Goal: Task Accomplishment & Management: Complete application form

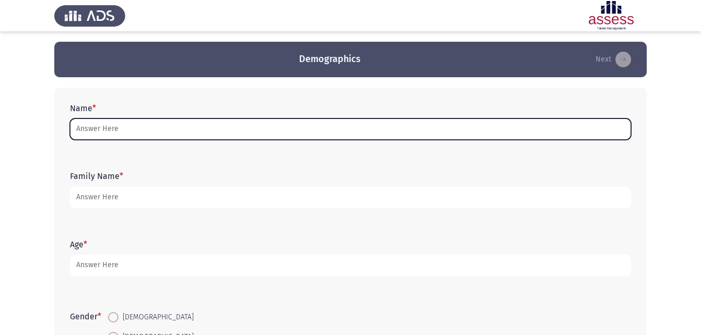
click at [113, 131] on input "Name *" at bounding box center [351, 129] width 562 height 21
click at [125, 128] on input "Name *" at bounding box center [351, 129] width 562 height 21
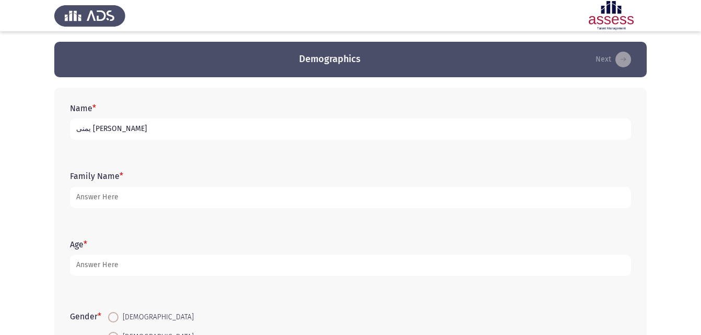
type input "يمنى [PERSON_NAME]"
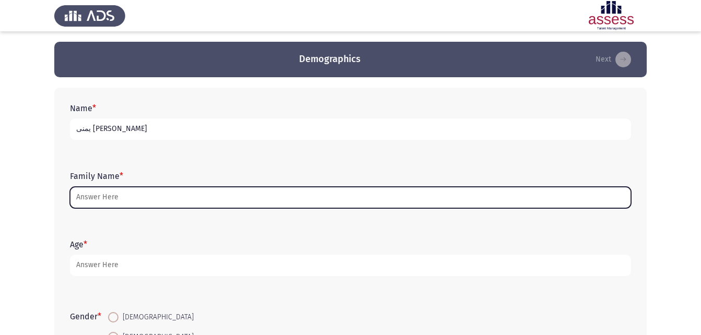
click at [176, 195] on input "Family Name *" at bounding box center [351, 197] width 562 height 21
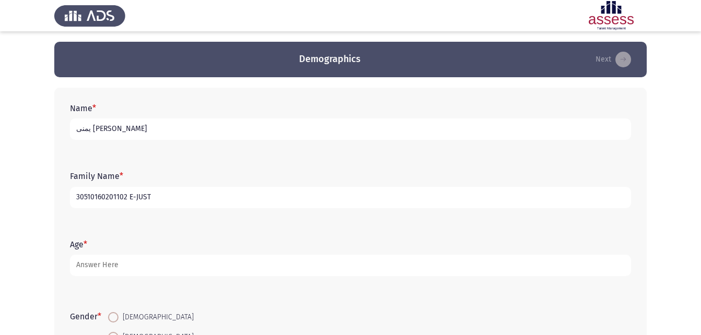
type input "30510160201102 E-JUST"
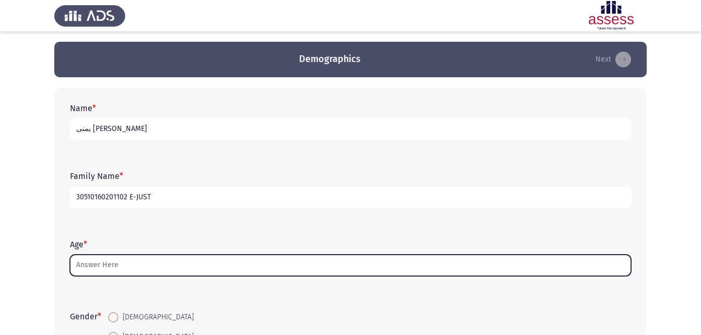
click at [164, 266] on input "Age *" at bounding box center [351, 265] width 562 height 21
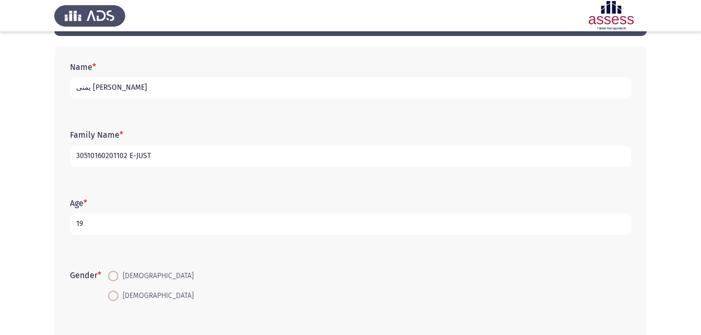
scroll to position [104, 0]
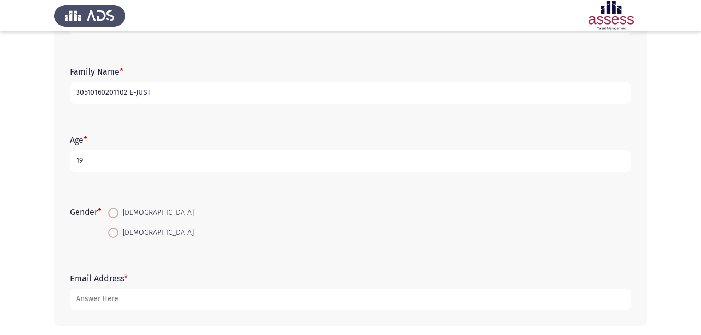
type input "19"
click at [115, 235] on span at bounding box center [113, 233] width 10 height 10
click at [115, 235] on input "[DEMOGRAPHIC_DATA]" at bounding box center [113, 233] width 10 height 10
radio input "true"
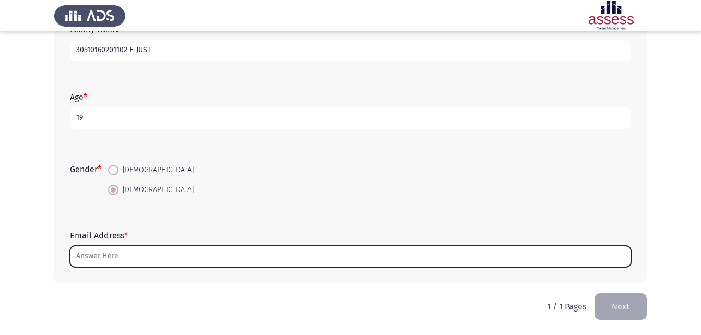
click at [115, 251] on input "Email Address *" at bounding box center [351, 256] width 562 height 21
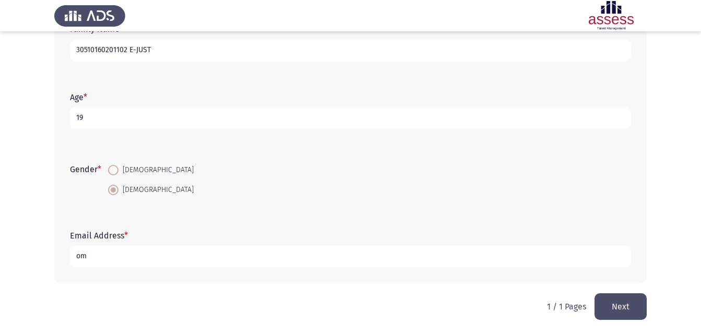
type input "o"
type input "[EMAIL_ADDRESS][DOMAIN_NAME]"
click at [631, 293] on div "Name * [PERSON_NAME] Family Name * 30510160201102 E-JUST Age * [DEMOGRAPHIC_DAT…" at bounding box center [350, 112] width 593 height 364
click at [629, 301] on button "Next" at bounding box center [621, 307] width 52 height 27
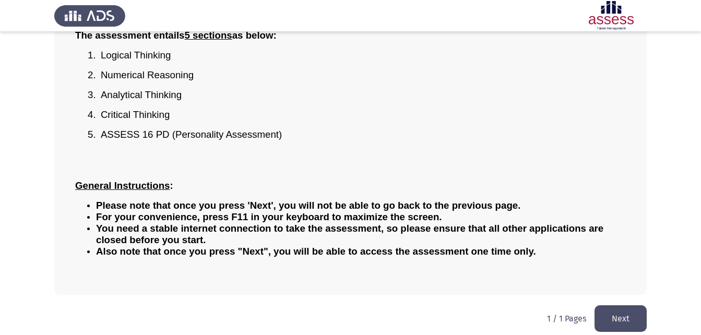
scroll to position [126, 0]
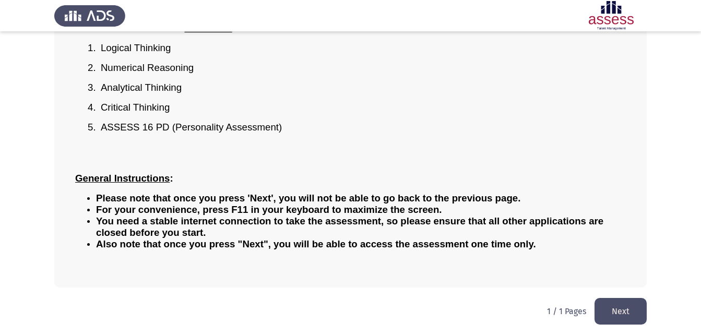
click at [654, 83] on app-assessment-container "مقدمة عامة - General Introduction Next Assessment Sections & General Instructio…" at bounding box center [350, 101] width 701 height 372
click at [629, 306] on button "Next" at bounding box center [621, 311] width 52 height 27
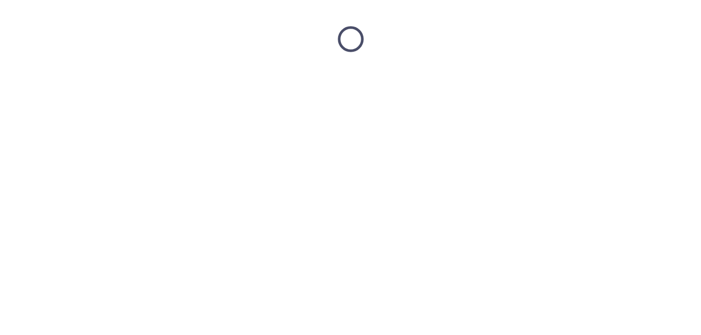
scroll to position [0, 0]
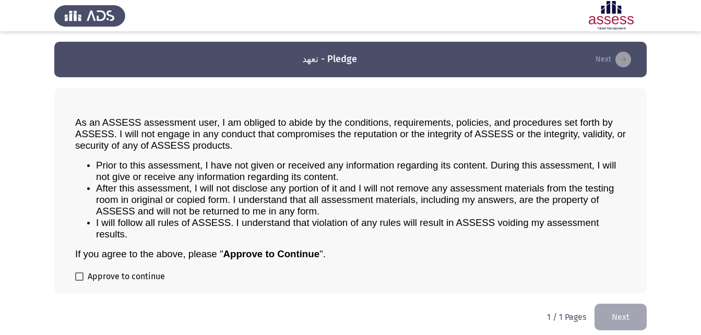
click at [78, 275] on span at bounding box center [79, 277] width 8 height 8
click at [79, 281] on input "Approve to continue" at bounding box center [79, 281] width 1 height 1
checkbox input "true"
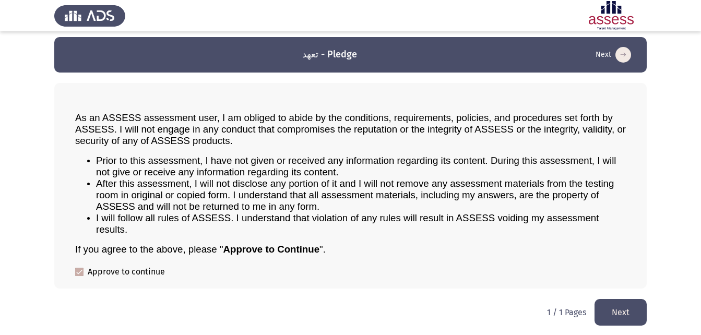
scroll to position [6, 0]
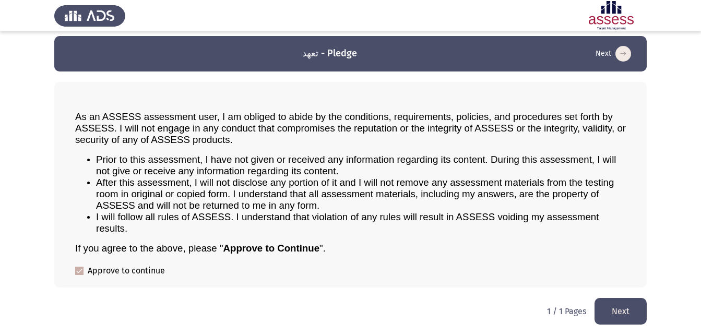
click at [629, 306] on button "Next" at bounding box center [621, 311] width 52 height 27
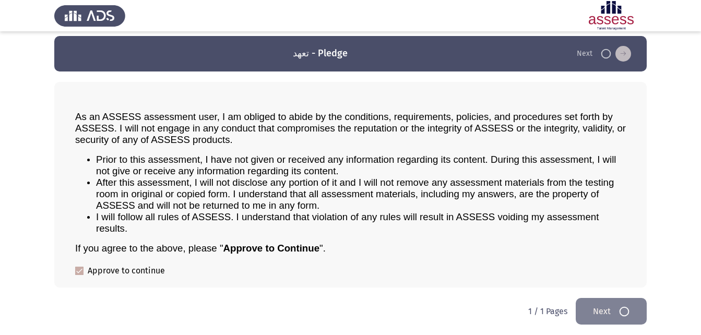
scroll to position [0, 0]
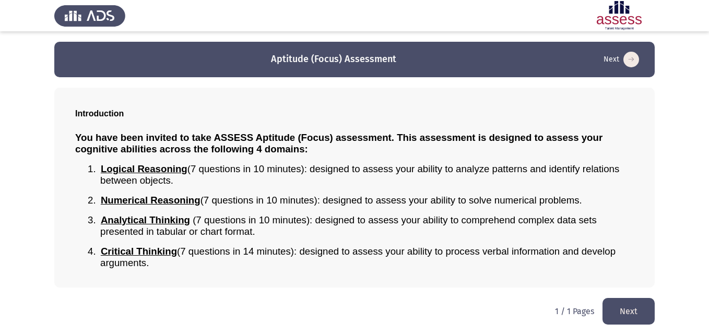
click at [646, 308] on button "Next" at bounding box center [629, 311] width 52 height 27
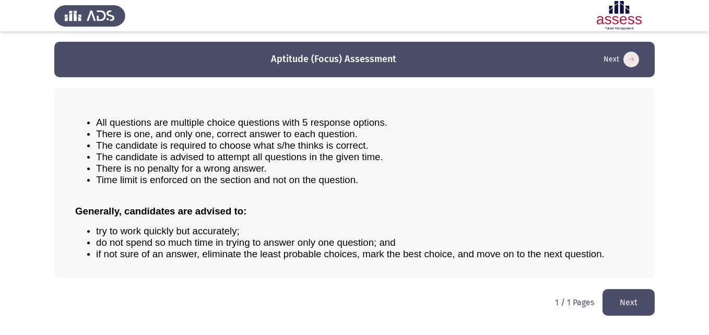
click at [628, 296] on button "Next" at bounding box center [629, 302] width 52 height 27
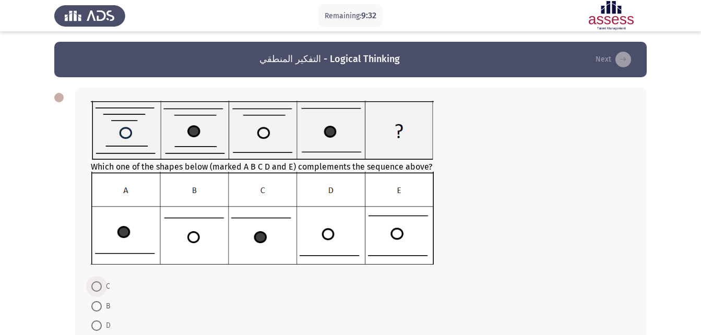
click at [103, 285] on span "C" at bounding box center [106, 286] width 8 height 13
click at [102, 285] on input "C" at bounding box center [96, 287] width 10 height 10
radio input "true"
click at [103, 310] on span "B" at bounding box center [106, 305] width 8 height 13
click at [102, 310] on input "B" at bounding box center [96, 305] width 10 height 10
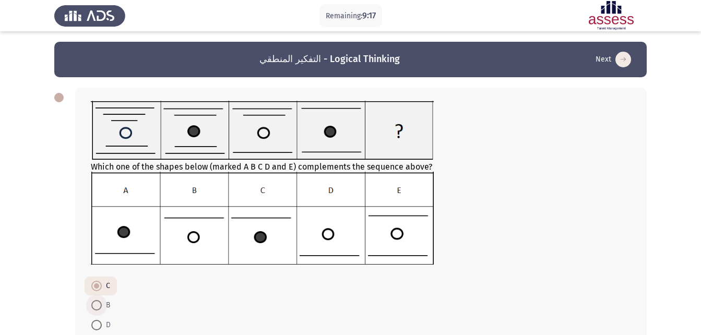
radio input "true"
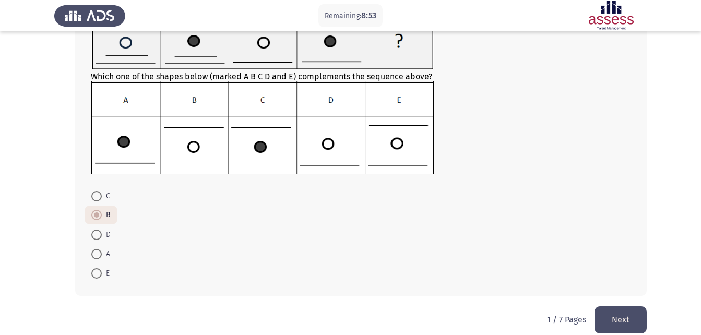
scroll to position [103, 0]
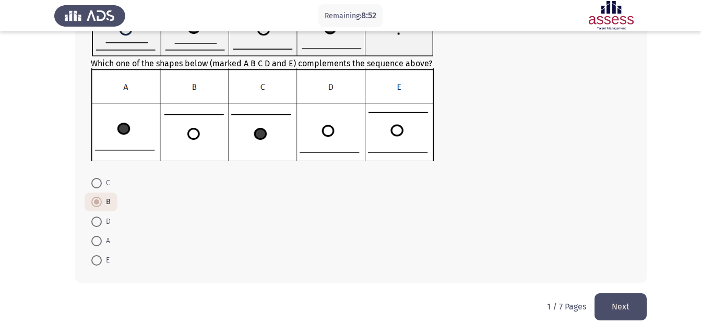
click at [625, 299] on button "Next" at bounding box center [621, 307] width 52 height 27
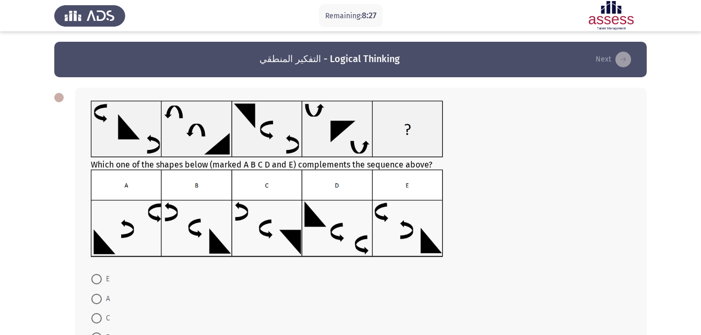
click at [50, 177] on app-assessment-container "Remaining: 8:27 التفكير المنطقي - Logical Thinking Next Which one of the shapes…" at bounding box center [350, 216] width 701 height 349
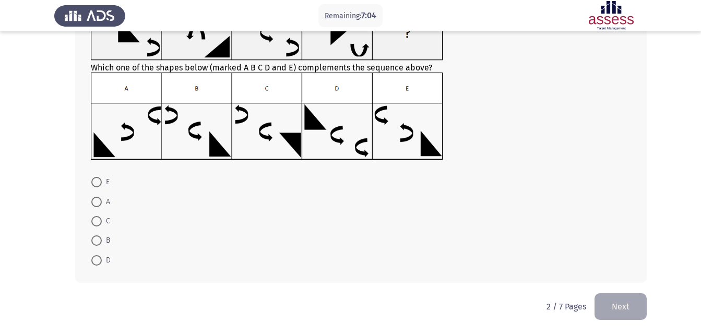
click at [102, 256] on span "D" at bounding box center [106, 260] width 9 height 13
click at [102, 256] on input "D" at bounding box center [96, 260] width 10 height 10
radio input "true"
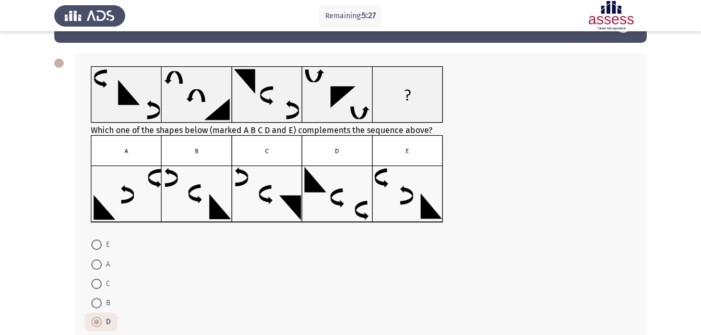
scroll to position [52, 0]
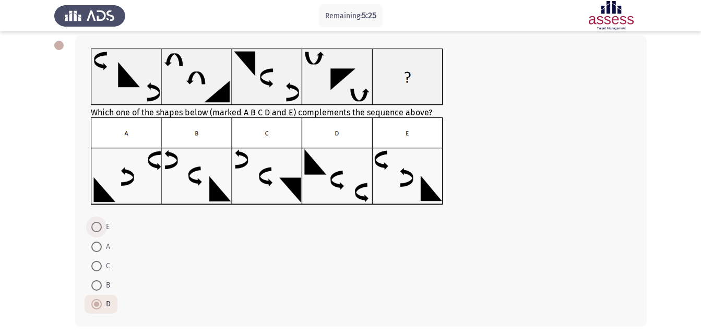
click at [102, 224] on span "E" at bounding box center [106, 227] width 8 height 13
click at [102, 224] on input "E" at bounding box center [96, 227] width 10 height 10
radio input "true"
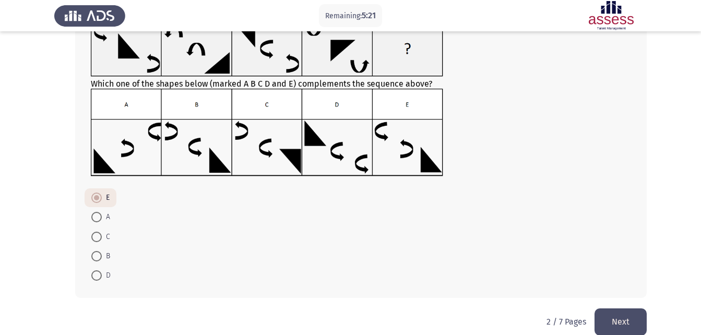
scroll to position [96, 0]
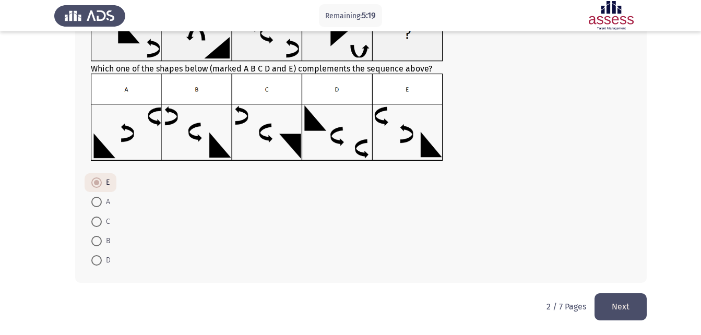
click at [615, 301] on button "Next" at bounding box center [621, 307] width 52 height 27
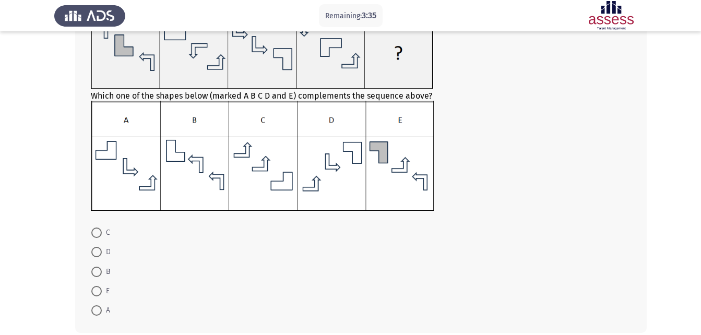
scroll to position [104, 0]
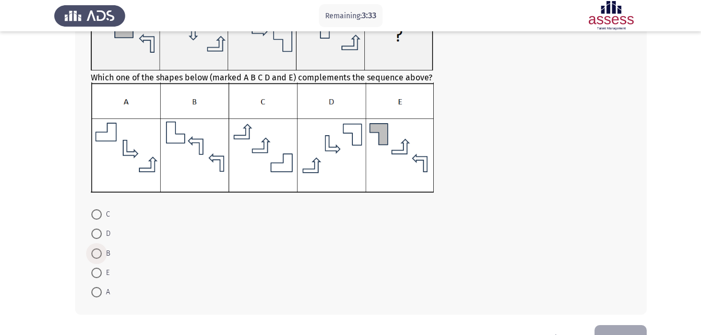
click at [96, 254] on span at bounding box center [96, 254] width 10 height 10
click at [96, 254] on input "B" at bounding box center [96, 254] width 10 height 10
radio input "true"
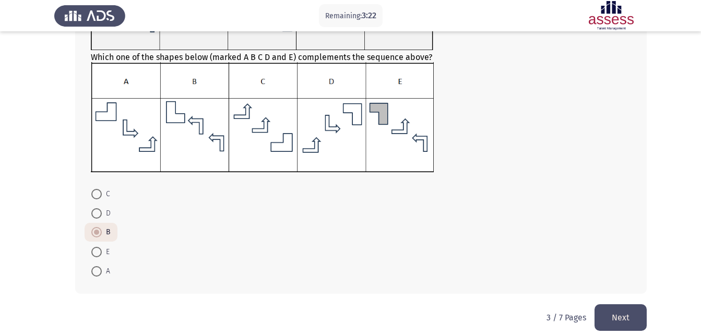
scroll to position [136, 0]
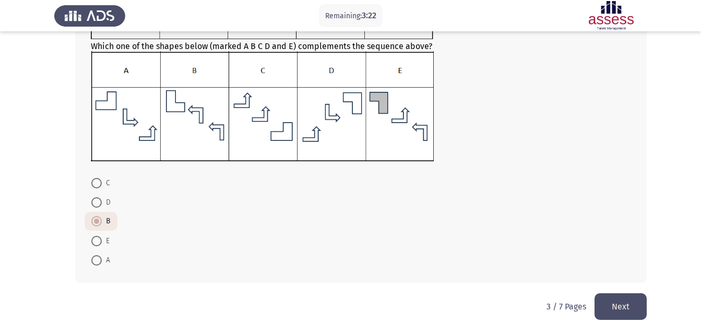
click at [644, 306] on button "Next" at bounding box center [621, 307] width 52 height 27
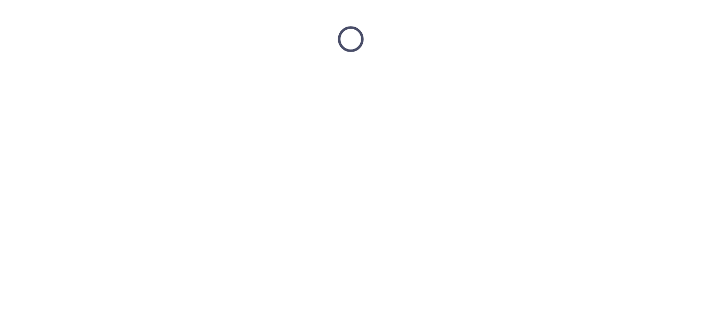
scroll to position [0, 0]
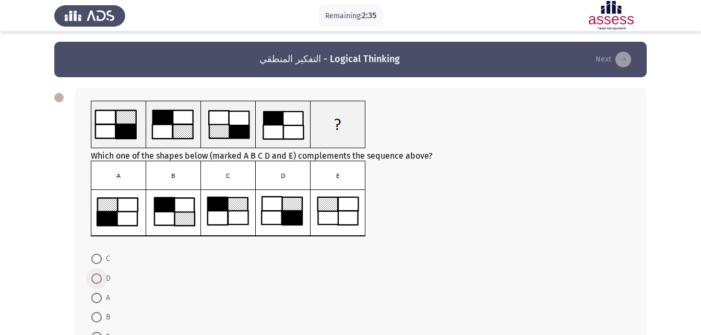
click at [97, 280] on span at bounding box center [96, 279] width 10 height 10
click at [97, 280] on input "D" at bounding box center [96, 279] width 10 height 10
radio input "true"
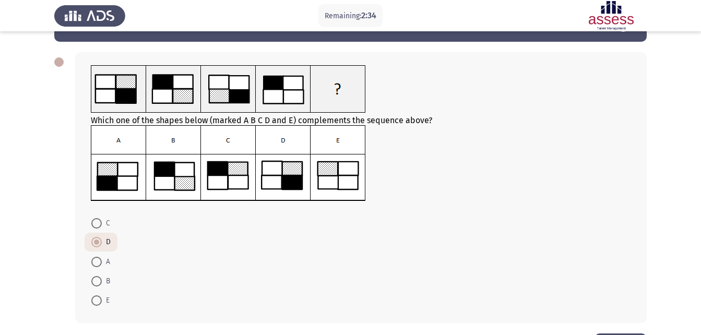
scroll to position [76, 0]
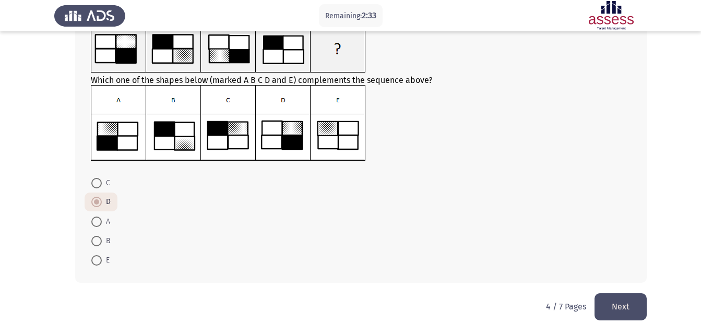
click at [615, 303] on button "Next" at bounding box center [621, 307] width 52 height 27
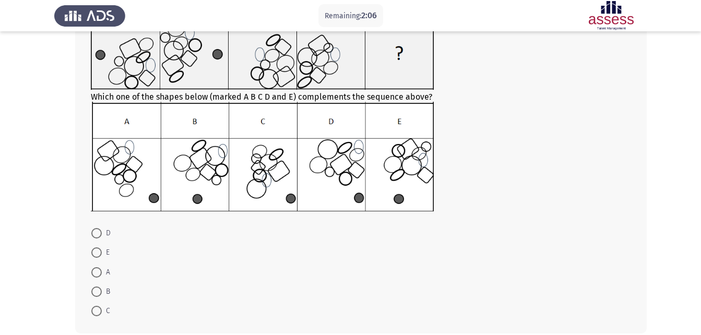
scroll to position [104, 0]
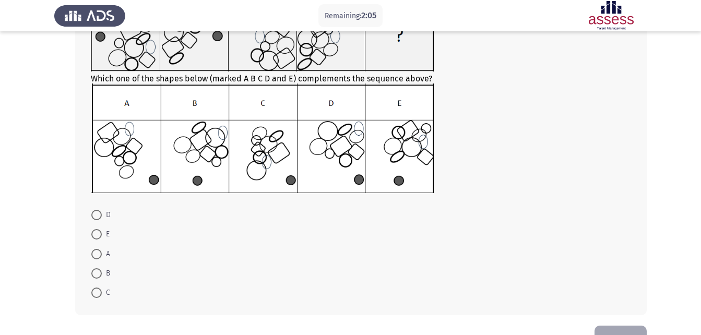
click at [96, 274] on span at bounding box center [96, 273] width 10 height 10
click at [96, 274] on input "B" at bounding box center [96, 273] width 10 height 10
radio input "true"
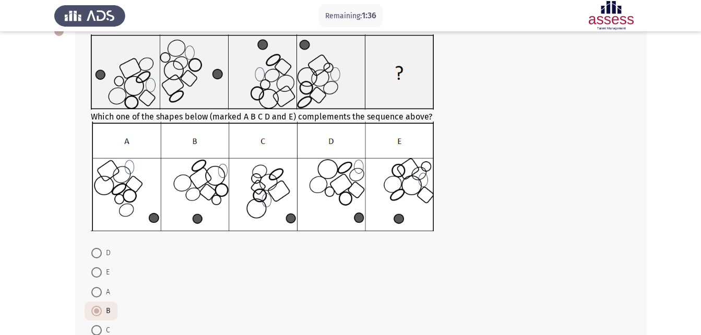
scroll to position [84, 0]
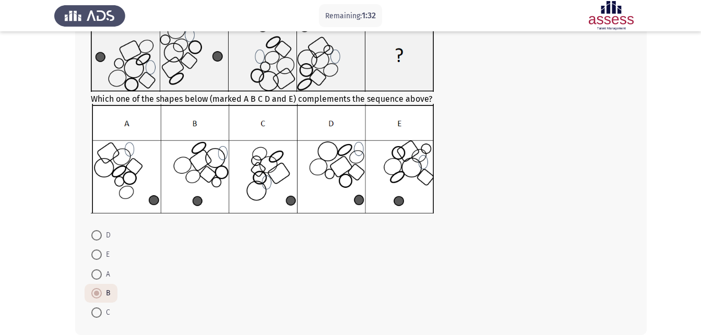
click at [99, 310] on span at bounding box center [96, 313] width 10 height 10
click at [99, 310] on input "C" at bounding box center [96, 313] width 10 height 10
radio input "true"
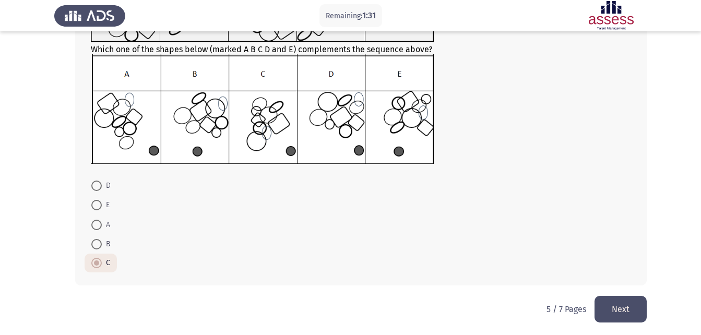
scroll to position [136, 0]
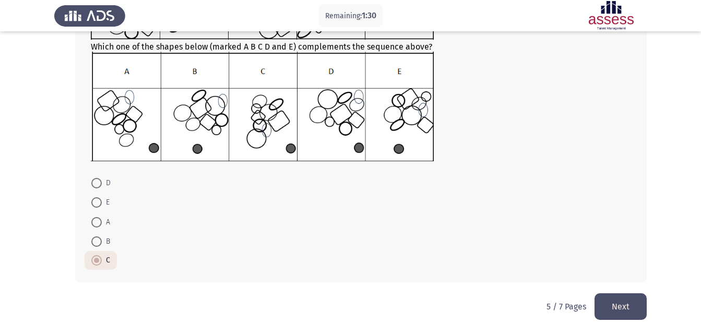
click at [633, 305] on button "Next" at bounding box center [621, 307] width 52 height 27
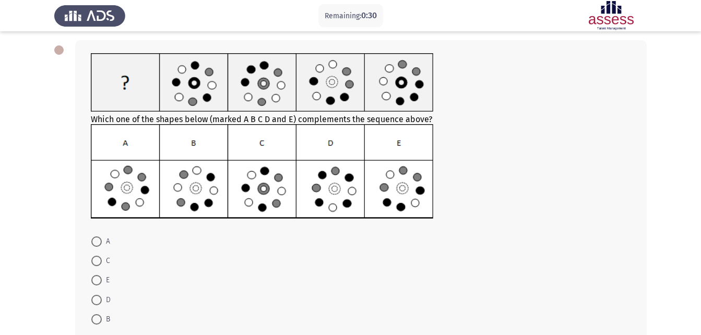
scroll to position [104, 0]
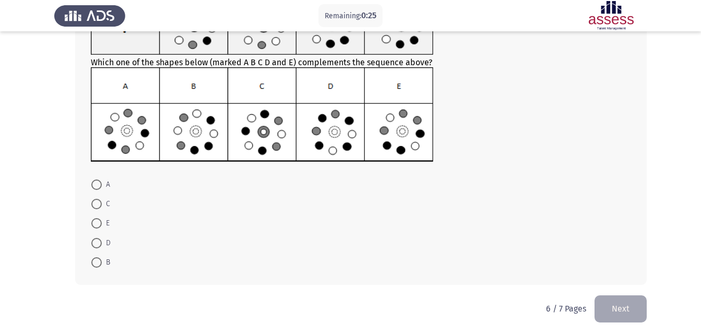
click at [100, 239] on span at bounding box center [96, 243] width 10 height 10
click at [100, 239] on input "D" at bounding box center [96, 243] width 10 height 10
radio input "true"
click at [603, 307] on button "Next" at bounding box center [621, 308] width 52 height 27
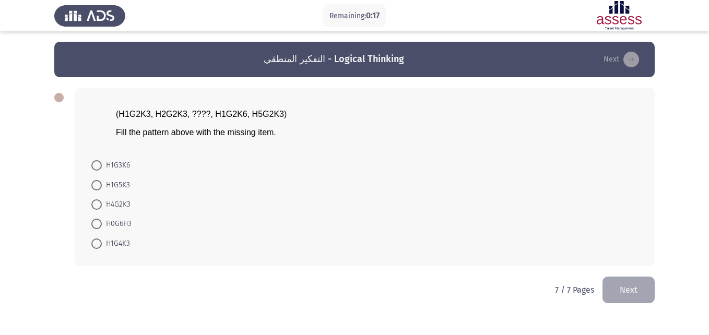
click at [102, 205] on span "H4G2K3" at bounding box center [116, 204] width 29 height 13
click at [102, 205] on input "H4G2K3" at bounding box center [96, 205] width 10 height 10
radio input "true"
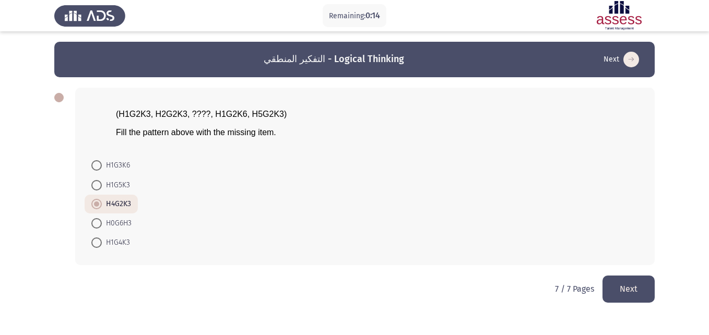
click at [630, 286] on button "Next" at bounding box center [629, 289] width 52 height 27
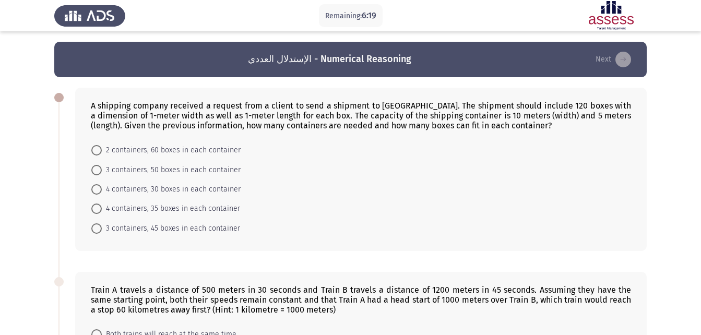
click at [99, 188] on span at bounding box center [96, 189] width 10 height 10
click at [99, 188] on input "4 containers, 30 boxes in each container" at bounding box center [96, 189] width 10 height 10
radio input "true"
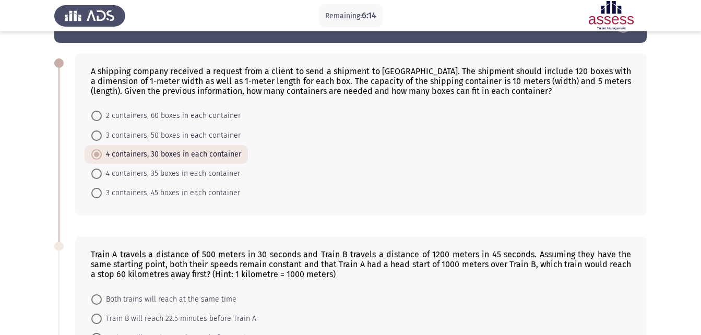
scroll to position [52, 0]
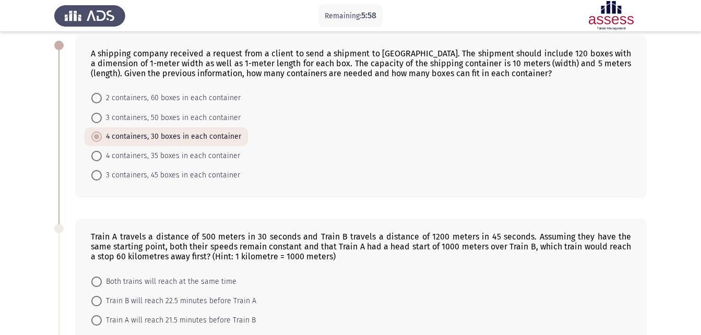
click at [107, 100] on span "2 containers, 60 boxes in each container" at bounding box center [171, 98] width 139 height 13
click at [102, 100] on input "2 containers, 60 boxes in each container" at bounding box center [96, 98] width 10 height 10
radio input "true"
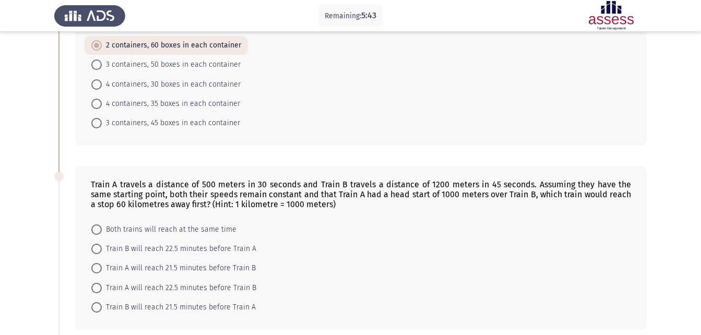
scroll to position [157, 0]
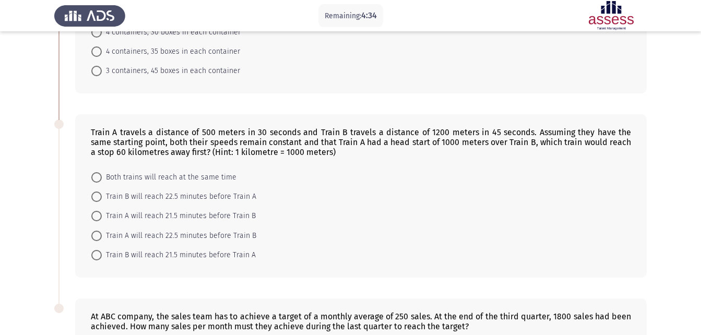
click at [535, 95] on div "A shipping company received a request from a client to send a shipment to [GEOG…" at bounding box center [350, 12] width 593 height 183
click at [100, 197] on span at bounding box center [96, 197] width 10 height 10
click at [100, 197] on input "Train B will reach 22.5 minutes before Train A" at bounding box center [96, 197] width 10 height 10
radio input "true"
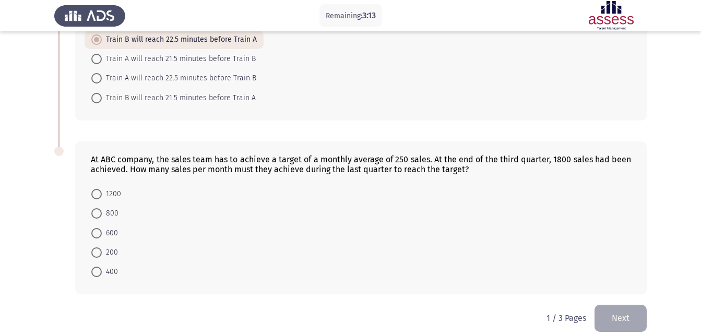
scroll to position [325, 0]
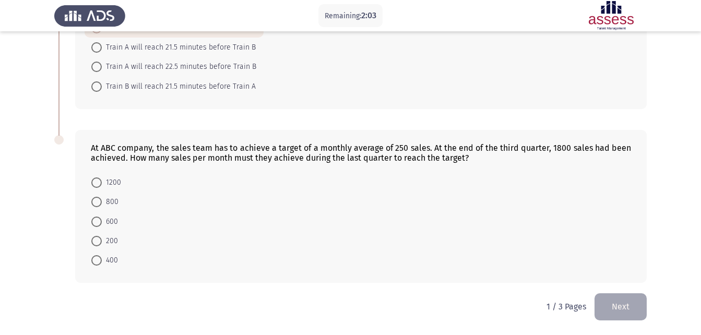
click at [102, 218] on span "600" at bounding box center [110, 222] width 16 height 13
click at [102, 218] on input "600" at bounding box center [96, 222] width 10 height 10
radio input "true"
click at [620, 297] on button "Next" at bounding box center [621, 307] width 52 height 27
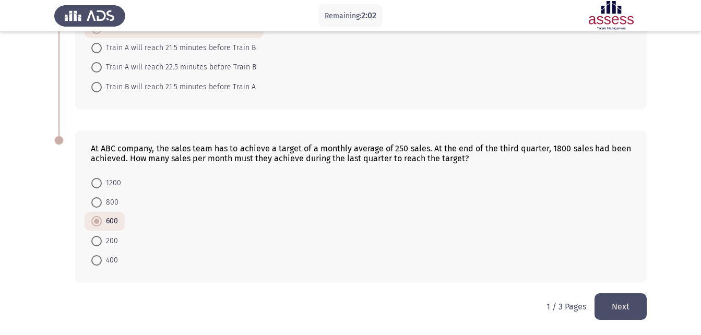
scroll to position [0, 0]
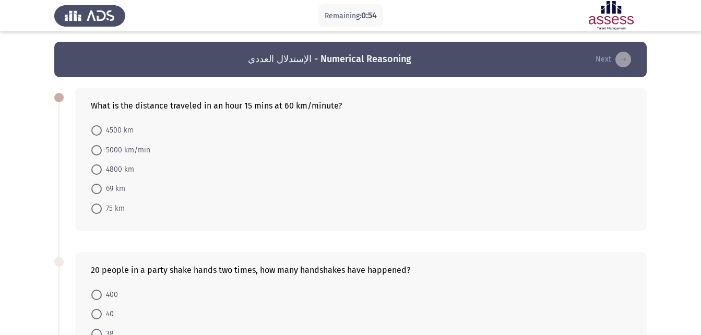
drag, startPoint x: 97, startPoint y: 130, endPoint x: 125, endPoint y: 156, distance: 38.8
click at [97, 130] on span at bounding box center [96, 130] width 10 height 10
click at [97, 130] on input "4500 km" at bounding box center [96, 130] width 10 height 10
radio input "true"
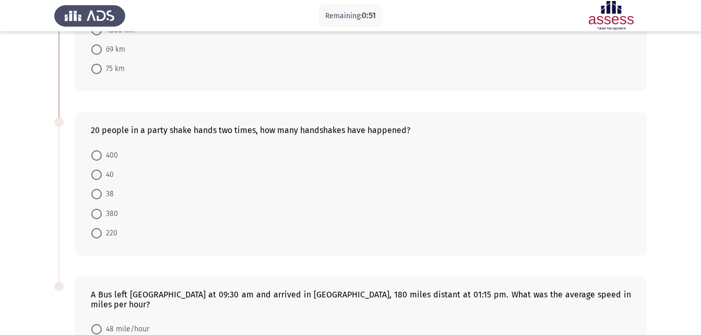
scroll to position [157, 0]
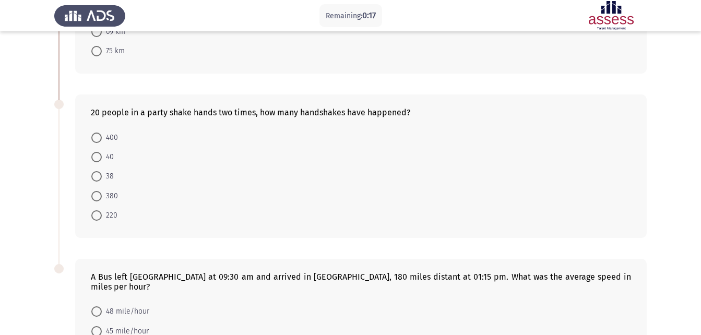
drag, startPoint x: 91, startPoint y: 133, endPoint x: 95, endPoint y: 139, distance: 7.3
click at [91, 133] on span at bounding box center [96, 138] width 10 height 10
click at [91, 133] on input "400" at bounding box center [96, 138] width 10 height 10
radio input "true"
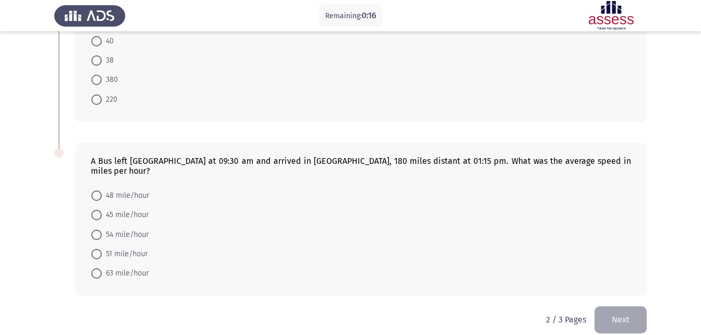
scroll to position [275, 0]
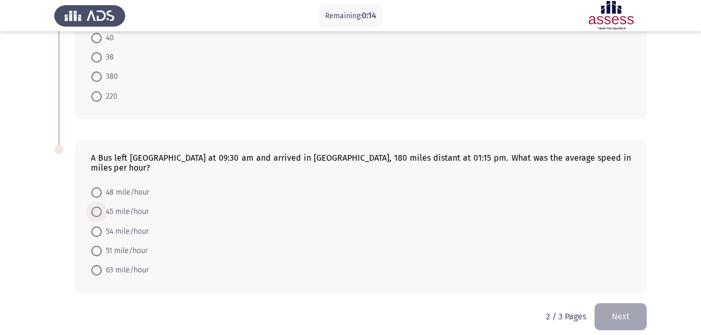
click at [99, 207] on span at bounding box center [96, 212] width 10 height 10
click at [99, 207] on input "45 mile/hour" at bounding box center [96, 212] width 10 height 10
radio input "true"
click at [630, 307] on button "Next" at bounding box center [621, 316] width 52 height 27
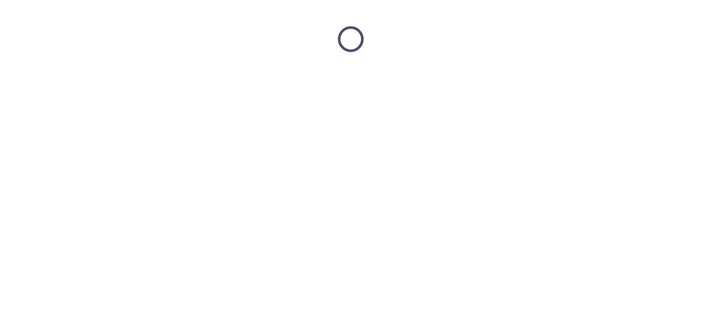
scroll to position [0, 0]
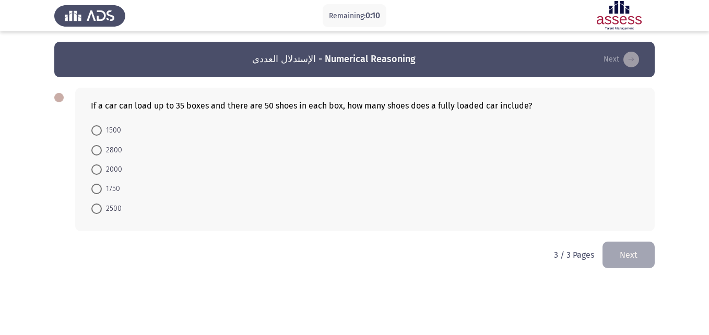
click at [100, 134] on span at bounding box center [96, 130] width 10 height 10
click at [100, 134] on input "1500" at bounding box center [96, 130] width 10 height 10
radio input "true"
click at [622, 254] on button "Next" at bounding box center [629, 254] width 52 height 27
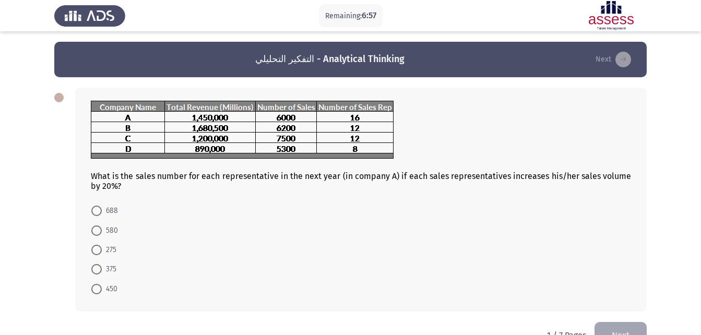
drag, startPoint x: 99, startPoint y: 290, endPoint x: 108, endPoint y: 278, distance: 14.2
click at [100, 290] on span at bounding box center [96, 289] width 10 height 10
click at [100, 290] on input "450" at bounding box center [96, 289] width 10 height 10
radio input "true"
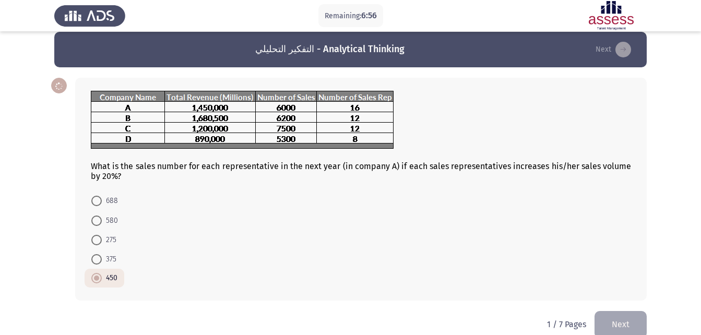
scroll to position [28, 0]
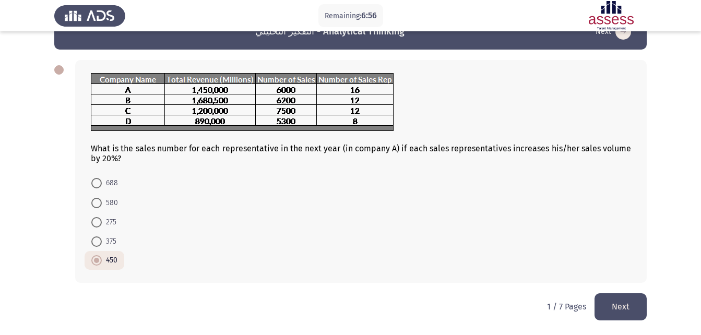
click at [633, 299] on button "Next" at bounding box center [621, 307] width 52 height 27
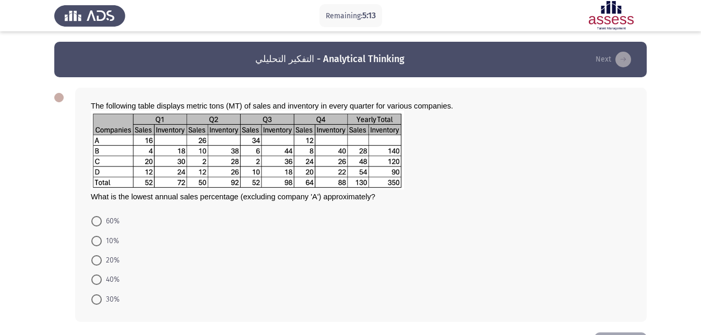
click at [99, 276] on span at bounding box center [96, 280] width 10 height 10
click at [99, 276] on input "40%" at bounding box center [96, 280] width 10 height 10
radio input "true"
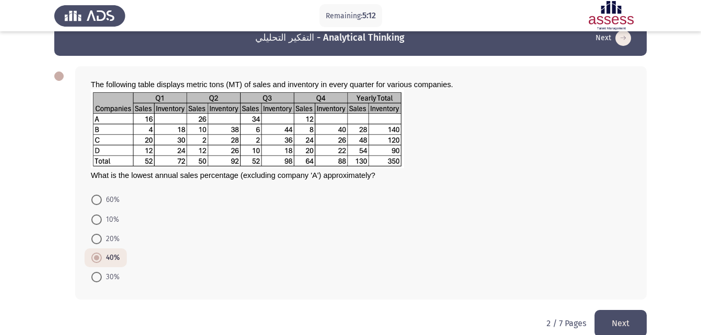
scroll to position [38, 0]
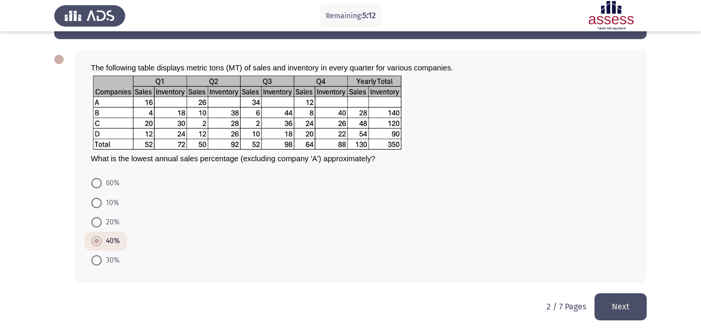
click at [620, 296] on button "Next" at bounding box center [621, 307] width 52 height 27
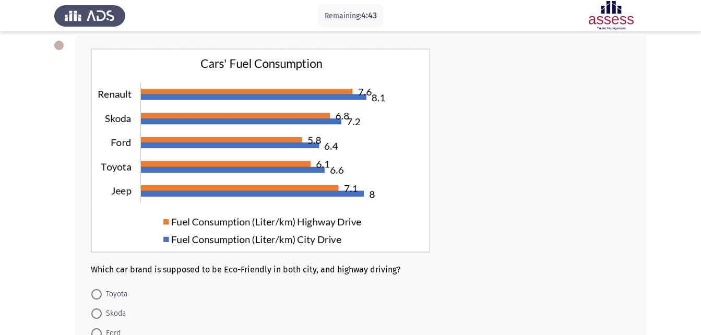
scroll to position [104, 0]
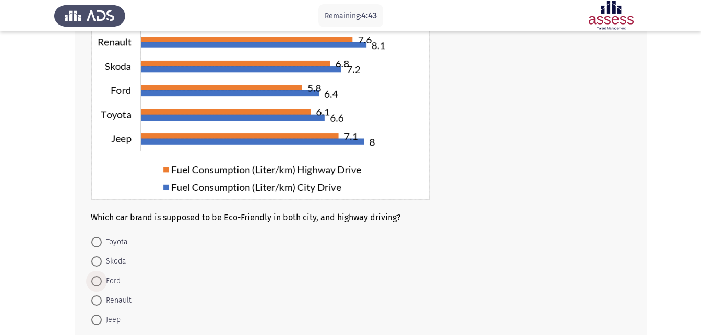
click at [98, 279] on span at bounding box center [96, 281] width 10 height 10
click at [98, 279] on input "Ford" at bounding box center [96, 281] width 10 height 10
radio input "true"
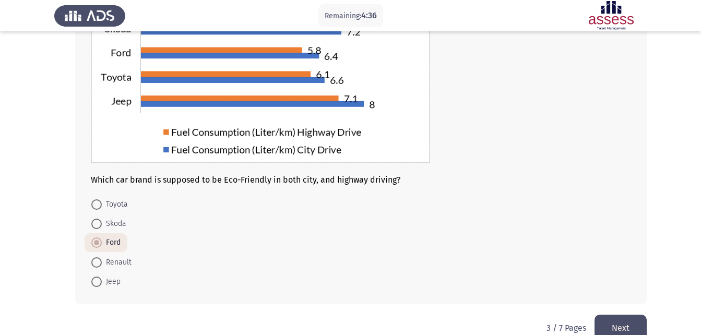
scroll to position [163, 0]
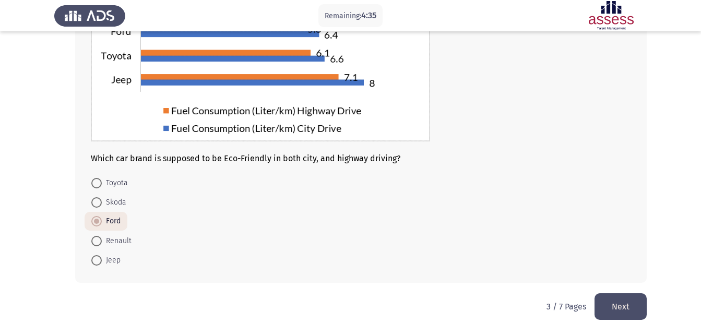
click at [613, 306] on button "Next" at bounding box center [621, 307] width 52 height 27
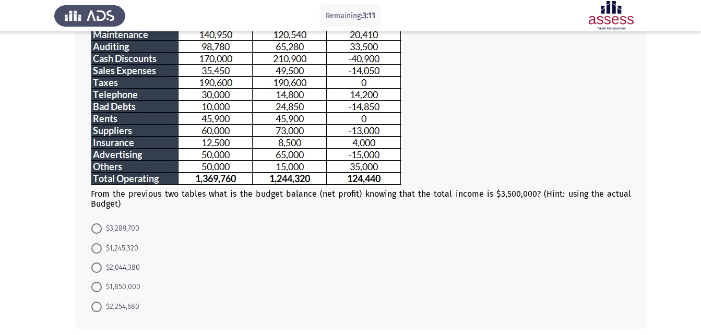
scroll to position [209, 0]
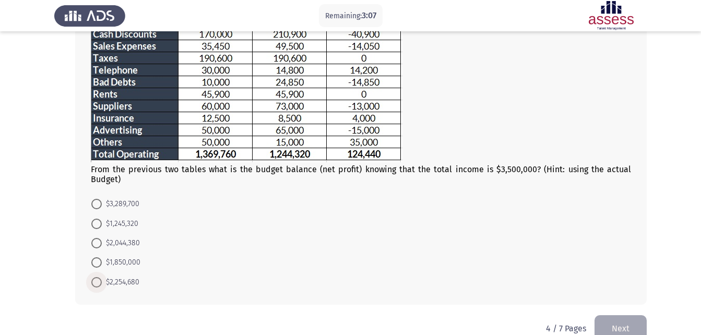
click at [111, 286] on span "$2,254,680" at bounding box center [121, 282] width 38 height 13
click at [102, 286] on input "$2,254,680" at bounding box center [96, 282] width 10 height 10
radio input "true"
click at [639, 324] on button "Next" at bounding box center [621, 327] width 52 height 27
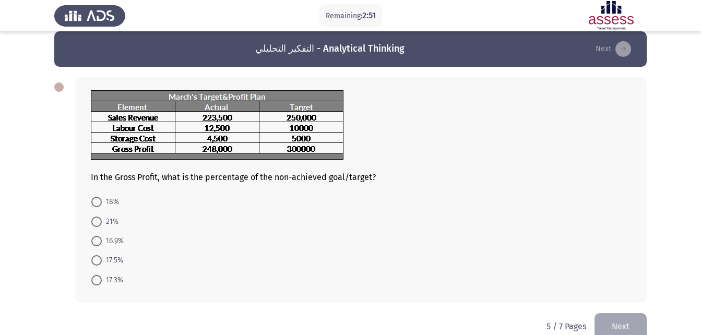
scroll to position [0, 0]
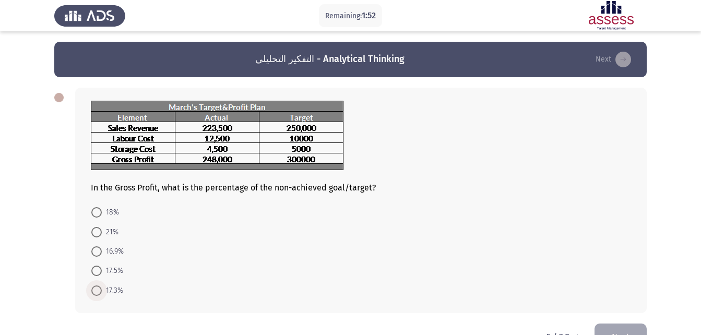
drag, startPoint x: 101, startPoint y: 291, endPoint x: 256, endPoint y: 265, distance: 157.2
click at [101, 291] on span at bounding box center [96, 291] width 10 height 10
click at [101, 291] on input "17.3%" at bounding box center [96, 291] width 10 height 10
radio input "true"
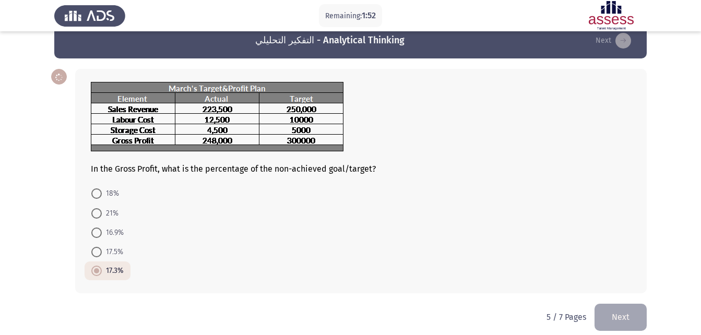
scroll to position [29, 0]
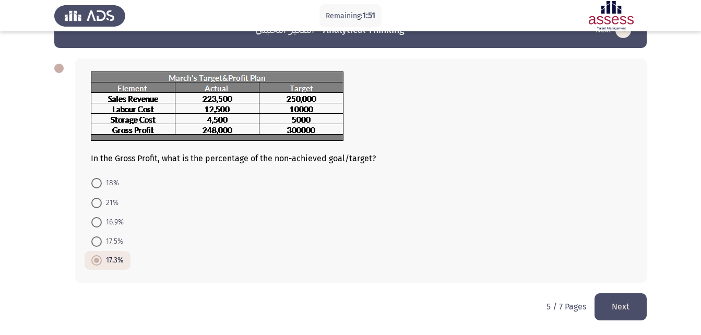
click at [600, 305] on button "Next" at bounding box center [621, 307] width 52 height 27
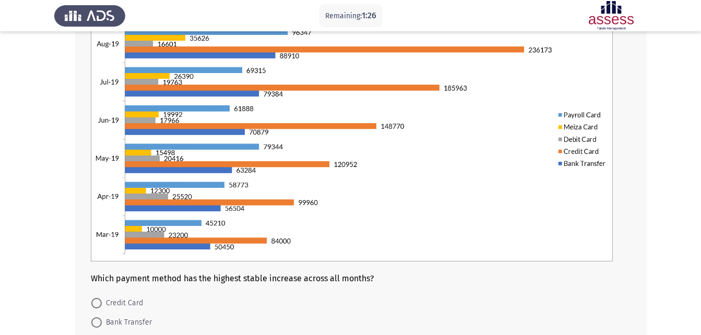
scroll to position [157, 0]
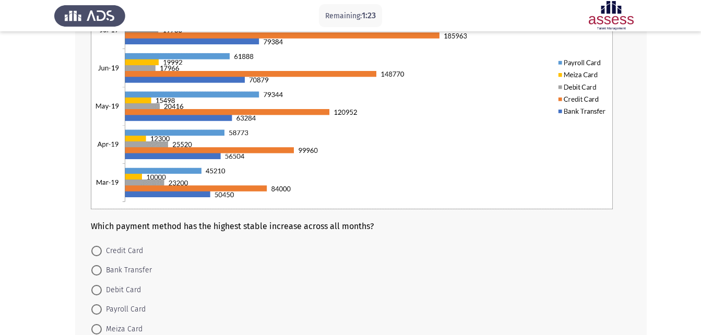
click at [100, 252] on span at bounding box center [96, 251] width 10 height 10
click at [100, 252] on input "Credit Card" at bounding box center [96, 251] width 10 height 10
radio input "true"
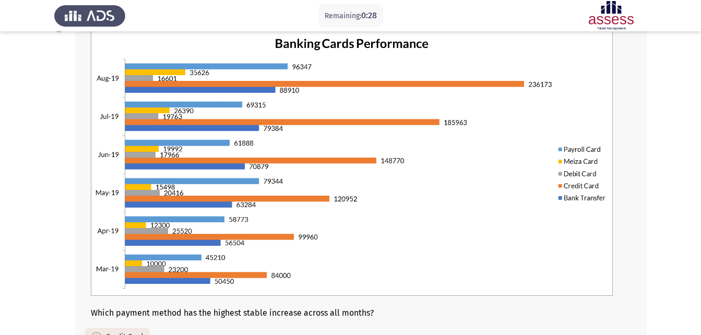
scroll to position [52, 0]
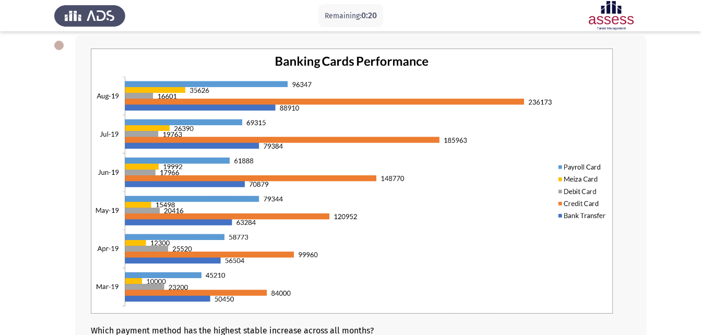
click at [143, 226] on img at bounding box center [352, 181] width 522 height 265
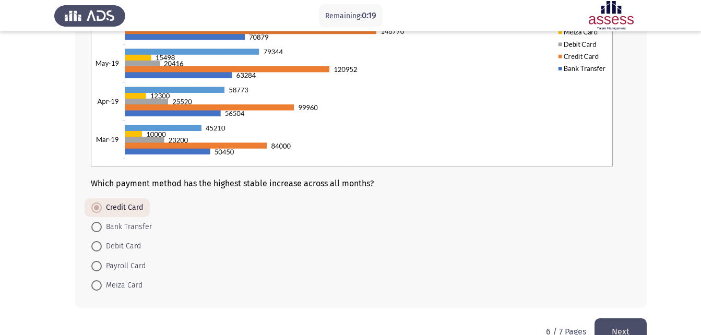
scroll to position [209, 0]
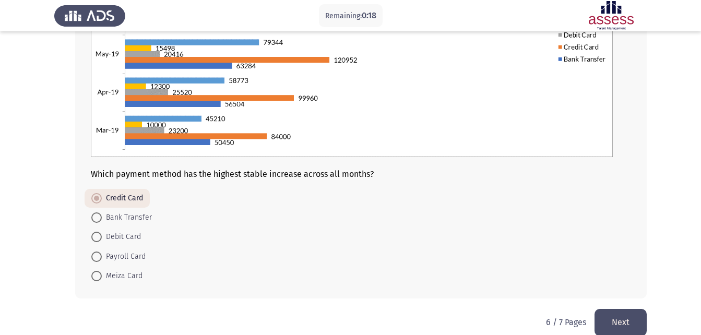
click at [613, 317] on button "Next" at bounding box center [621, 322] width 52 height 27
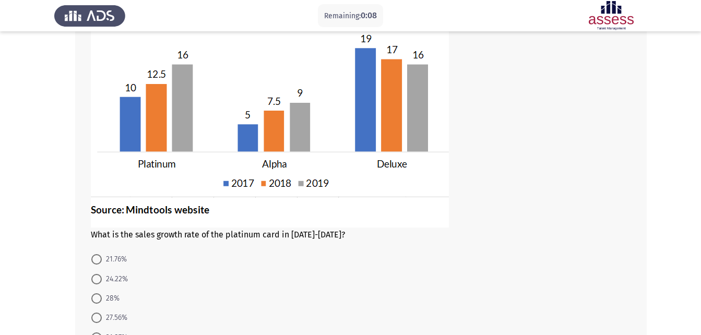
scroll to position [104, 0]
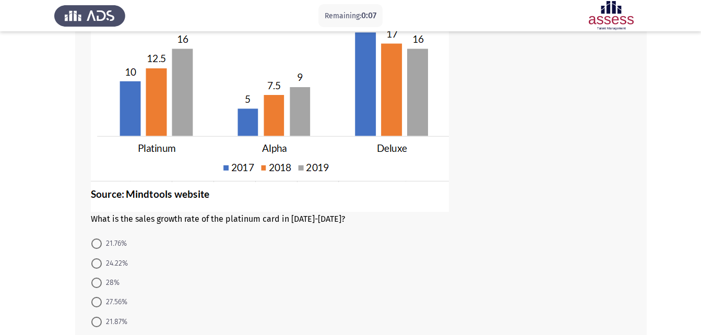
click at [106, 287] on span "28%" at bounding box center [111, 283] width 18 height 13
click at [102, 287] on input "28%" at bounding box center [96, 283] width 10 height 10
radio input "true"
click at [95, 262] on span at bounding box center [96, 264] width 10 height 10
click at [95, 262] on input "24.22%" at bounding box center [96, 264] width 10 height 10
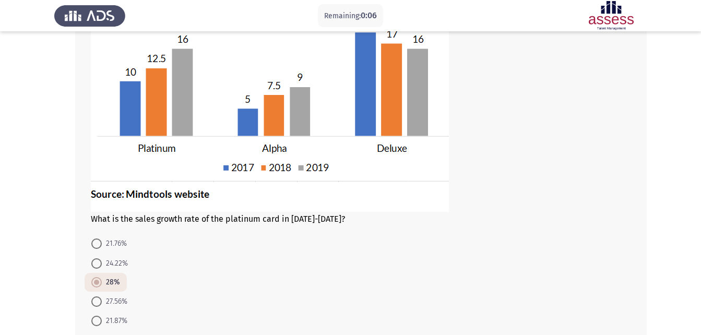
radio input "true"
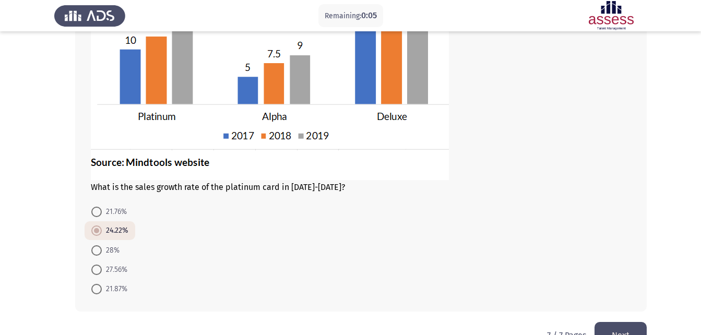
scroll to position [165, 0]
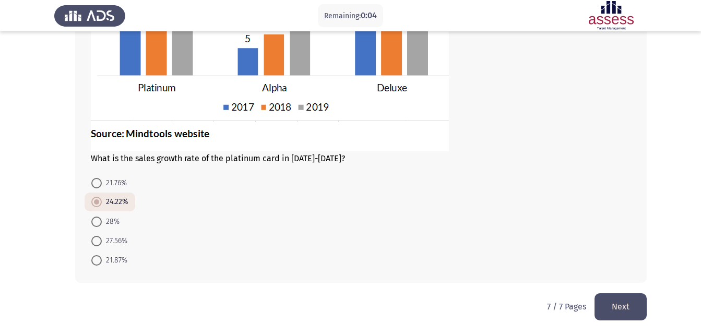
click at [627, 306] on button "Next" at bounding box center [621, 307] width 52 height 27
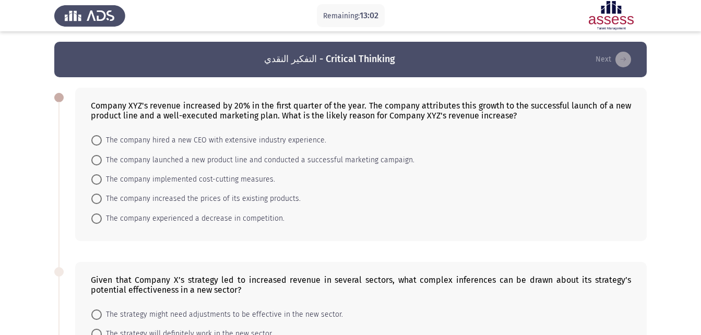
click at [111, 163] on span "The company launched a new product line and conducted a successful marketing ca…" at bounding box center [258, 160] width 313 height 13
click at [102, 163] on input "The company launched a new product line and conducted a successful marketing ca…" at bounding box center [96, 160] width 10 height 10
radio input "true"
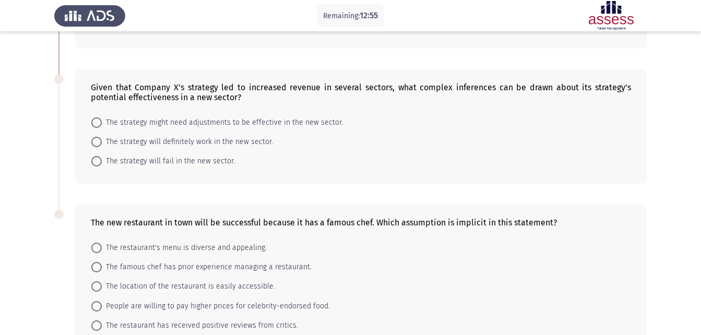
scroll to position [209, 0]
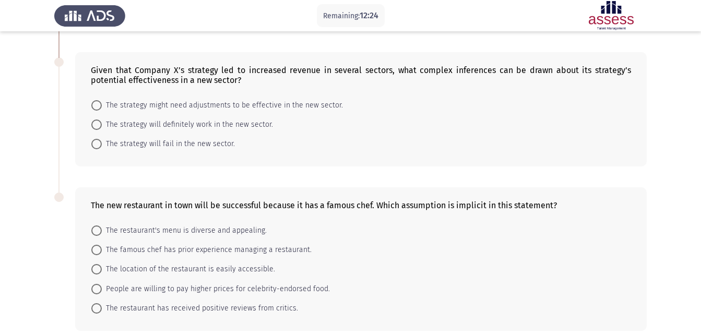
click at [102, 108] on span "The strategy might need adjustments to be effective in the new sector." at bounding box center [222, 105] width 241 height 13
click at [102, 108] on input "The strategy might need adjustments to be effective in the new sector." at bounding box center [96, 105] width 10 height 10
radio input "true"
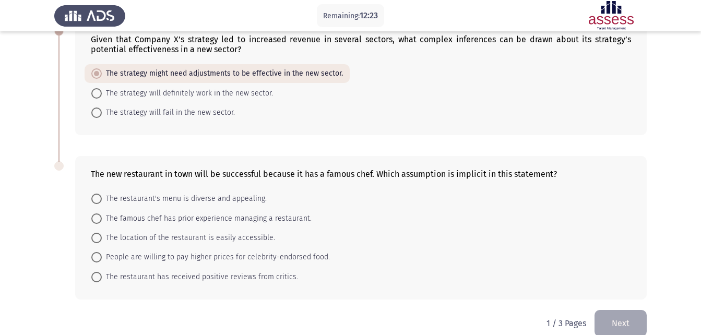
scroll to position [256, 0]
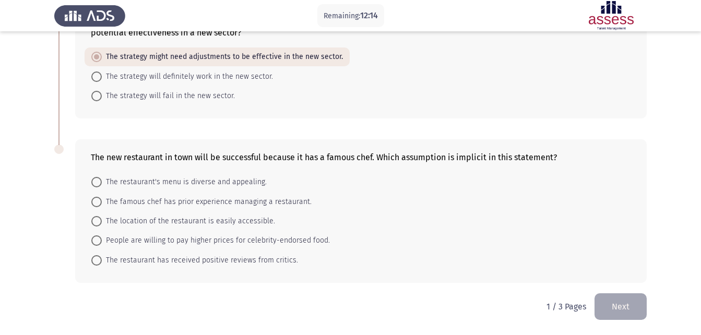
click at [102, 203] on span "The famous chef has prior experience managing a restaurant." at bounding box center [207, 202] width 210 height 13
click at [102, 203] on input "The famous chef has prior experience managing a restaurant." at bounding box center [96, 202] width 10 height 10
radio input "true"
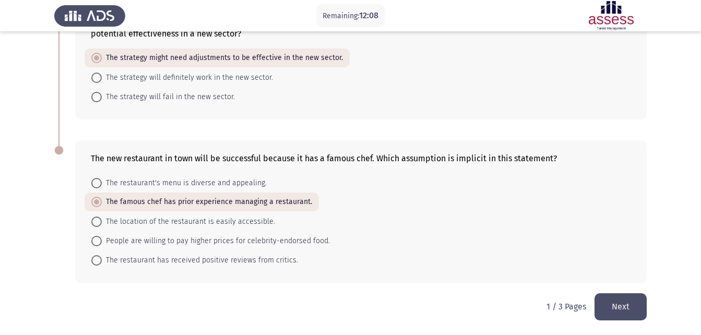
click at [636, 305] on button "Next" at bounding box center [621, 307] width 52 height 27
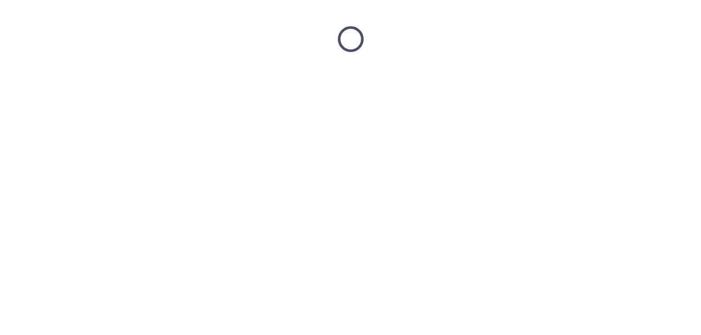
scroll to position [0, 0]
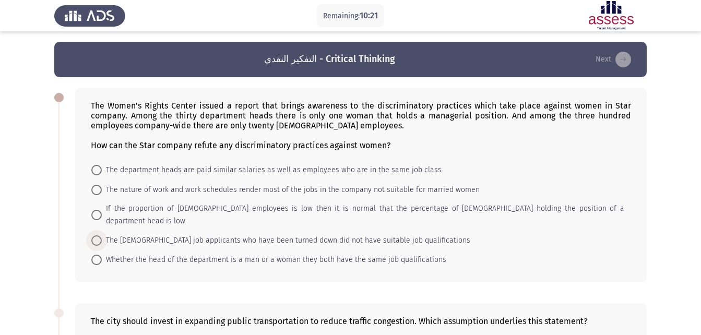
click at [100, 236] on span at bounding box center [96, 241] width 10 height 10
click at [100, 236] on input "The [DEMOGRAPHIC_DATA] job applicants who have been turned down did not have su…" at bounding box center [96, 241] width 10 height 10
radio input "true"
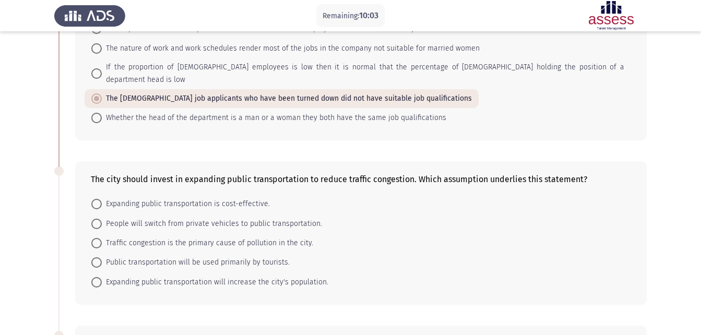
scroll to position [157, 0]
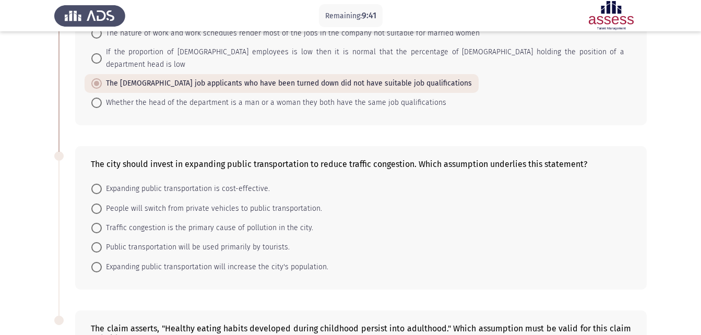
click at [100, 204] on span at bounding box center [96, 209] width 10 height 10
click at [100, 204] on input "People will switch from private vehicles to public transportation." at bounding box center [96, 209] width 10 height 10
radio input "true"
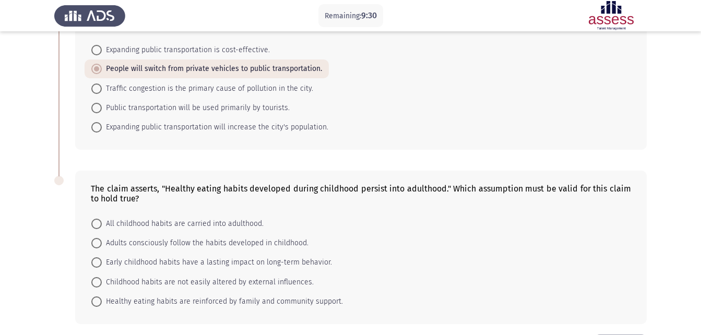
scroll to position [313, 0]
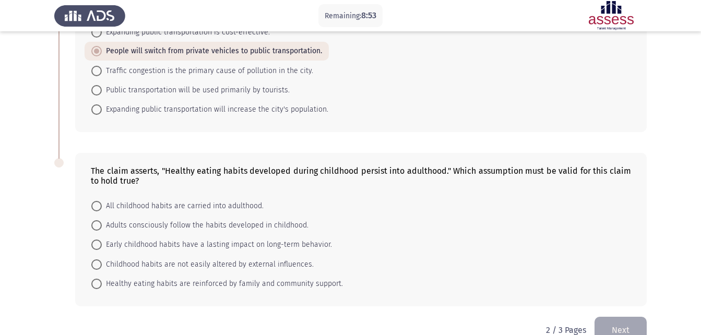
click at [101, 240] on span at bounding box center [96, 245] width 10 height 10
click at [101, 240] on input "Early childhood habits have a lasting impact on long-term behavior." at bounding box center [96, 245] width 10 height 10
radio input "true"
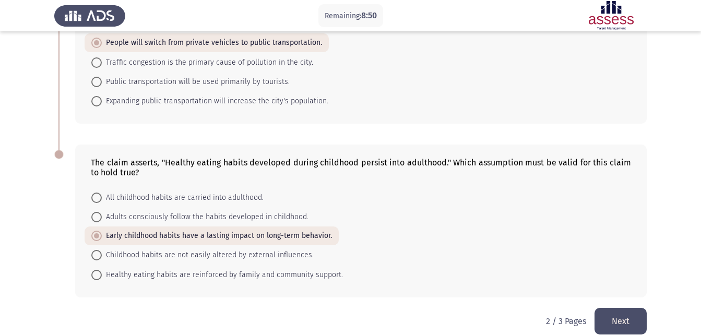
scroll to position [324, 0]
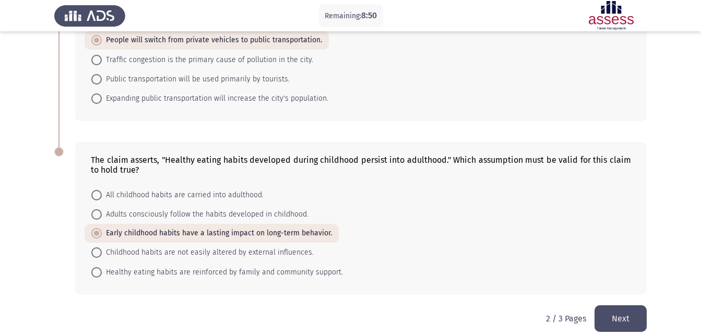
click at [616, 306] on button "Next" at bounding box center [621, 319] width 52 height 27
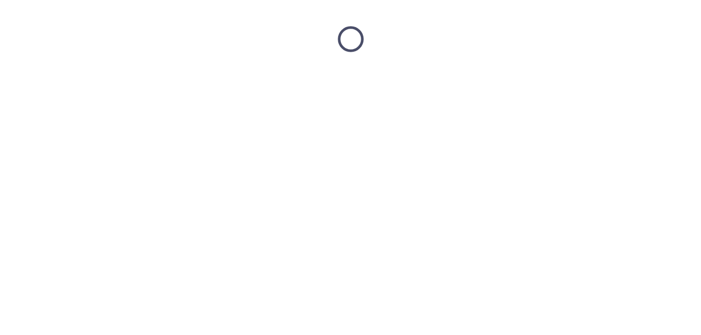
scroll to position [0, 0]
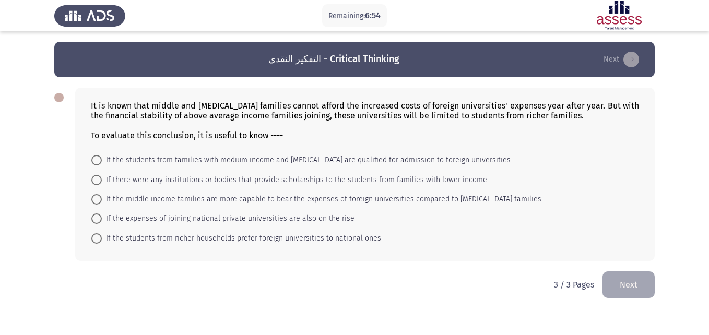
click at [98, 184] on span at bounding box center [96, 180] width 10 height 10
click at [98, 184] on input "If there were any institutions or bodies that provide scholarships to the stude…" at bounding box center [96, 180] width 10 height 10
radio input "true"
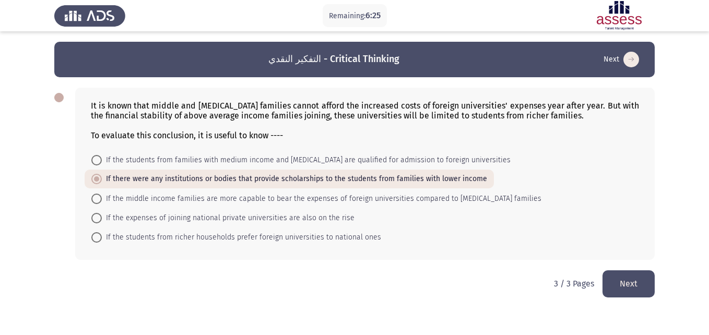
click at [616, 280] on button "Next" at bounding box center [629, 284] width 52 height 27
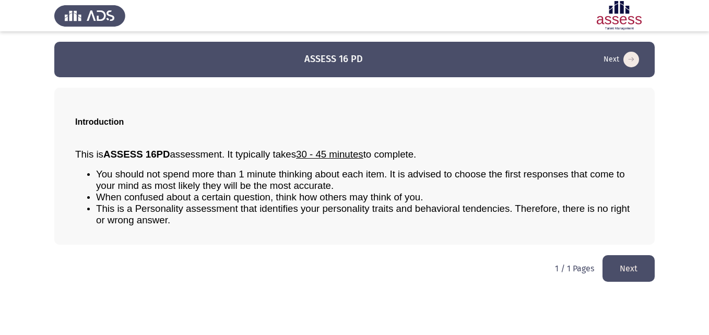
click at [618, 266] on button "Next" at bounding box center [629, 268] width 52 height 27
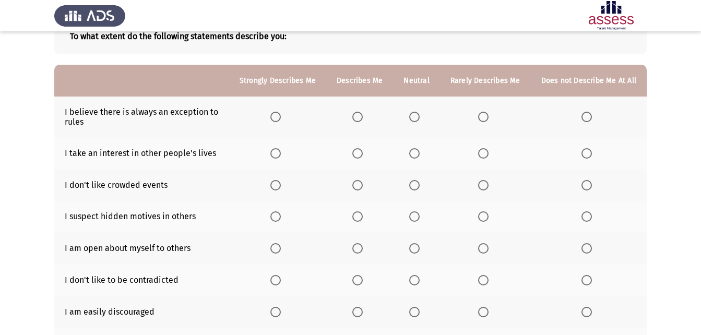
scroll to position [52, 0]
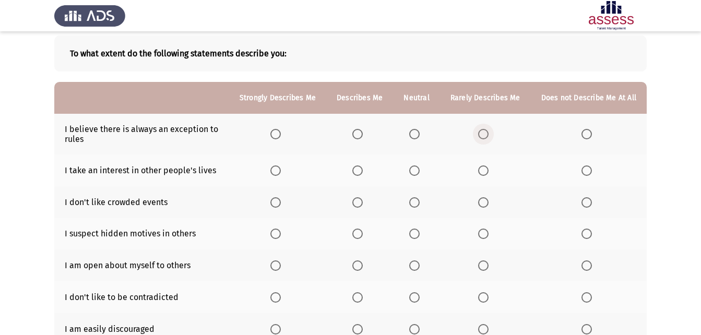
click at [484, 130] on span "Select an option" at bounding box center [483, 134] width 10 height 10
click at [484, 130] on input "Select an option" at bounding box center [483, 134] width 10 height 10
click at [363, 173] on span "Select an option" at bounding box center [358, 171] width 10 height 10
click at [363, 173] on input "Select an option" at bounding box center [358, 171] width 10 height 10
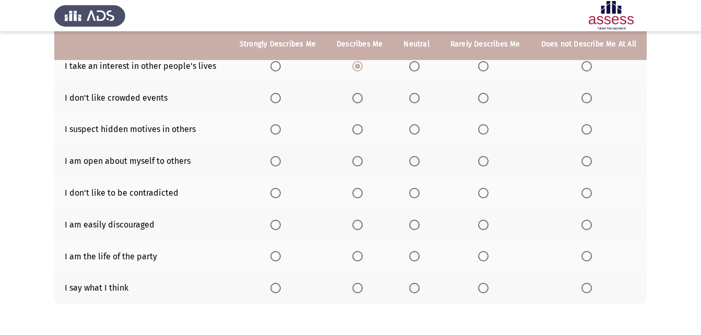
scroll to position [104, 0]
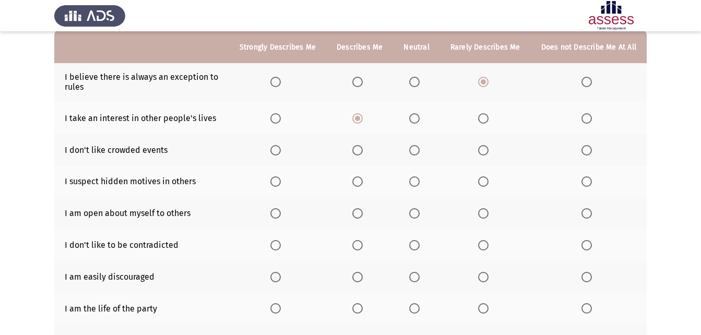
click at [492, 116] on label "Select an option" at bounding box center [485, 118] width 15 height 10
click at [489, 116] on input "Select an option" at bounding box center [483, 118] width 10 height 10
click at [418, 152] on span "Select an option" at bounding box center [415, 150] width 10 height 10
click at [418, 152] on input "Select an option" at bounding box center [415, 150] width 10 height 10
click at [588, 185] on span "Select an option" at bounding box center [587, 182] width 10 height 10
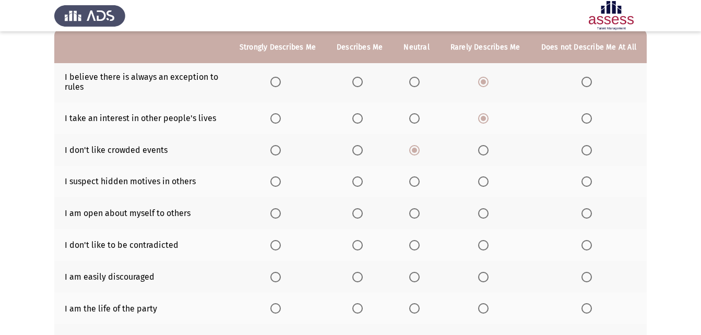
click at [588, 185] on input "Select an option" at bounding box center [587, 182] width 10 height 10
click at [280, 217] on span "Select an option" at bounding box center [276, 213] width 10 height 10
click at [280, 217] on input "Select an option" at bounding box center [276, 213] width 10 height 10
click at [363, 241] on span "Select an option" at bounding box center [358, 245] width 10 height 10
click at [363, 241] on input "Select an option" at bounding box center [358, 245] width 10 height 10
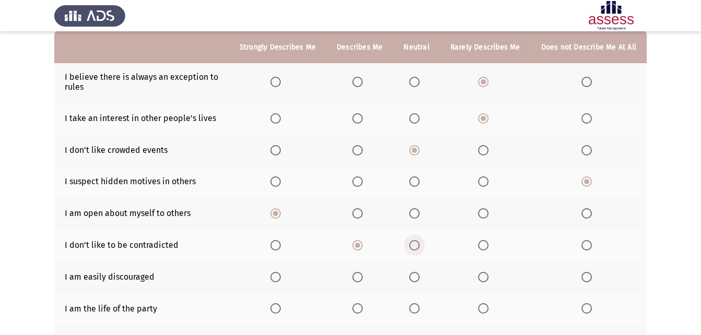
click at [418, 244] on span "Select an option" at bounding box center [415, 245] width 10 height 10
click at [418, 244] on input "Select an option" at bounding box center [415, 245] width 10 height 10
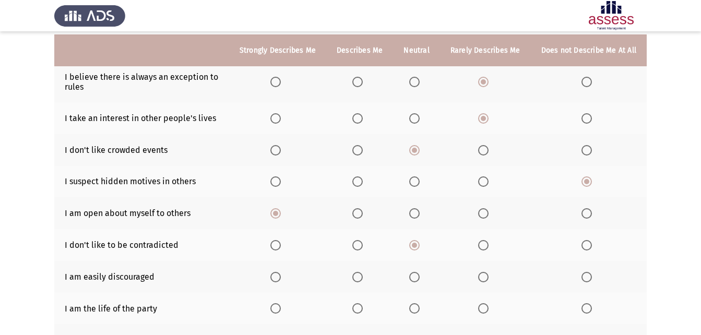
scroll to position [157, 0]
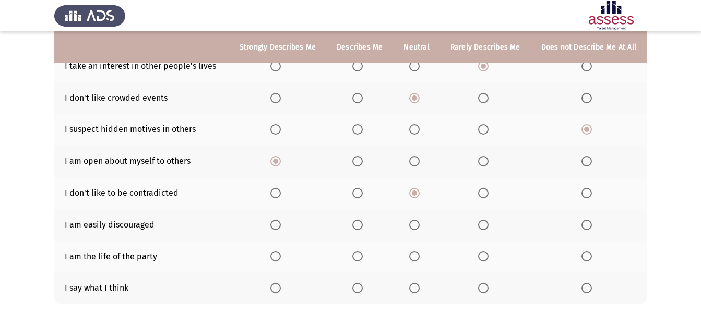
click at [590, 225] on span "Select an option" at bounding box center [587, 225] width 10 height 10
click at [590, 225] on input "Select an option" at bounding box center [587, 225] width 10 height 10
click at [485, 252] on span "Select an option" at bounding box center [483, 256] width 10 height 10
click at [485, 252] on input "Select an option" at bounding box center [483, 256] width 10 height 10
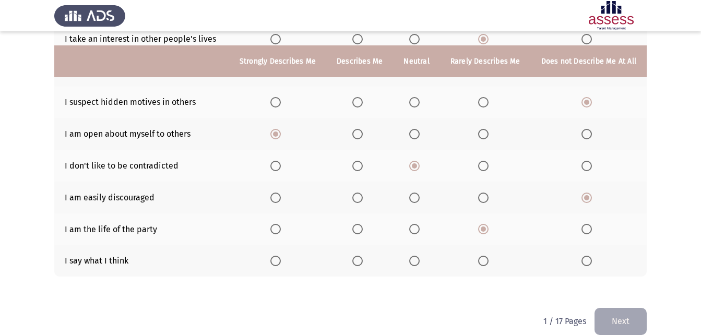
scroll to position [198, 0]
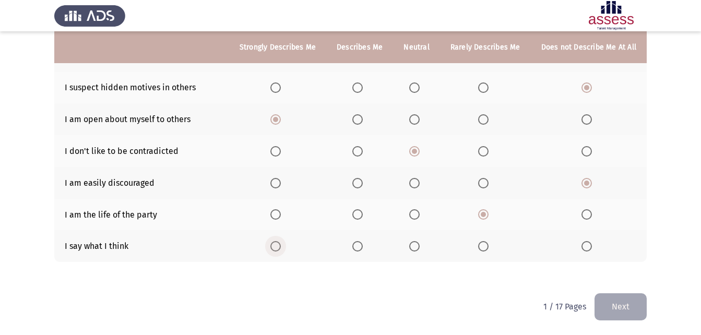
click at [281, 242] on span "Select an option" at bounding box center [276, 246] width 10 height 10
click at [281, 242] on input "Select an option" at bounding box center [276, 246] width 10 height 10
click at [604, 302] on button "Next" at bounding box center [621, 307] width 52 height 27
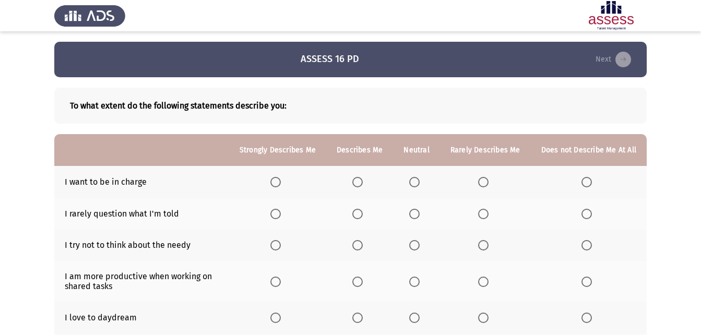
click at [363, 183] on span "Select an option" at bounding box center [358, 182] width 10 height 10
click at [363, 183] on input "Select an option" at bounding box center [358, 182] width 10 height 10
click at [590, 219] on th at bounding box center [589, 214] width 116 height 32
click at [595, 213] on label "Select an option" at bounding box center [589, 214] width 15 height 10
click at [592, 213] on input "Select an option" at bounding box center [587, 214] width 10 height 10
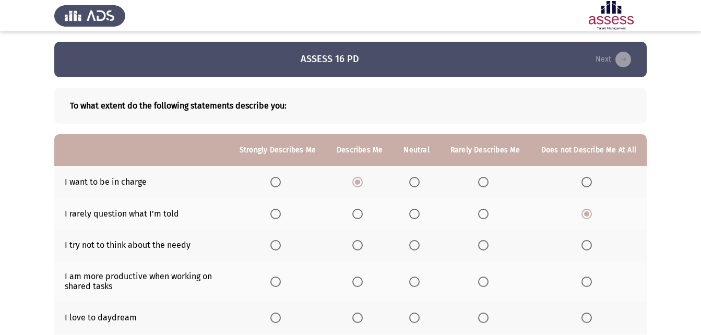
click at [587, 245] on span "Select an option" at bounding box center [587, 245] width 10 height 10
click at [587, 245] on input "Select an option" at bounding box center [587, 245] width 10 height 10
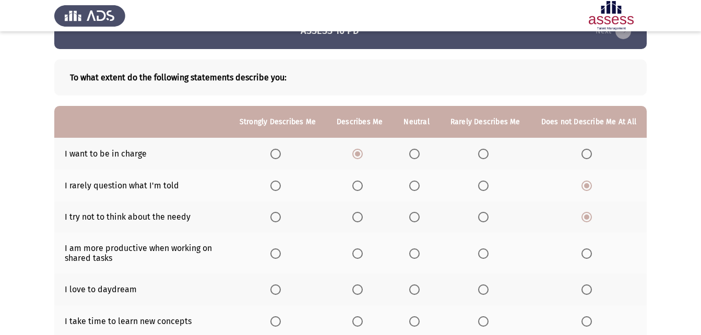
scroll to position [52, 0]
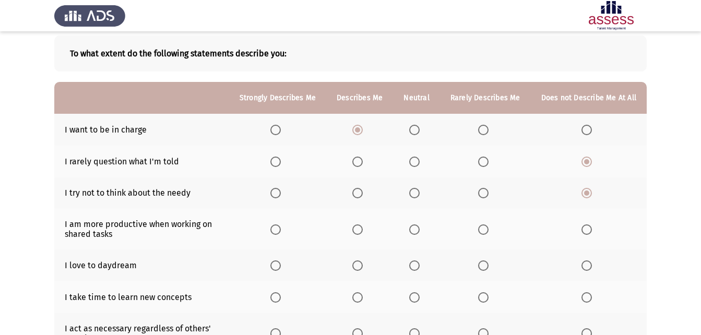
click at [363, 231] on span "Select an option" at bounding box center [358, 230] width 10 height 10
click at [363, 231] on input "Select an option" at bounding box center [358, 230] width 10 height 10
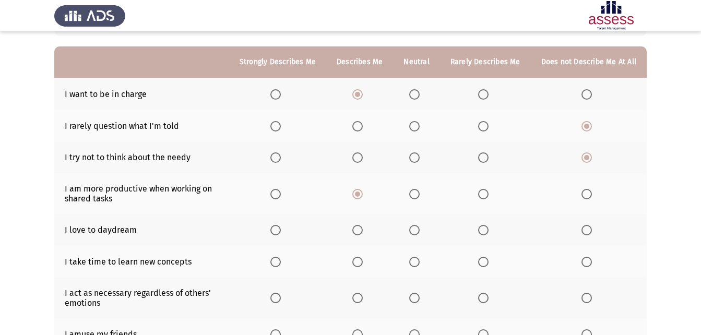
scroll to position [104, 0]
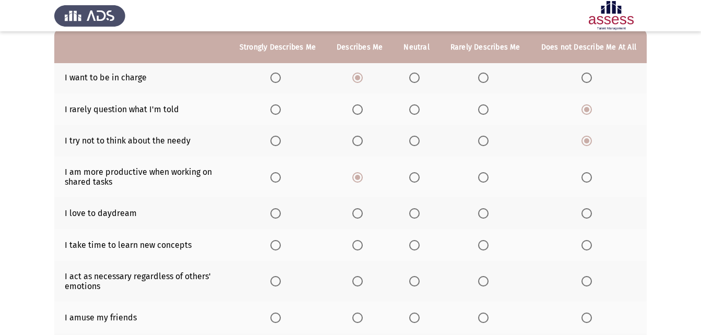
click at [363, 217] on span "Select an option" at bounding box center [358, 213] width 10 height 10
click at [363, 217] on input "Select an option" at bounding box center [358, 213] width 10 height 10
click at [281, 248] on span "Select an option" at bounding box center [276, 245] width 10 height 10
click at [281, 248] on input "Select an option" at bounding box center [276, 245] width 10 height 10
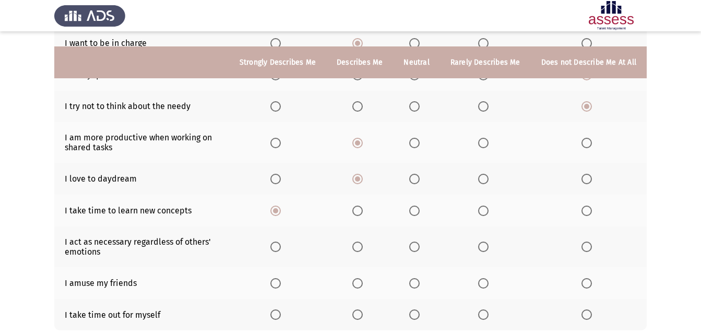
scroll to position [157, 0]
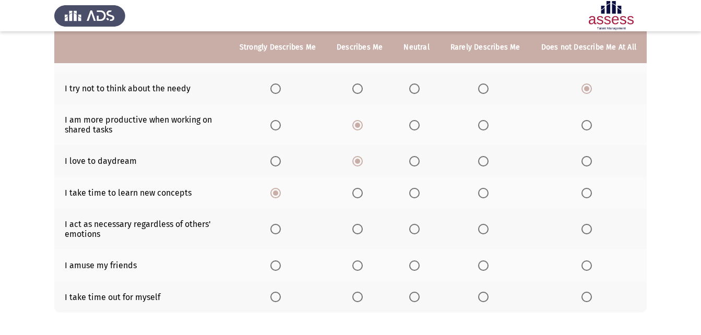
click at [420, 230] on span "Select an option" at bounding box center [415, 229] width 10 height 10
click at [420, 230] on input "Select an option" at bounding box center [415, 229] width 10 height 10
click at [281, 263] on span "Select an option" at bounding box center [276, 266] width 10 height 10
click at [281, 263] on input "Select an option" at bounding box center [276, 266] width 10 height 10
click at [281, 301] on span "Select an option" at bounding box center [276, 297] width 10 height 10
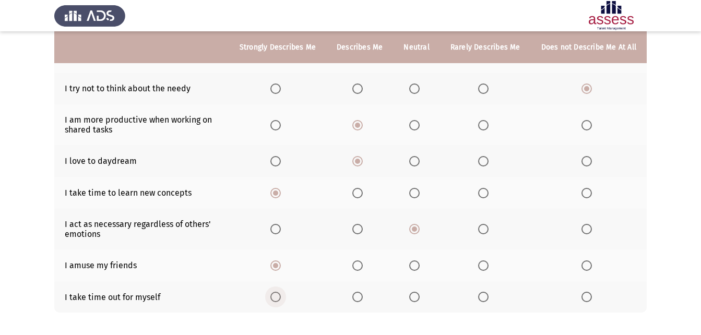
click at [281, 301] on input "Select an option" at bounding box center [276, 297] width 10 height 10
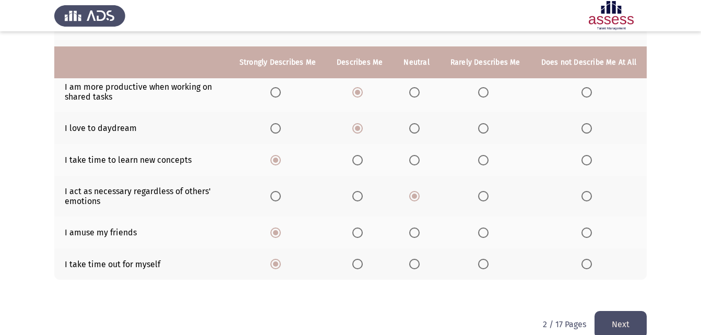
scroll to position [207, 0]
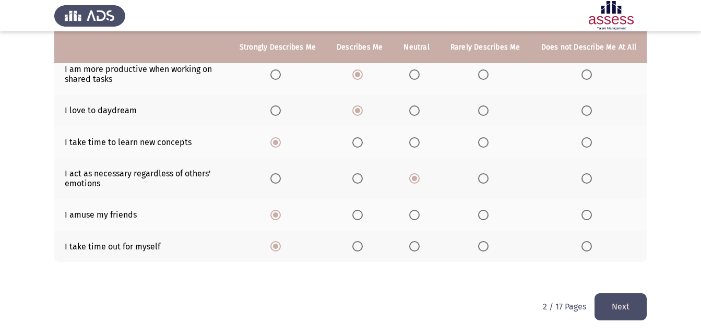
click at [627, 310] on button "Next" at bounding box center [621, 307] width 52 height 27
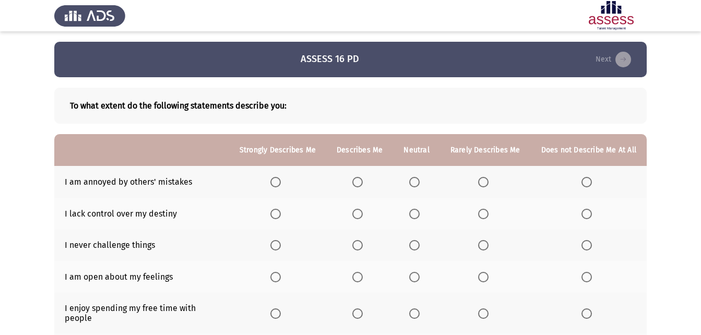
click at [491, 180] on label "Select an option" at bounding box center [485, 182] width 15 height 10
click at [489, 180] on input "Select an option" at bounding box center [483, 182] width 10 height 10
click at [586, 218] on span "Select an option" at bounding box center [587, 214] width 10 height 10
click at [586, 218] on input "Select an option" at bounding box center [587, 214] width 10 height 10
click at [281, 244] on span "Select an option" at bounding box center [276, 245] width 10 height 10
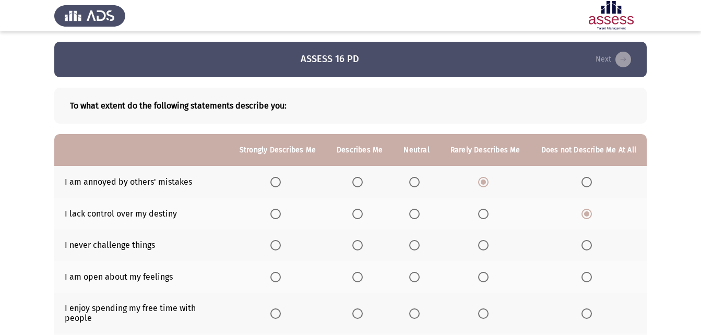
click at [281, 244] on input "Select an option" at bounding box center [276, 245] width 10 height 10
click at [579, 247] on th at bounding box center [589, 246] width 116 height 32
click at [587, 248] on span "Select an option" at bounding box center [587, 245] width 10 height 10
click at [587, 248] on input "Select an option" at bounding box center [587, 245] width 10 height 10
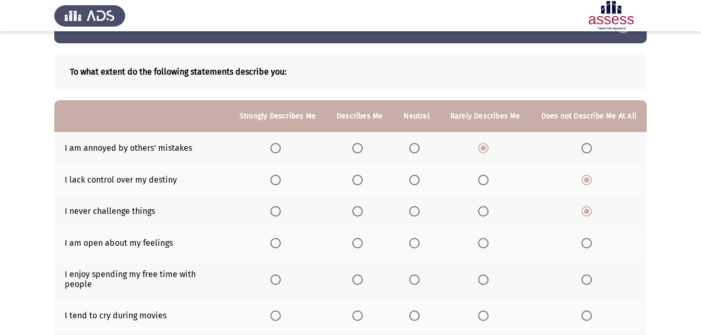
scroll to position [52, 0]
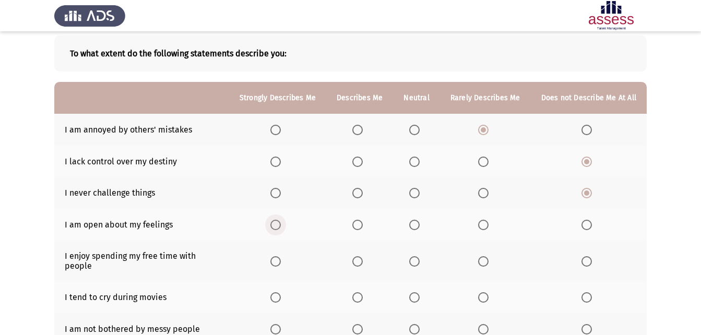
click at [281, 225] on span "Select an option" at bounding box center [276, 225] width 10 height 10
click at [281, 225] on input "Select an option" at bounding box center [276, 225] width 10 height 10
click at [281, 256] on span "Select an option" at bounding box center [276, 261] width 10 height 10
click at [281, 256] on input "Select an option" at bounding box center [276, 261] width 10 height 10
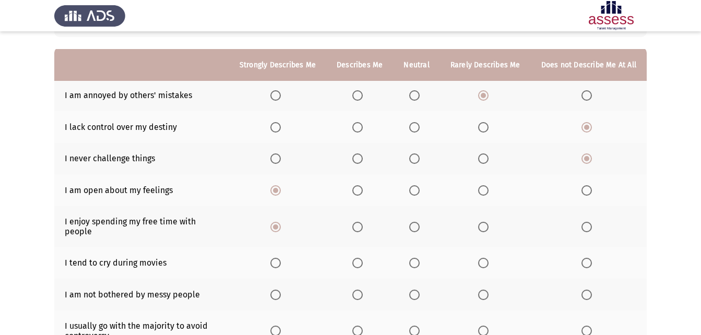
scroll to position [104, 0]
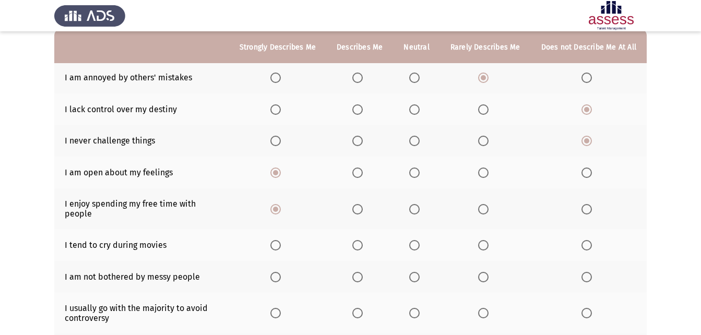
click at [415, 240] on span "Select an option" at bounding box center [415, 245] width 10 height 10
click at [415, 240] on input "Select an option" at bounding box center [415, 245] width 10 height 10
click at [363, 240] on span "Select an option" at bounding box center [358, 245] width 10 height 10
click at [363, 240] on input "Select an option" at bounding box center [358, 245] width 10 height 10
click at [412, 237] on th at bounding box center [416, 245] width 46 height 32
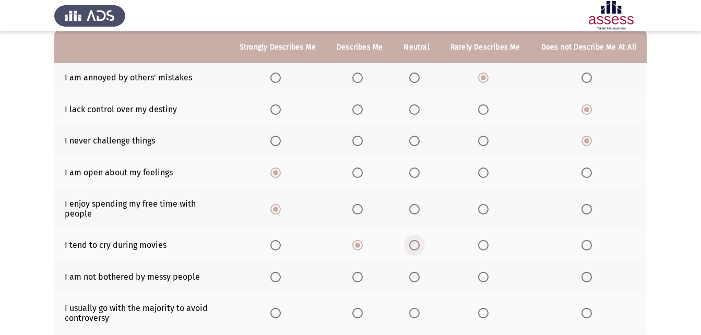
click at [418, 240] on span "Select an option" at bounding box center [415, 245] width 10 height 10
click at [418, 240] on input "Select an option" at bounding box center [415, 245] width 10 height 10
click at [361, 272] on span "Select an option" at bounding box center [358, 277] width 10 height 10
click at [361, 272] on input "Select an option" at bounding box center [358, 277] width 10 height 10
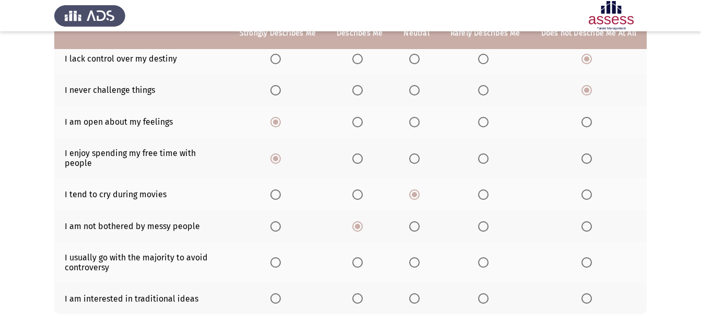
scroll to position [157, 0]
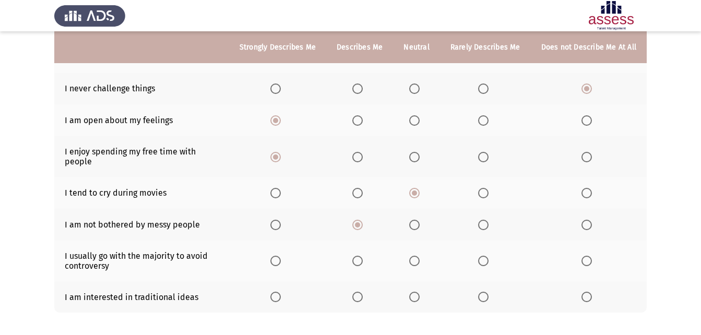
click at [486, 220] on span "Select an option" at bounding box center [483, 225] width 10 height 10
click at [486, 220] on input "Select an option" at bounding box center [483, 225] width 10 height 10
click at [592, 256] on span "Select an option" at bounding box center [587, 261] width 10 height 10
click at [592, 256] on input "Select an option" at bounding box center [587, 261] width 10 height 10
click at [489, 292] on span "Select an option" at bounding box center [483, 297] width 10 height 10
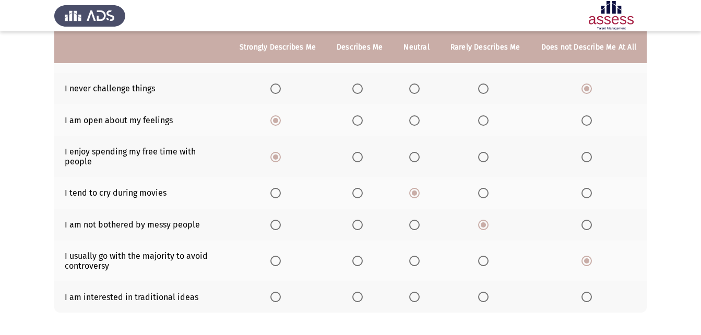
click at [489, 292] on input "Select an option" at bounding box center [483, 297] width 10 height 10
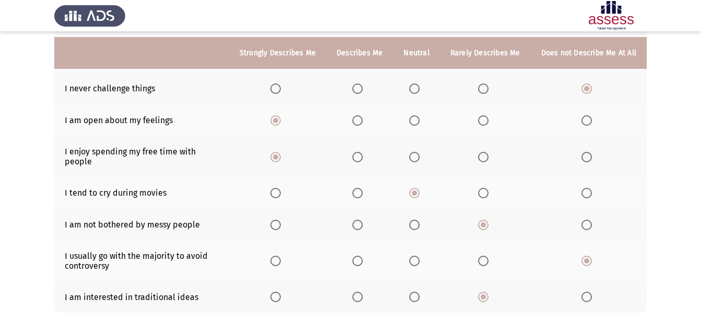
scroll to position [198, 0]
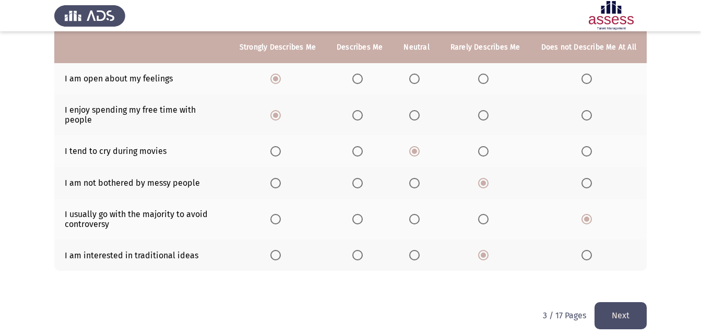
click at [614, 302] on button "Next" at bounding box center [621, 315] width 52 height 27
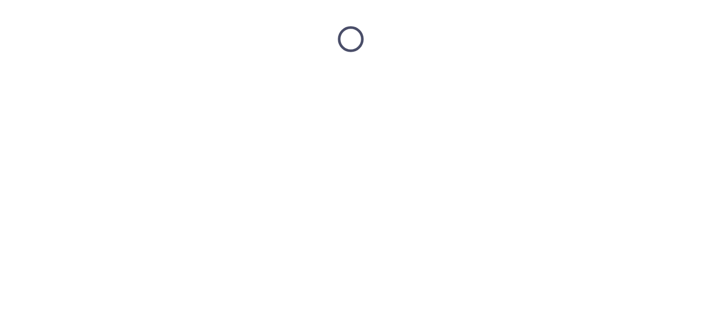
scroll to position [0, 0]
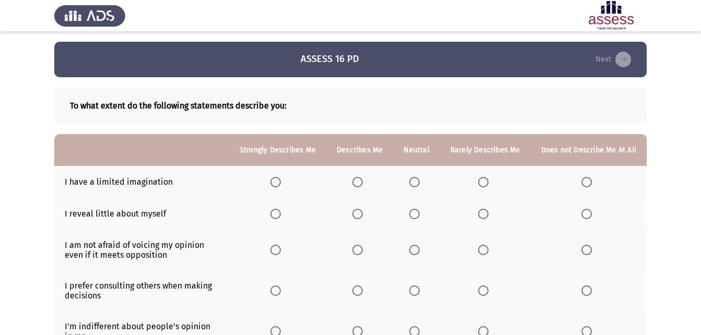
click at [583, 184] on span "Select an option" at bounding box center [587, 182] width 10 height 10
click at [583, 184] on input "Select an option" at bounding box center [587, 182] width 10 height 10
click at [484, 214] on span "Select an option" at bounding box center [484, 214] width 0 height 0
click at [485, 214] on input "Select an option" at bounding box center [483, 214] width 10 height 10
click at [280, 249] on span "Select an option" at bounding box center [276, 250] width 10 height 10
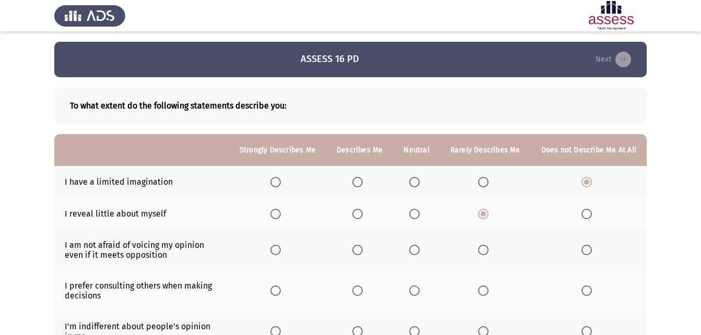
click at [280, 249] on input "Select an option" at bounding box center [276, 250] width 10 height 10
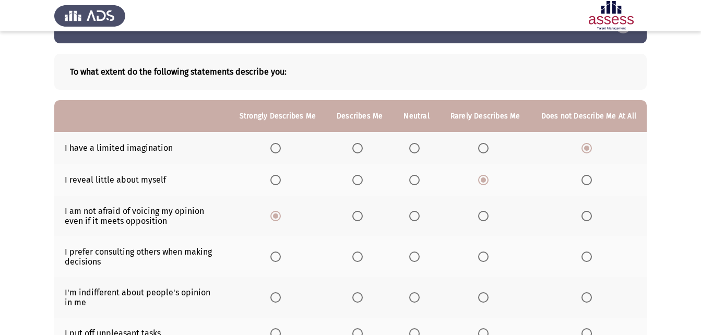
scroll to position [52, 0]
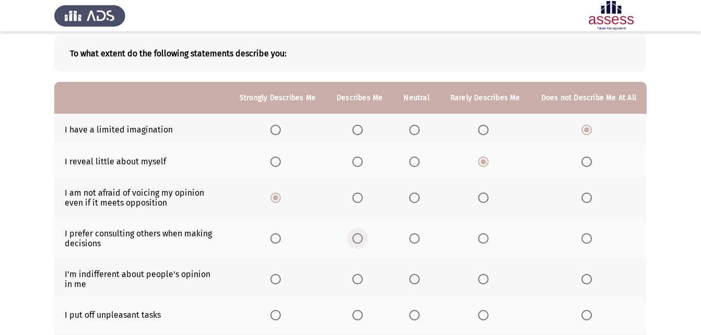
click at [363, 235] on span "Select an option" at bounding box center [358, 238] width 10 height 10
click at [363, 235] on input "Select an option" at bounding box center [358, 238] width 10 height 10
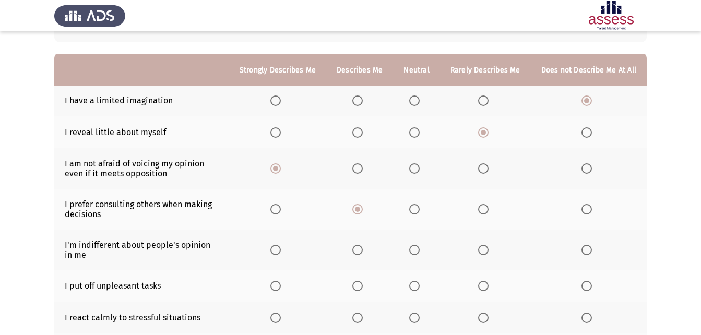
scroll to position [104, 0]
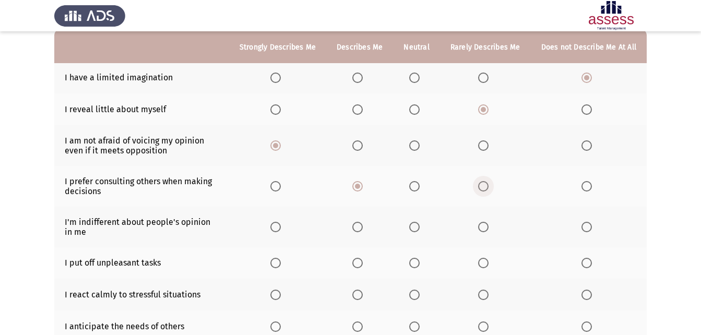
click at [491, 189] on label "Select an option" at bounding box center [485, 186] width 15 height 10
click at [489, 189] on input "Select an option" at bounding box center [483, 186] width 10 height 10
click at [281, 224] on span "Select an option" at bounding box center [276, 227] width 10 height 10
click at [281, 224] on input "Select an option" at bounding box center [276, 227] width 10 height 10
click at [584, 260] on span "Select an option" at bounding box center [587, 263] width 10 height 10
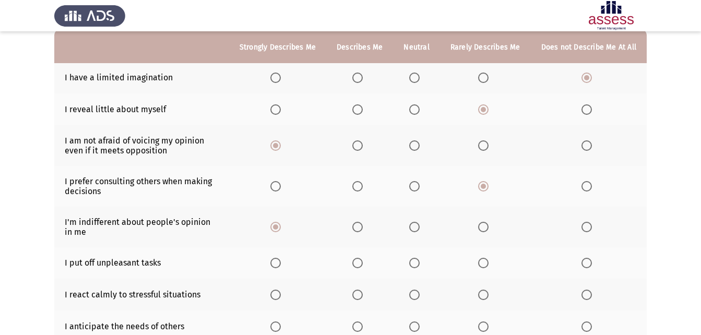
click at [584, 260] on input "Select an option" at bounding box center [587, 263] width 10 height 10
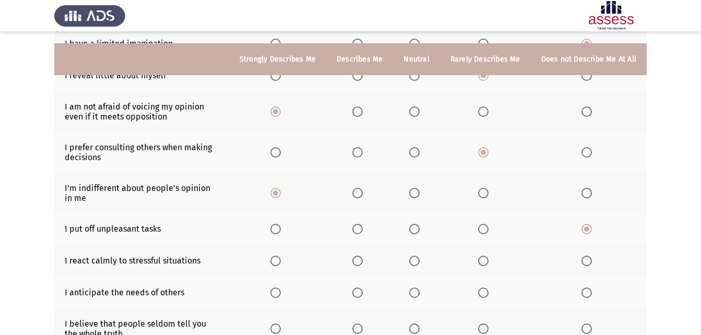
scroll to position [157, 0]
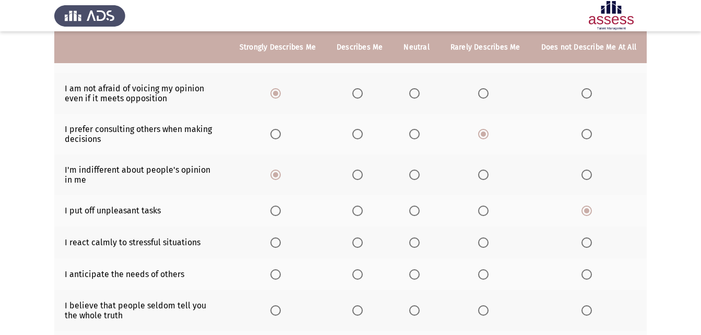
click at [486, 215] on span "Select an option" at bounding box center [483, 211] width 10 height 10
click at [486, 215] on input "Select an option" at bounding box center [483, 211] width 10 height 10
click at [279, 243] on span "Select an option" at bounding box center [276, 243] width 10 height 10
click at [279, 243] on input "Select an option" at bounding box center [276, 243] width 10 height 10
click at [485, 274] on span "Select an option" at bounding box center [483, 275] width 10 height 10
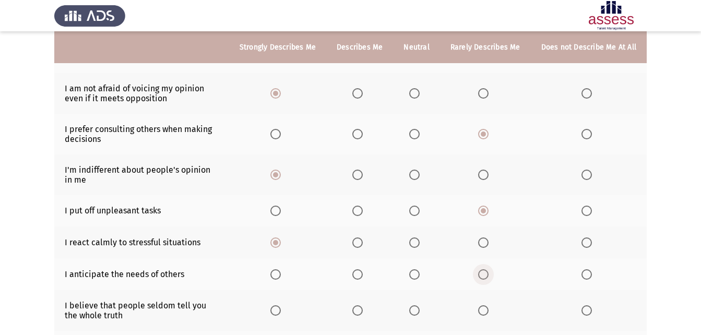
click at [485, 274] on input "Select an option" at bounding box center [483, 275] width 10 height 10
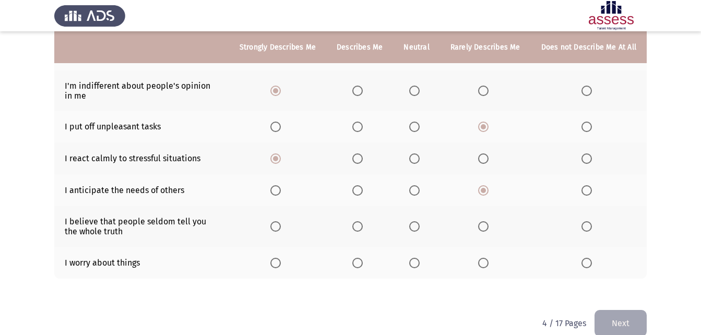
scroll to position [258, 0]
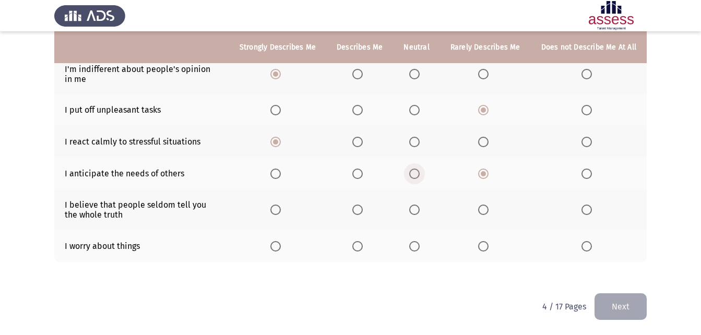
click at [420, 177] on span "Select an option" at bounding box center [415, 174] width 10 height 10
click at [420, 177] on input "Select an option" at bounding box center [415, 174] width 10 height 10
click at [416, 212] on span "Select an option" at bounding box center [415, 210] width 10 height 10
click at [416, 212] on input "Select an option" at bounding box center [415, 210] width 10 height 10
click at [488, 174] on span "Select an option" at bounding box center [483, 174] width 10 height 10
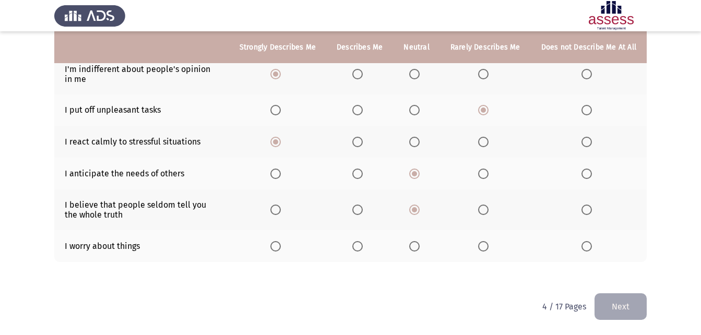
click at [488, 174] on input "Select an option" at bounding box center [483, 174] width 10 height 10
click at [586, 248] on span "Select an option" at bounding box center [587, 246] width 10 height 10
click at [586, 248] on input "Select an option" at bounding box center [587, 246] width 10 height 10
click at [608, 303] on button "Next" at bounding box center [621, 307] width 52 height 27
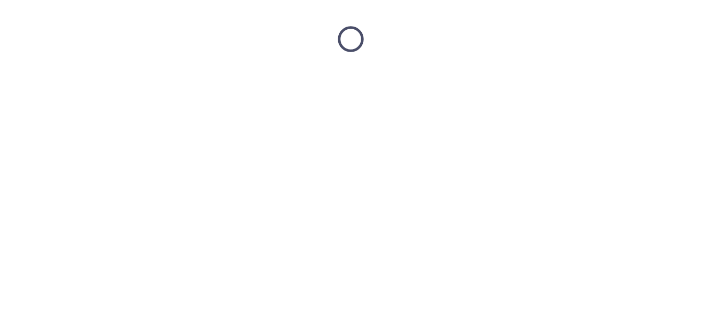
scroll to position [0, 0]
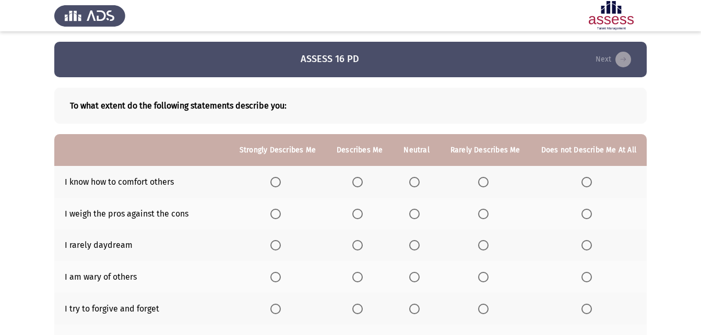
click at [280, 183] on span "Select an option" at bounding box center [276, 182] width 10 height 10
click at [280, 183] on input "Select an option" at bounding box center [276, 182] width 10 height 10
click at [363, 214] on span "Select an option" at bounding box center [358, 214] width 10 height 10
click at [363, 214] on input "Select an option" at bounding box center [358, 214] width 10 height 10
click at [487, 240] on span "Select an option" at bounding box center [483, 245] width 10 height 10
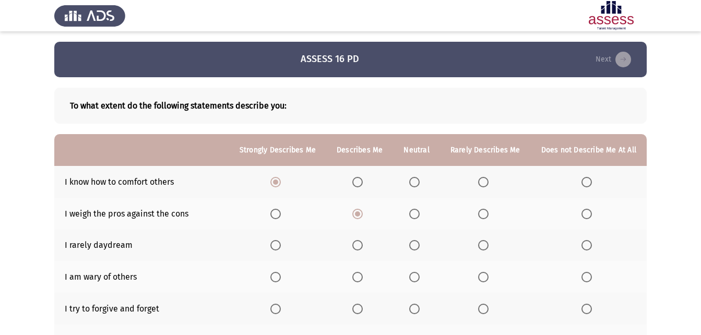
click at [487, 240] on input "Select an option" at bounding box center [483, 245] width 10 height 10
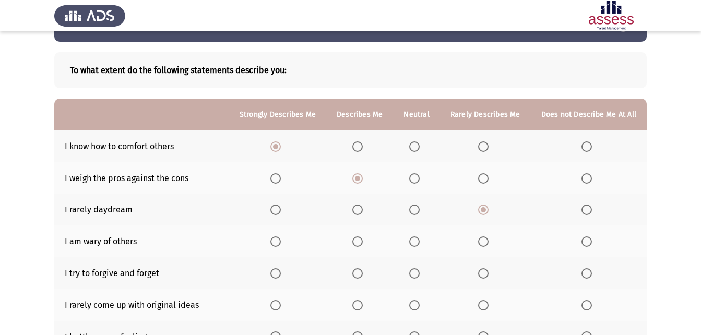
scroll to position [52, 0]
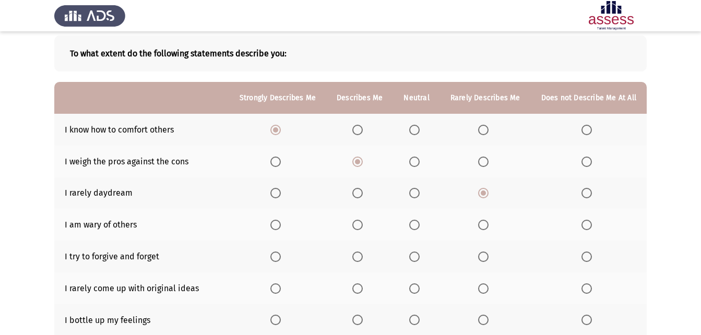
click at [361, 227] on span "Select an option" at bounding box center [358, 225] width 10 height 10
click at [361, 227] on input "Select an option" at bounding box center [358, 225] width 10 height 10
click at [281, 258] on span "Select an option" at bounding box center [276, 257] width 10 height 10
click at [281, 258] on input "Select an option" at bounding box center [276, 257] width 10 height 10
click at [592, 286] on span "Select an option" at bounding box center [587, 289] width 10 height 10
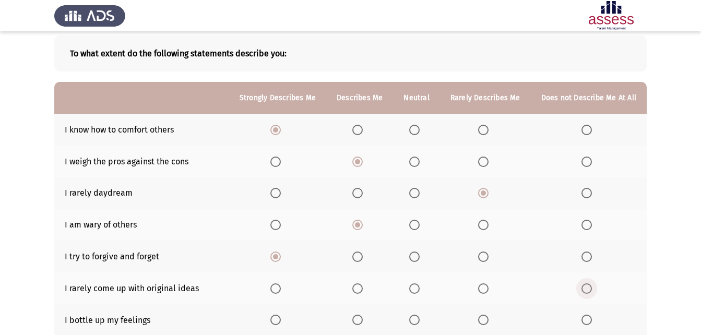
click at [592, 286] on input "Select an option" at bounding box center [587, 289] width 10 height 10
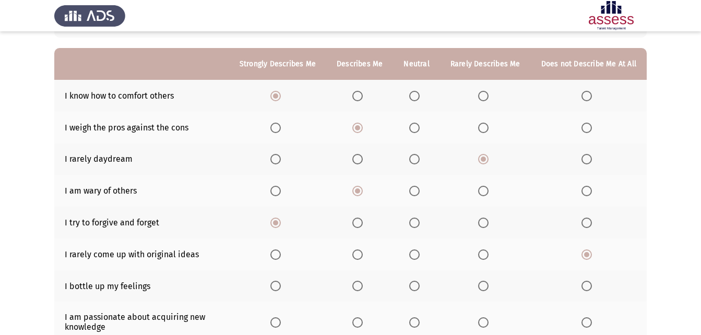
scroll to position [104, 0]
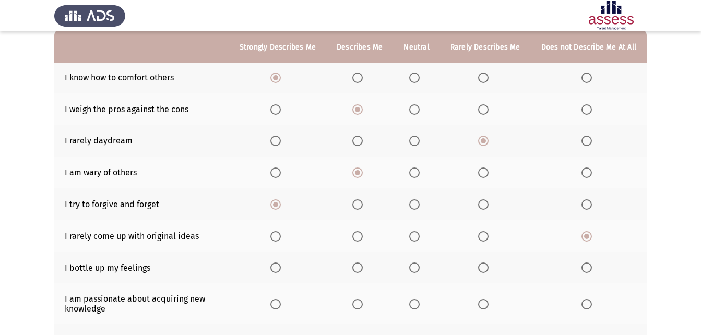
click at [591, 272] on span "Select an option" at bounding box center [587, 268] width 10 height 10
click at [591, 272] on input "Select an option" at bounding box center [587, 268] width 10 height 10
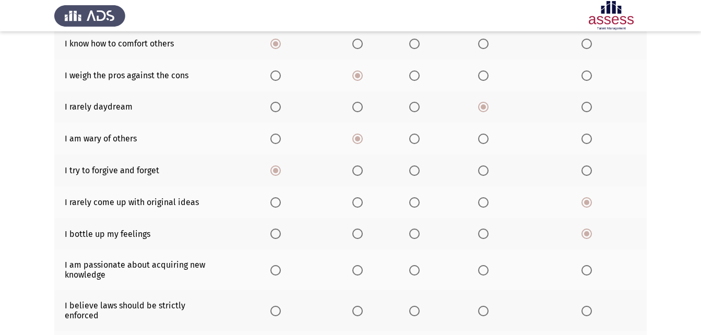
scroll to position [157, 0]
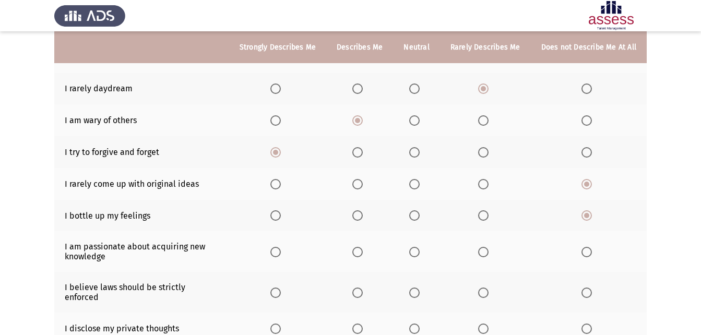
click at [281, 251] on span "Select an option" at bounding box center [276, 252] width 10 height 10
click at [281, 251] on input "Select an option" at bounding box center [276, 252] width 10 height 10
click at [361, 288] on span "Select an option" at bounding box center [358, 293] width 10 height 10
click at [361, 288] on input "Select an option" at bounding box center [358, 293] width 10 height 10
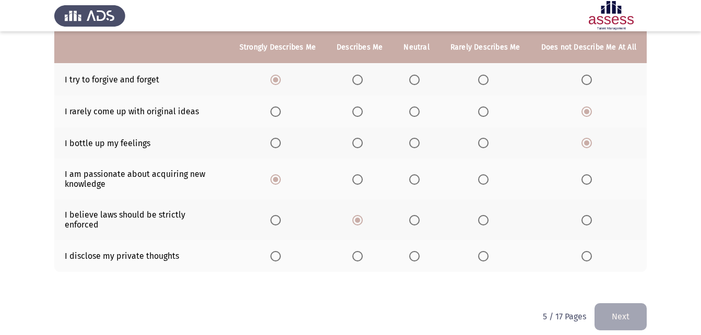
scroll to position [230, 0]
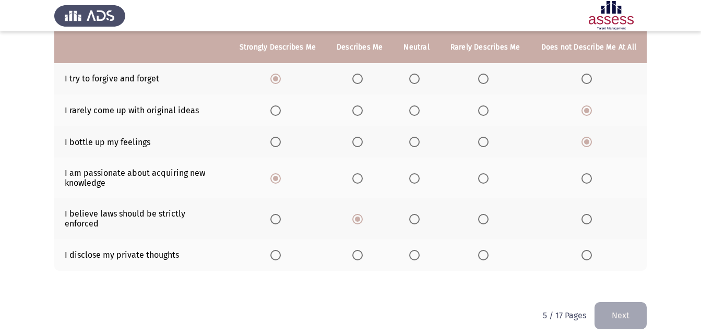
click at [363, 251] on span "Select an option" at bounding box center [358, 255] width 10 height 10
click at [363, 251] on input "Select an option" at bounding box center [358, 255] width 10 height 10
click at [484, 250] on span "Select an option" at bounding box center [483, 255] width 10 height 10
click at [484, 250] on input "Select an option" at bounding box center [483, 255] width 10 height 10
click at [628, 302] on button "Next" at bounding box center [621, 315] width 52 height 27
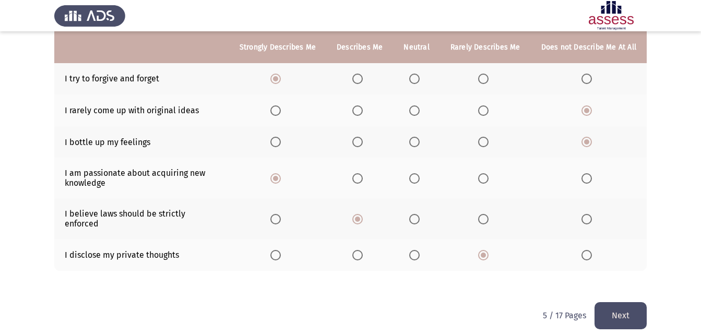
scroll to position [0, 0]
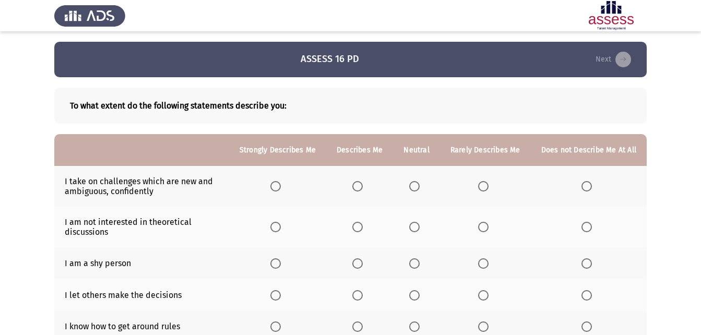
click at [280, 185] on span "Select an option" at bounding box center [276, 186] width 10 height 10
click at [280, 185] on input "Select an option" at bounding box center [276, 186] width 10 height 10
click at [486, 227] on span "Select an option" at bounding box center [483, 227] width 10 height 10
click at [486, 227] on input "Select an option" at bounding box center [483, 227] width 10 height 10
click at [592, 260] on span "Select an option" at bounding box center [587, 264] width 10 height 10
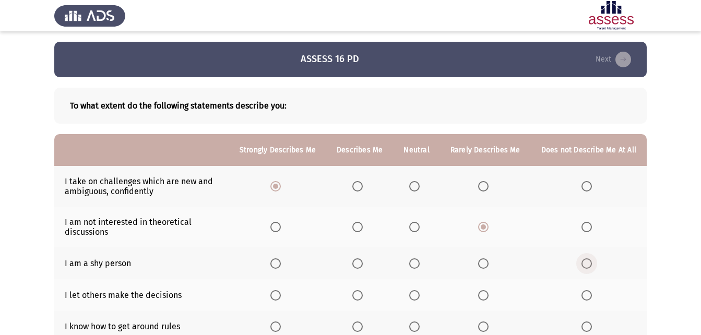
click at [592, 260] on input "Select an option" at bounding box center [587, 264] width 10 height 10
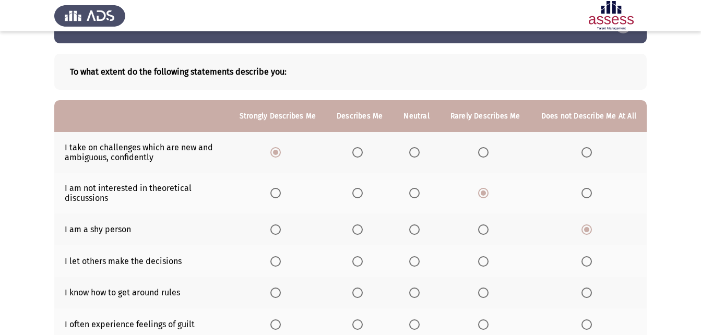
scroll to position [52, 0]
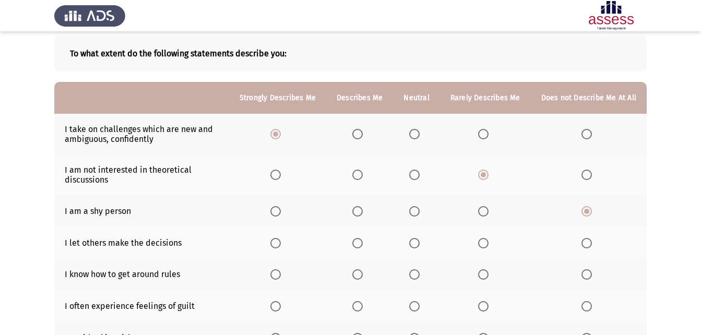
click at [590, 241] on span "Select an option" at bounding box center [587, 243] width 10 height 10
click at [590, 241] on input "Select an option" at bounding box center [587, 243] width 10 height 10
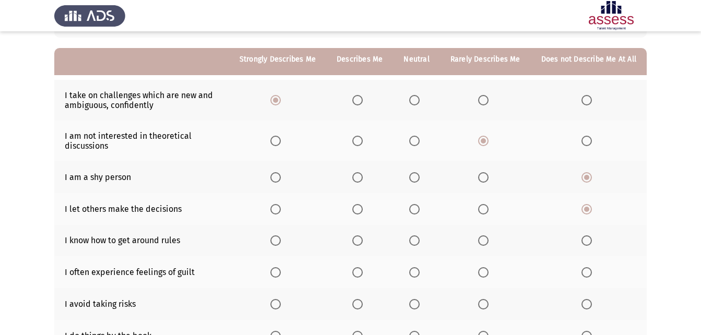
scroll to position [104, 0]
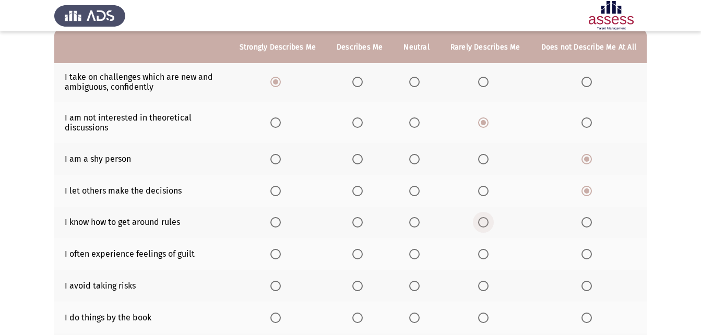
click at [492, 224] on label "Select an option" at bounding box center [485, 222] width 15 height 10
click at [489, 224] on input "Select an option" at bounding box center [483, 222] width 10 height 10
click at [419, 256] on span "Select an option" at bounding box center [415, 254] width 10 height 10
click at [419, 256] on input "Select an option" at bounding box center [415, 254] width 10 height 10
click at [587, 285] on span "Select an option" at bounding box center [587, 286] width 10 height 10
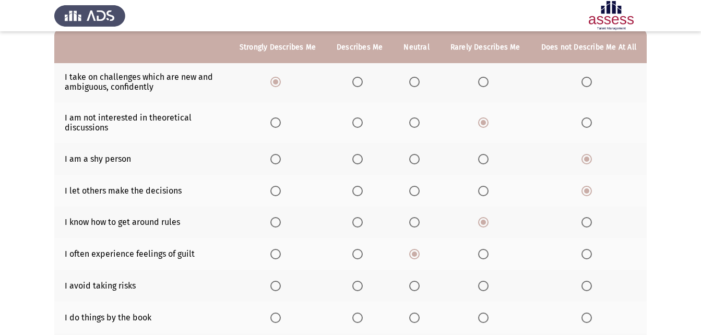
click at [587, 285] on input "Select an option" at bounding box center [587, 286] width 10 height 10
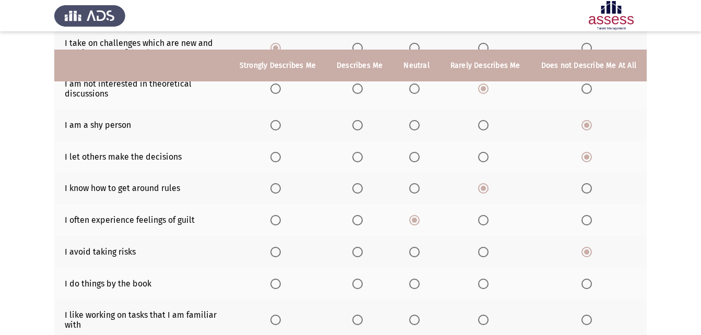
scroll to position [157, 0]
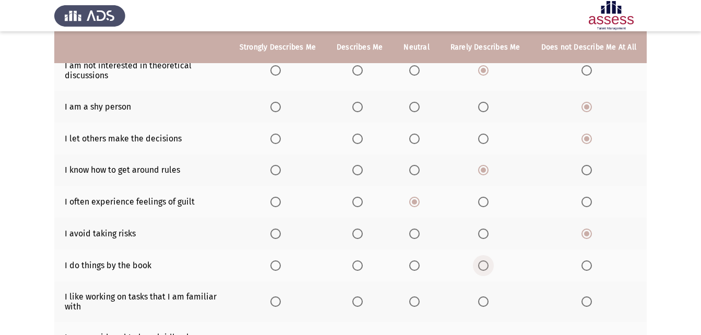
click at [489, 265] on span "Select an option" at bounding box center [483, 266] width 10 height 10
click at [489, 265] on input "Select an option" at bounding box center [483, 266] width 10 height 10
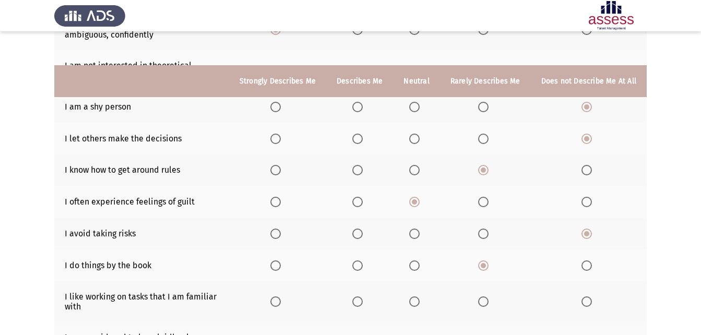
scroll to position [209, 0]
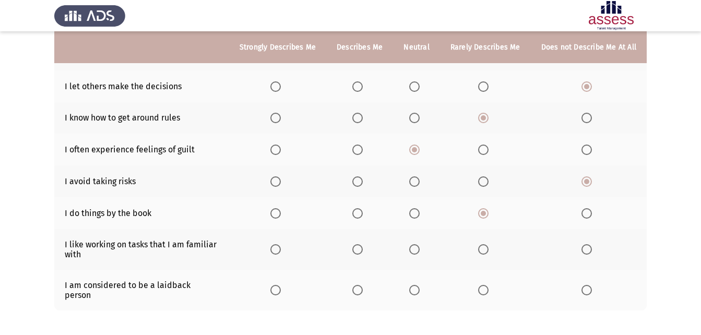
click at [489, 253] on span "Select an option" at bounding box center [483, 249] width 10 height 10
click at [489, 253] on input "Select an option" at bounding box center [483, 249] width 10 height 10
click at [586, 285] on span "Select an option" at bounding box center [587, 290] width 10 height 10
click at [586, 285] on input "Select an option" at bounding box center [587, 290] width 10 height 10
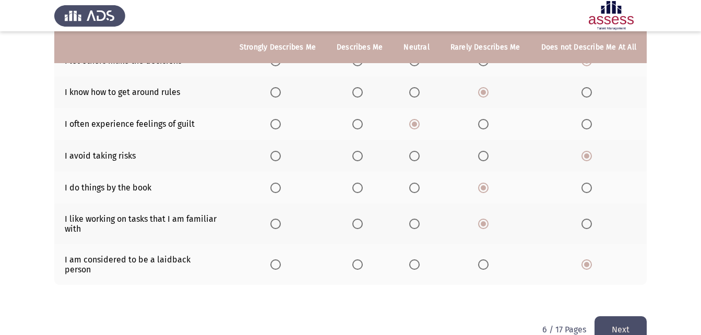
scroll to position [248, 0]
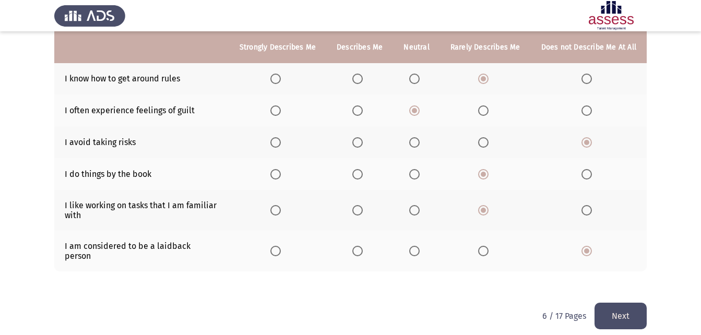
click at [616, 303] on button "Next" at bounding box center [621, 316] width 52 height 27
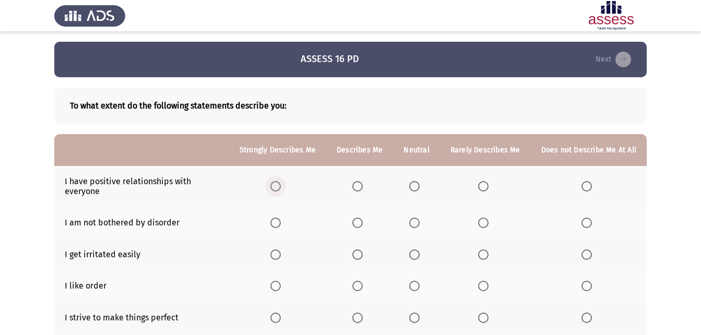
click at [278, 188] on span "Select an option" at bounding box center [276, 186] width 10 height 10
click at [278, 188] on input "Select an option" at bounding box center [276, 186] width 10 height 10
click at [413, 225] on span "Select an option" at bounding box center [415, 223] width 10 height 10
click at [413, 225] on input "Select an option" at bounding box center [415, 223] width 10 height 10
click at [587, 250] on span "Select an option" at bounding box center [587, 255] width 10 height 10
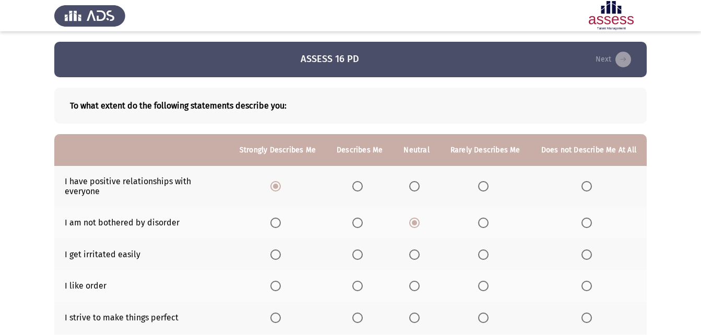
click at [587, 250] on input "Select an option" at bounding box center [587, 255] width 10 height 10
click at [285, 258] on label "Select an option" at bounding box center [278, 255] width 15 height 10
click at [281, 258] on input "Select an option" at bounding box center [276, 255] width 10 height 10
click at [587, 254] on span "Select an option" at bounding box center [587, 255] width 10 height 10
click at [587, 254] on input "Select an option" at bounding box center [587, 255] width 10 height 10
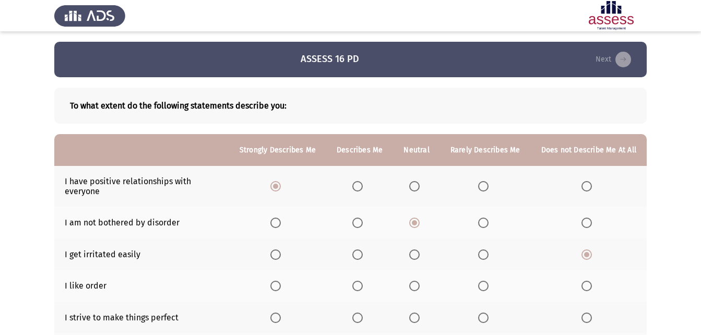
click at [280, 289] on span "Select an option" at bounding box center [276, 286] width 10 height 10
click at [280, 289] on input "Select an option" at bounding box center [276, 286] width 10 height 10
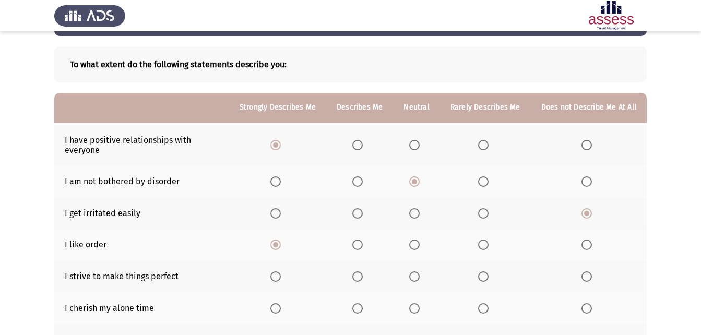
scroll to position [104, 0]
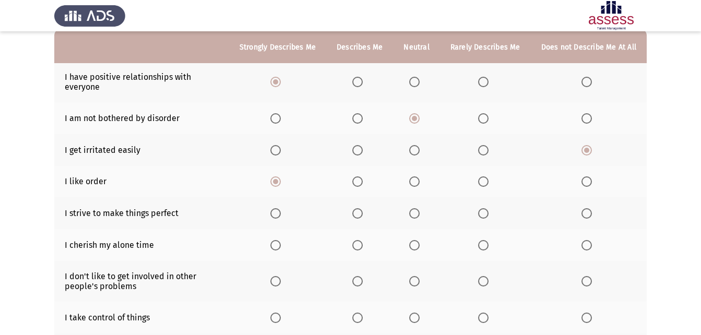
click at [281, 211] on span "Select an option" at bounding box center [276, 213] width 10 height 10
click at [281, 211] on input "Select an option" at bounding box center [276, 213] width 10 height 10
click at [420, 242] on span "Select an option" at bounding box center [415, 245] width 10 height 10
click at [420, 242] on input "Select an option" at bounding box center [415, 245] width 10 height 10
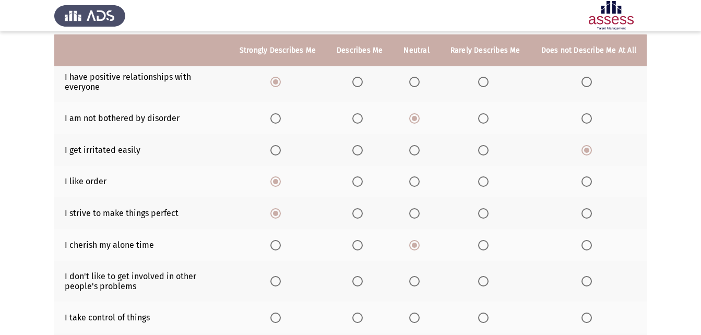
scroll to position [157, 0]
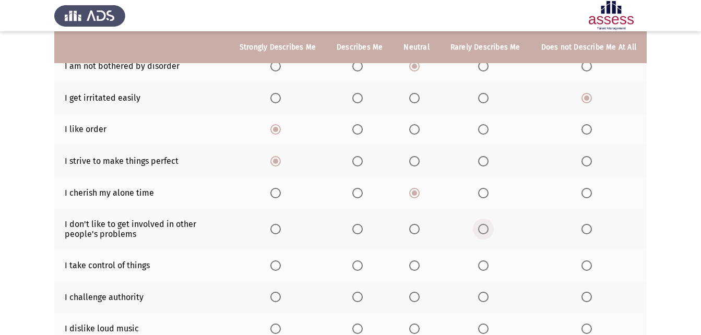
click at [483, 228] on span "Select an option" at bounding box center [483, 229] width 10 height 10
click at [483, 228] on input "Select an option" at bounding box center [483, 229] width 10 height 10
click at [285, 266] on label "Select an option" at bounding box center [278, 266] width 15 height 10
click at [281, 266] on input "Select an option" at bounding box center [276, 266] width 10 height 10
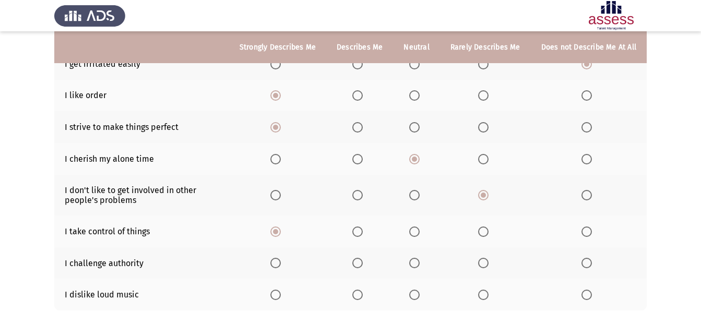
scroll to position [209, 0]
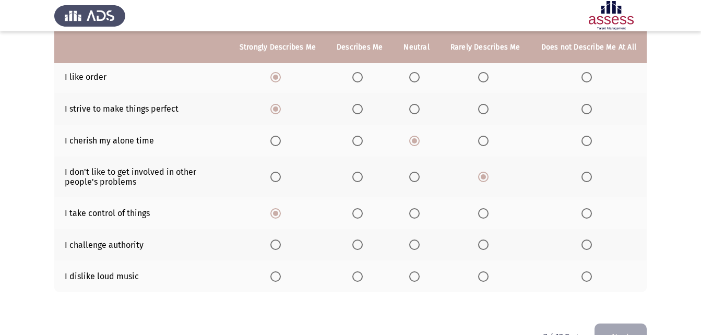
click at [415, 246] on span "Select an option" at bounding box center [415, 245] width 10 height 10
click at [415, 246] on input "Select an option" at bounding box center [415, 245] width 10 height 10
click at [491, 278] on label "Select an option" at bounding box center [485, 277] width 15 height 10
click at [489, 278] on input "Select an option" at bounding box center [483, 277] width 10 height 10
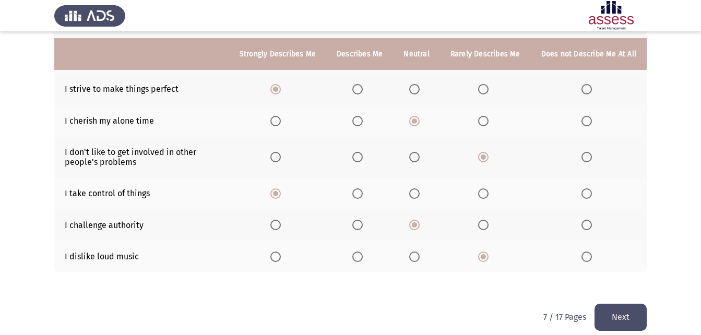
scroll to position [239, 0]
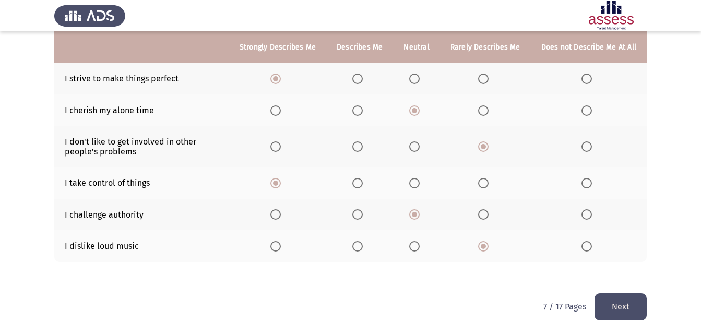
click at [634, 305] on button "Next" at bounding box center [621, 307] width 52 height 27
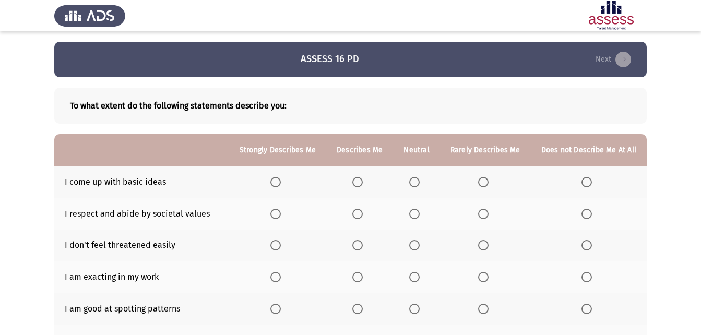
click at [589, 185] on span "Select an option" at bounding box center [587, 182] width 10 height 10
click at [589, 185] on input "Select an option" at bounding box center [587, 182] width 10 height 10
click at [367, 217] on label "Select an option" at bounding box center [360, 214] width 15 height 10
click at [363, 217] on input "Select an option" at bounding box center [358, 214] width 10 height 10
click at [276, 249] on span "Select an option" at bounding box center [276, 245] width 10 height 10
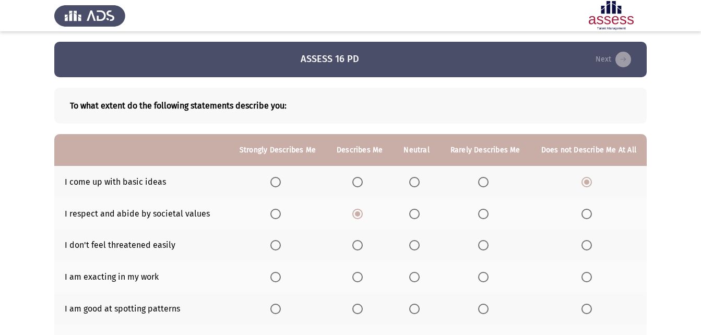
click at [276, 249] on input "Select an option" at bounding box center [276, 245] width 10 height 10
click at [276, 274] on span "Select an option" at bounding box center [276, 277] width 10 height 10
click at [276, 274] on input "Select an option" at bounding box center [276, 277] width 10 height 10
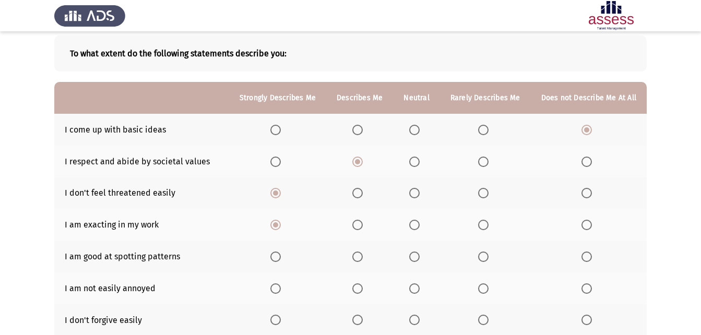
click at [277, 252] on span "Select an option" at bounding box center [276, 257] width 10 height 10
click at [277, 252] on input "Select an option" at bounding box center [276, 257] width 10 height 10
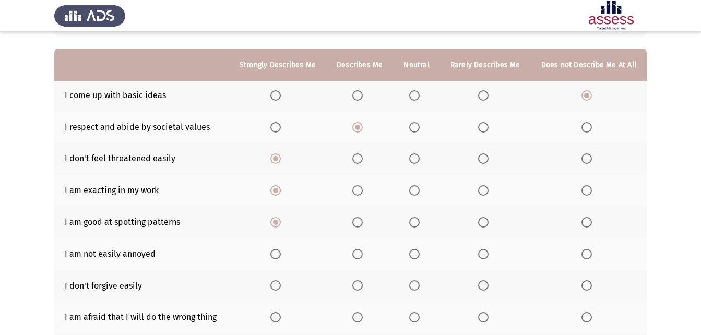
scroll to position [104, 0]
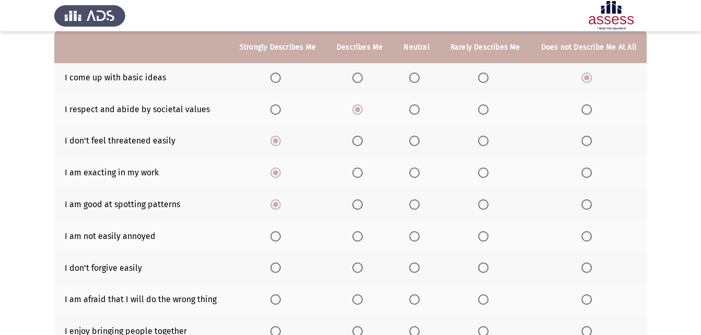
click at [281, 236] on span "Select an option" at bounding box center [276, 236] width 10 height 10
click at [281, 236] on input "Select an option" at bounding box center [276, 236] width 10 height 10
click at [482, 267] on span "Select an option" at bounding box center [483, 268] width 10 height 10
click at [482, 267] on input "Select an option" at bounding box center [483, 268] width 10 height 10
click at [582, 301] on th at bounding box center [589, 300] width 116 height 32
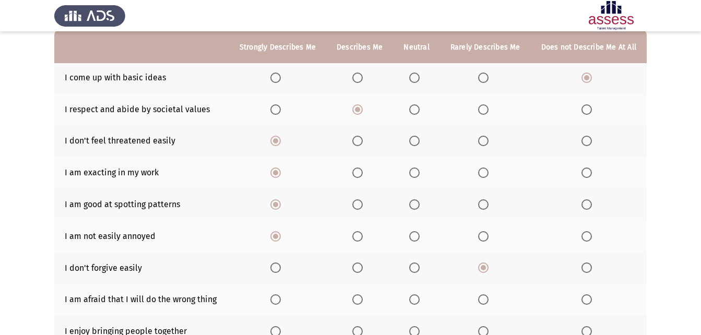
click at [586, 301] on span "Select an option" at bounding box center [587, 300] width 10 height 10
click at [586, 301] on input "Select an option" at bounding box center [587, 300] width 10 height 10
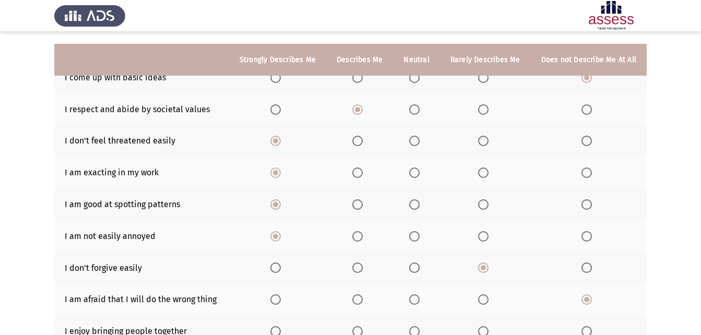
scroll to position [157, 0]
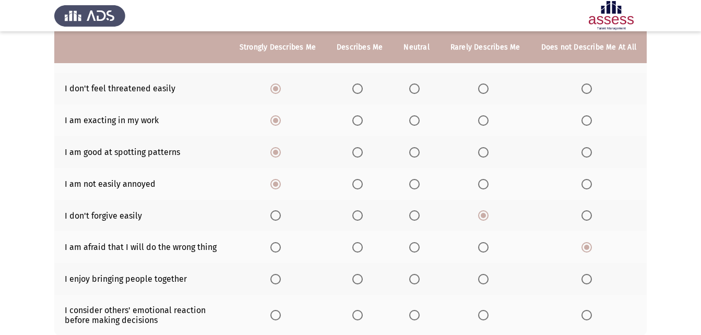
click at [279, 278] on span "Select an option" at bounding box center [276, 279] width 10 height 10
click at [279, 278] on input "Select an option" at bounding box center [276, 279] width 10 height 10
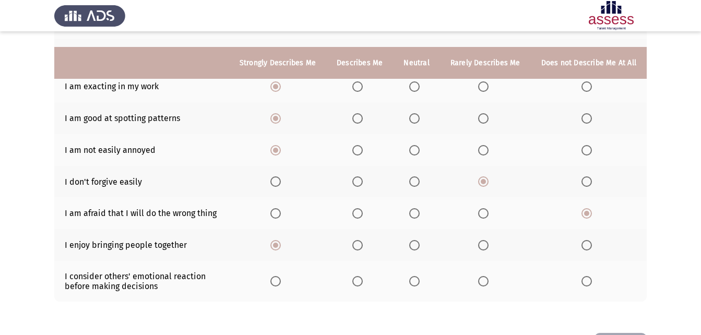
scroll to position [209, 0]
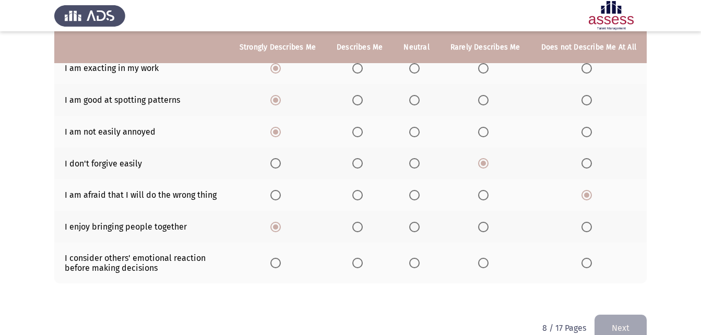
click at [358, 263] on span "Select an option" at bounding box center [358, 263] width 0 height 0
click at [362, 263] on input "Select an option" at bounding box center [358, 263] width 10 height 10
click at [628, 319] on button "Next" at bounding box center [621, 328] width 52 height 27
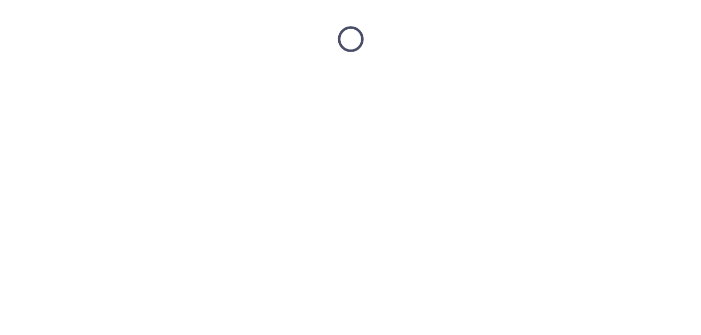
scroll to position [0, 0]
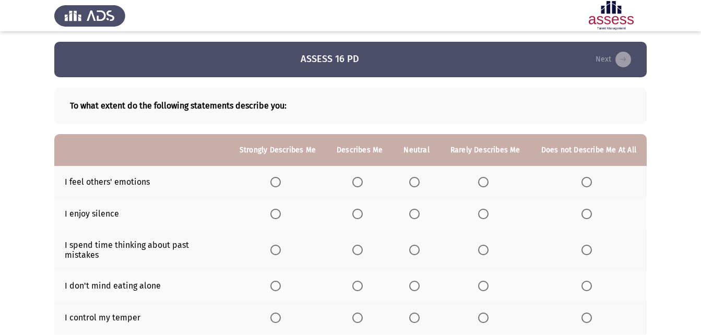
click at [277, 184] on span "Select an option" at bounding box center [276, 182] width 10 height 10
click at [277, 184] on input "Select an option" at bounding box center [276, 182] width 10 height 10
click at [367, 216] on label "Select an option" at bounding box center [360, 214] width 15 height 10
click at [363, 216] on input "Select an option" at bounding box center [358, 214] width 10 height 10
click at [594, 245] on label "Select an option" at bounding box center [589, 250] width 15 height 10
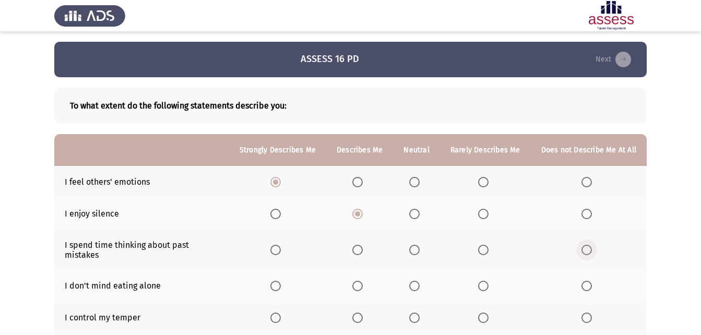
click at [592, 245] on input "Select an option" at bounding box center [587, 250] width 10 height 10
click at [281, 281] on span "Select an option" at bounding box center [276, 286] width 10 height 10
click at [281, 281] on input "Select an option" at bounding box center [276, 286] width 10 height 10
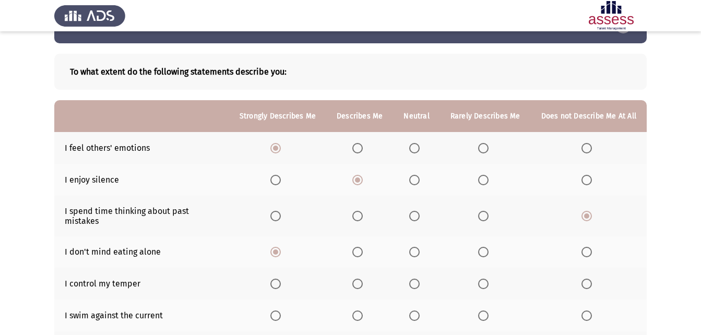
scroll to position [52, 0]
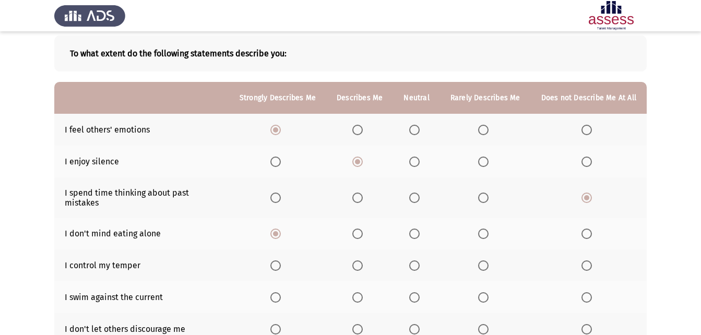
click at [281, 261] on span "Select an option" at bounding box center [276, 266] width 10 height 10
click at [281, 261] on input "Select an option" at bounding box center [276, 266] width 10 height 10
click at [276, 293] on span "Select an option" at bounding box center [276, 298] width 10 height 10
click at [276, 293] on input "Select an option" at bounding box center [276, 298] width 10 height 10
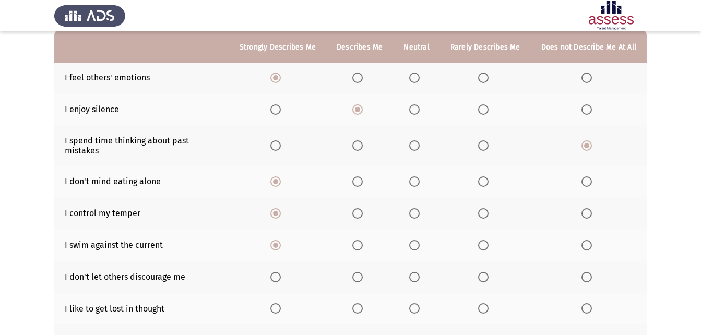
click at [281, 272] on span "Select an option" at bounding box center [276, 277] width 10 height 10
click at [281, 272] on input "Select an option" at bounding box center [276, 277] width 10 height 10
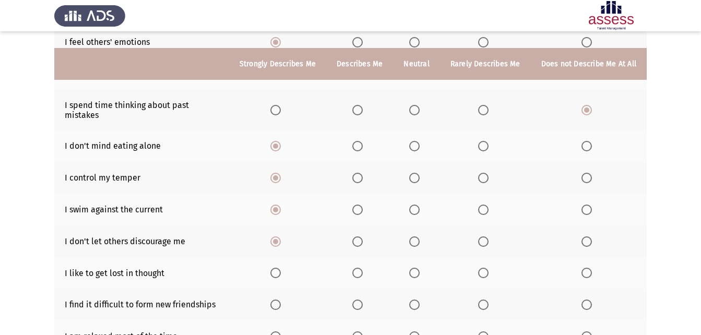
scroll to position [157, 0]
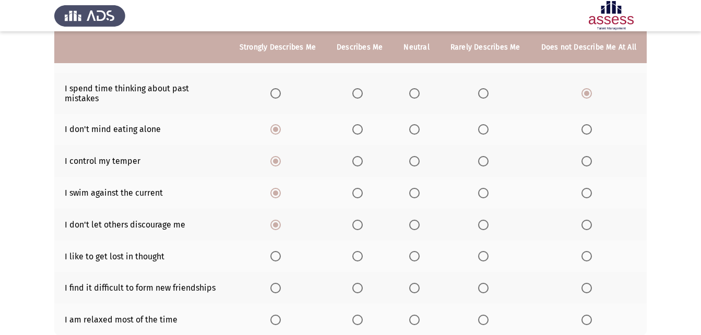
click at [360, 251] on span "Select an option" at bounding box center [358, 256] width 10 height 10
click at [360, 251] on input "Select an option" at bounding box center [358, 256] width 10 height 10
click at [586, 283] on span "Select an option" at bounding box center [587, 288] width 10 height 10
click at [586, 283] on input "Select an option" at bounding box center [587, 288] width 10 height 10
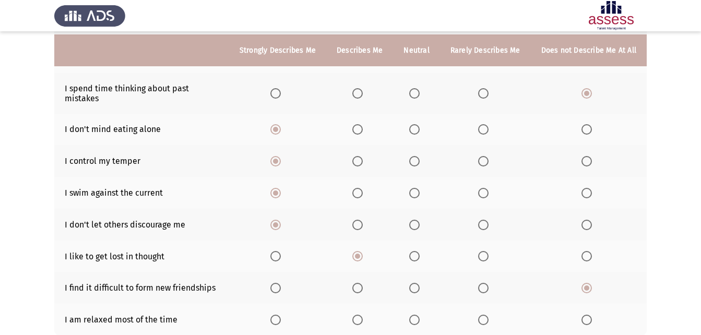
scroll to position [209, 0]
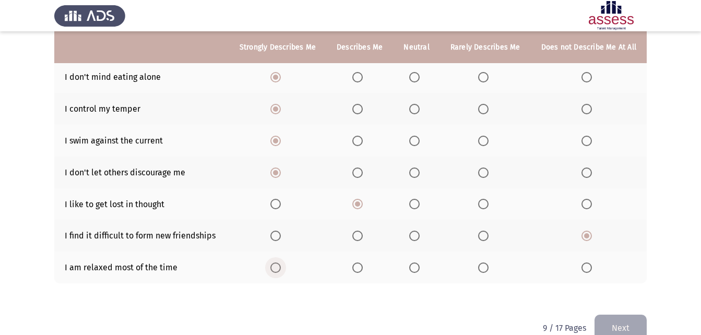
click at [281, 263] on span "Select an option" at bounding box center [276, 268] width 10 height 10
click at [281, 263] on input "Select an option" at bounding box center [276, 268] width 10 height 10
click at [630, 315] on button "Next" at bounding box center [621, 328] width 52 height 27
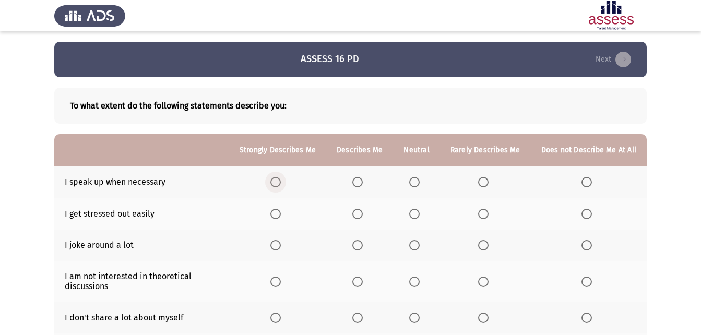
click at [285, 187] on label "Select an option" at bounding box center [278, 182] width 15 height 10
click at [281, 187] on input "Select an option" at bounding box center [276, 182] width 10 height 10
click at [583, 216] on span "Select an option" at bounding box center [587, 214] width 10 height 10
click at [583, 216] on input "Select an option" at bounding box center [587, 214] width 10 height 10
click at [357, 247] on span "Select an option" at bounding box center [358, 245] width 10 height 10
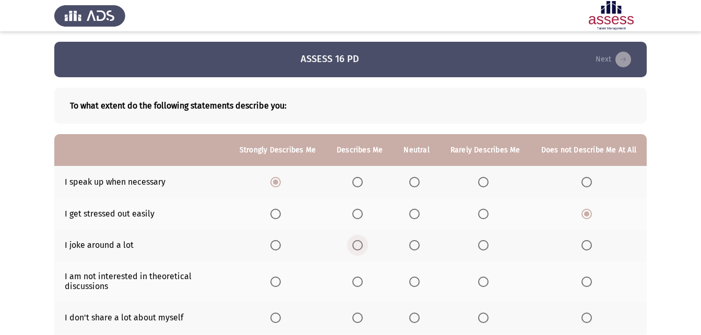
click at [357, 247] on input "Select an option" at bounding box center [358, 245] width 10 height 10
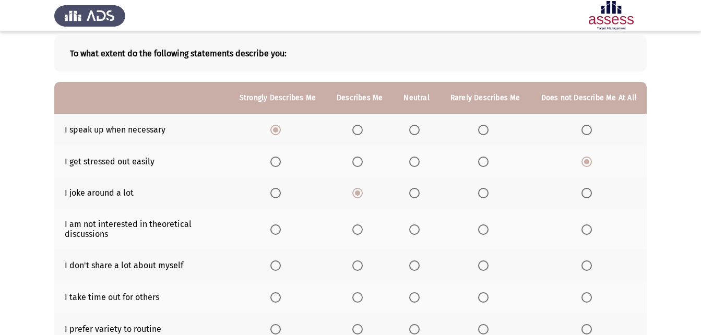
click at [587, 226] on span "Select an option" at bounding box center [587, 230] width 10 height 10
click at [587, 226] on input "Select an option" at bounding box center [587, 230] width 10 height 10
click at [589, 267] on span "Select an option" at bounding box center [587, 266] width 10 height 10
click at [589, 267] on input "Select an option" at bounding box center [587, 266] width 10 height 10
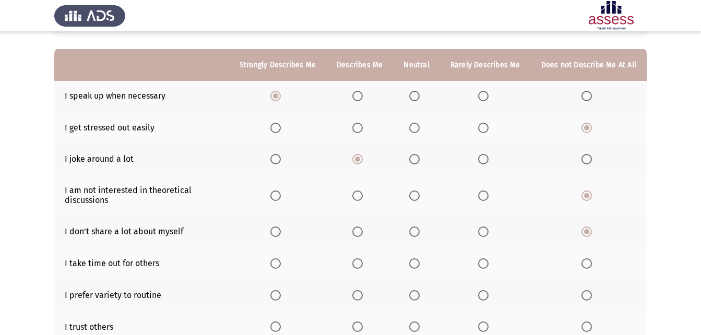
scroll to position [104, 0]
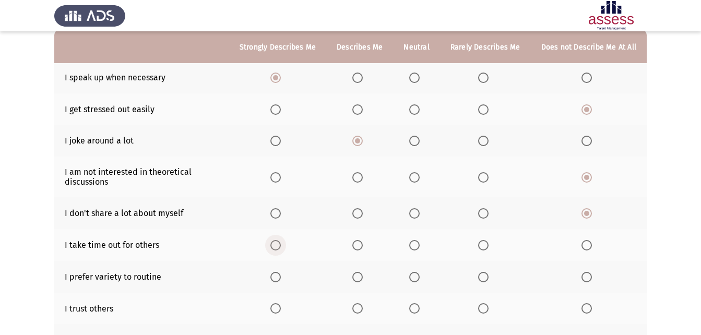
click at [281, 245] on span "Select an option" at bounding box center [276, 245] width 10 height 10
click at [281, 245] on input "Select an option" at bounding box center [276, 245] width 10 height 10
click at [285, 279] on label "Select an option" at bounding box center [278, 277] width 15 height 10
click at [281, 279] on input "Select an option" at bounding box center [276, 277] width 10 height 10
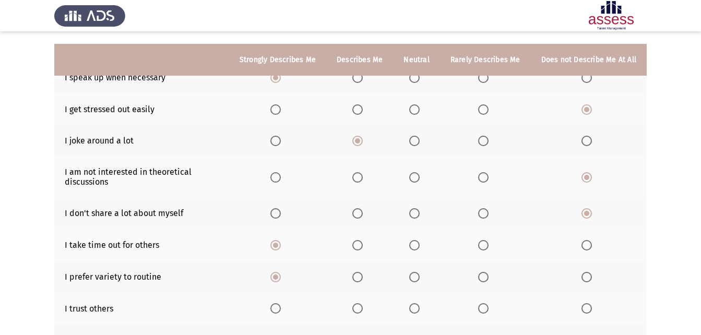
scroll to position [157, 0]
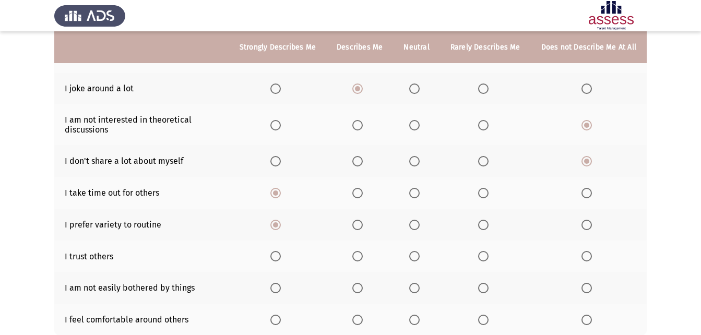
click at [367, 228] on label "Select an option" at bounding box center [360, 225] width 15 height 10
click at [363, 228] on input "Select an option" at bounding box center [358, 225] width 10 height 10
click at [363, 254] on span "Select an option" at bounding box center [358, 256] width 10 height 10
click at [363, 254] on input "Select an option" at bounding box center [358, 256] width 10 height 10
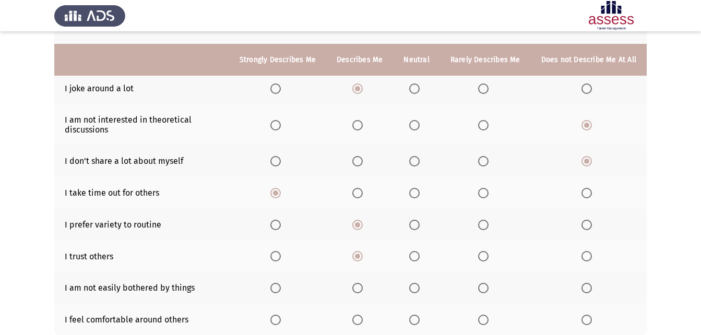
scroll to position [209, 0]
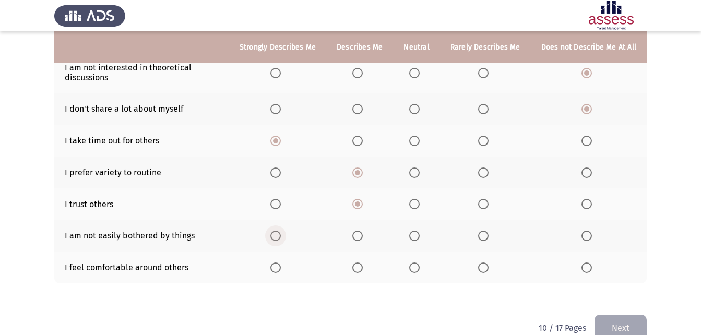
click at [281, 233] on span "Select an option" at bounding box center [276, 236] width 10 height 10
click at [281, 233] on input "Select an option" at bounding box center [276, 236] width 10 height 10
click at [281, 263] on span "Select an option" at bounding box center [276, 268] width 10 height 10
click at [281, 263] on input "Select an option" at bounding box center [276, 268] width 10 height 10
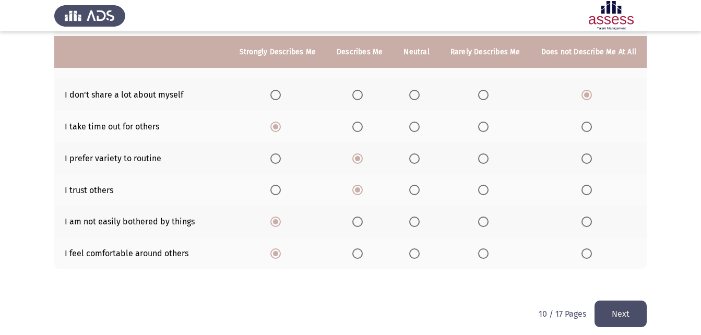
scroll to position [230, 0]
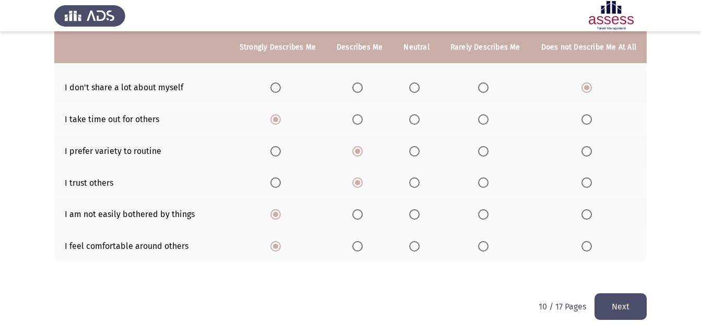
click at [606, 301] on button "Next" at bounding box center [621, 307] width 52 height 27
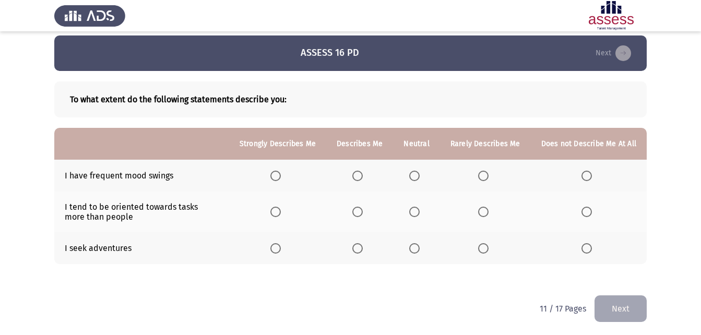
scroll to position [8, 0]
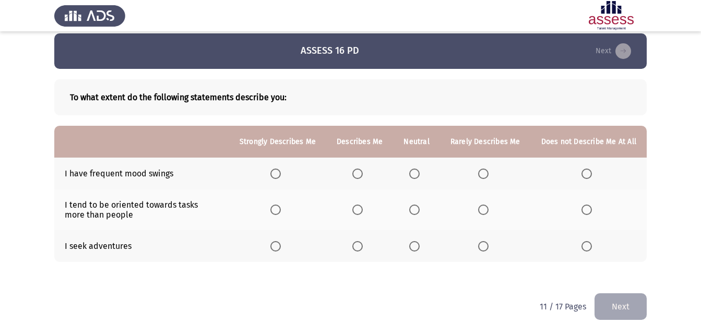
click at [589, 174] on span "Select an option" at bounding box center [587, 174] width 10 height 10
click at [589, 174] on input "Select an option" at bounding box center [587, 174] width 10 height 10
click at [367, 211] on label "Select an option" at bounding box center [360, 210] width 15 height 10
click at [363, 211] on input "Select an option" at bounding box center [358, 210] width 10 height 10
click at [293, 242] on th at bounding box center [277, 246] width 97 height 32
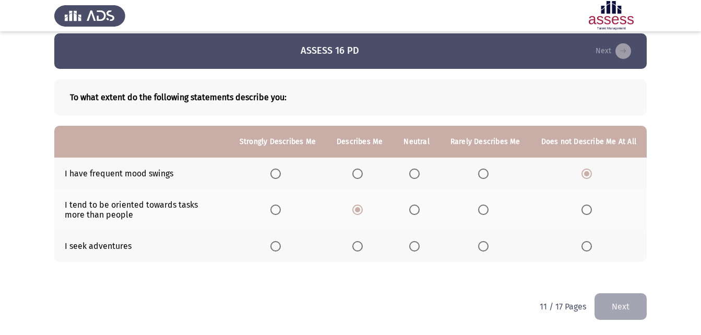
click at [285, 242] on label "Select an option" at bounding box center [278, 246] width 15 height 10
click at [281, 242] on input "Select an option" at bounding box center [276, 246] width 10 height 10
click at [624, 301] on button "Next" at bounding box center [621, 307] width 52 height 27
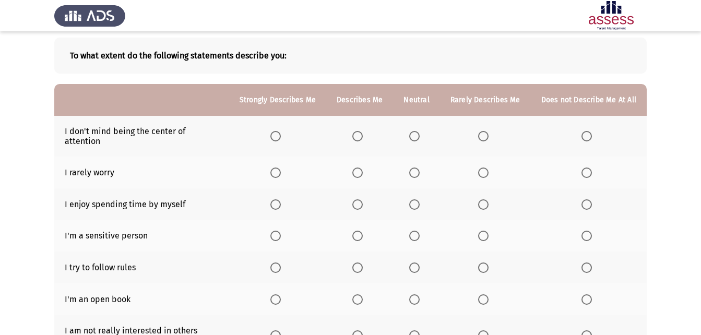
scroll to position [0, 0]
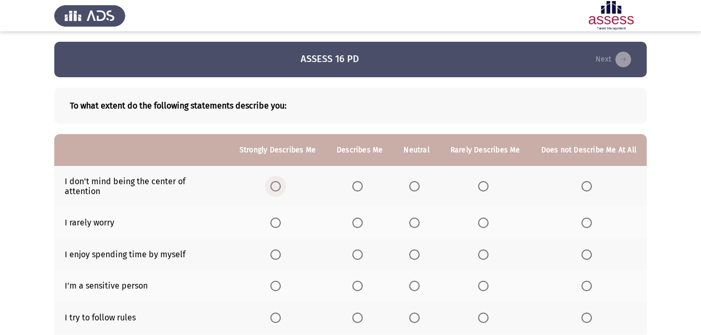
click at [281, 181] on span "Select an option" at bounding box center [276, 186] width 10 height 10
click at [281, 181] on input "Select an option" at bounding box center [276, 186] width 10 height 10
click at [281, 218] on span "Select an option" at bounding box center [276, 223] width 10 height 10
click at [281, 218] on input "Select an option" at bounding box center [276, 223] width 10 height 10
click at [278, 250] on span "Select an option" at bounding box center [276, 255] width 10 height 10
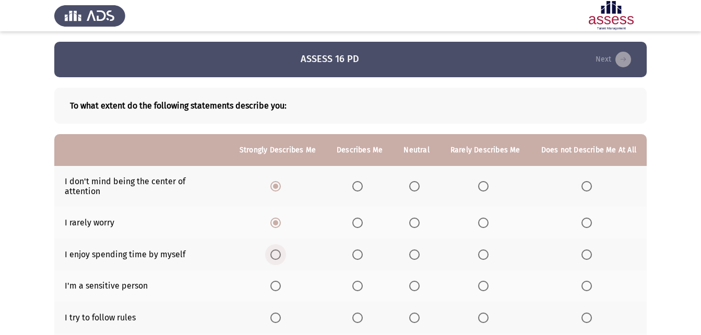
click at [278, 250] on input "Select an option" at bounding box center [276, 255] width 10 height 10
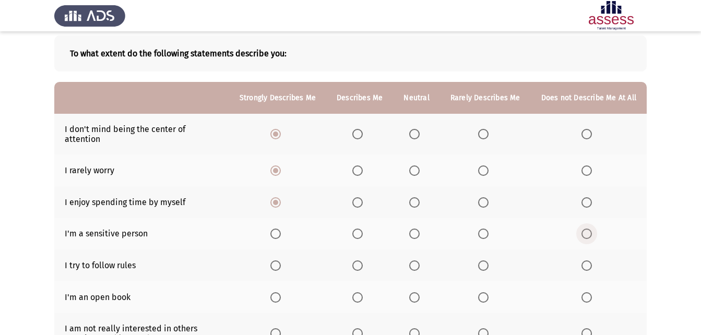
click at [584, 229] on span "Select an option" at bounding box center [587, 234] width 10 height 10
click at [584, 229] on input "Select an option" at bounding box center [587, 234] width 10 height 10
click at [363, 261] on span "Select an option" at bounding box center [358, 266] width 10 height 10
click at [363, 261] on input "Select an option" at bounding box center [358, 266] width 10 height 10
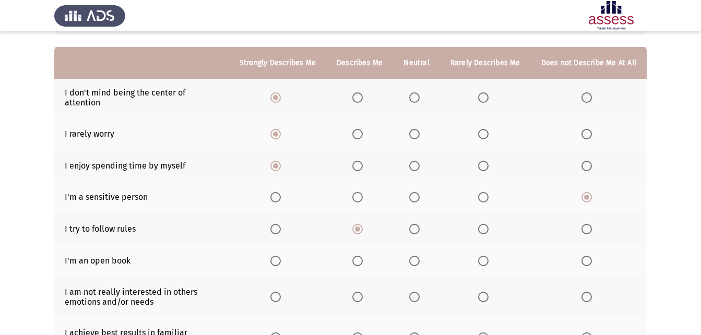
scroll to position [104, 0]
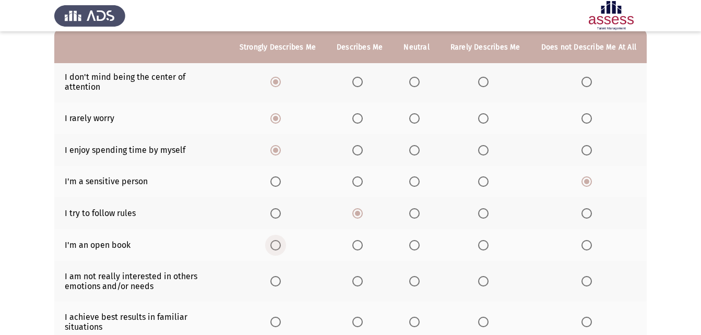
click at [281, 240] on span "Select an option" at bounding box center [276, 245] width 10 height 10
click at [281, 240] on input "Select an option" at bounding box center [276, 245] width 10 height 10
click at [359, 241] on span "Select an option" at bounding box center [358, 245] width 10 height 10
click at [359, 241] on input "Select an option" at bounding box center [358, 245] width 10 height 10
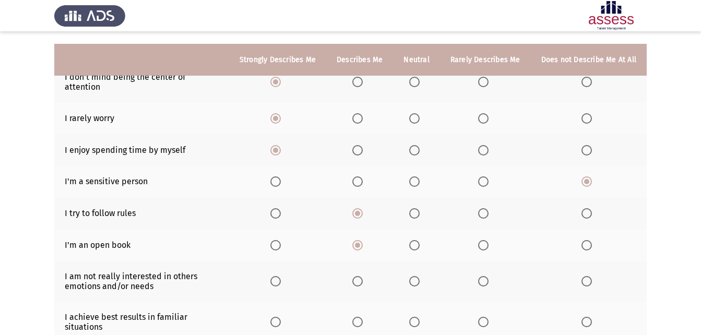
scroll to position [157, 0]
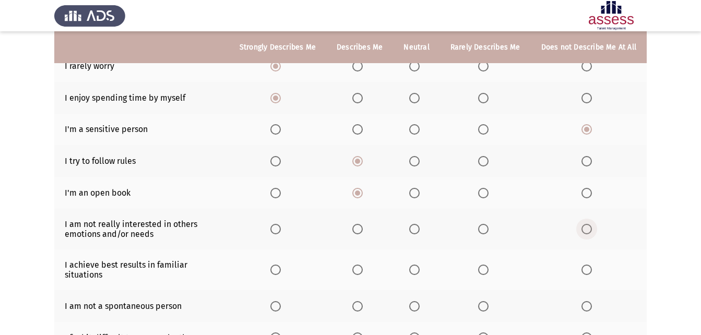
click at [588, 224] on span "Select an option" at bounding box center [587, 229] width 10 height 10
click at [588, 224] on input "Select an option" at bounding box center [587, 229] width 10 height 10
click at [488, 224] on span "Select an option" at bounding box center [483, 229] width 10 height 10
click at [488, 224] on input "Select an option" at bounding box center [483, 229] width 10 height 10
click at [359, 265] on span "Select an option" at bounding box center [358, 270] width 10 height 10
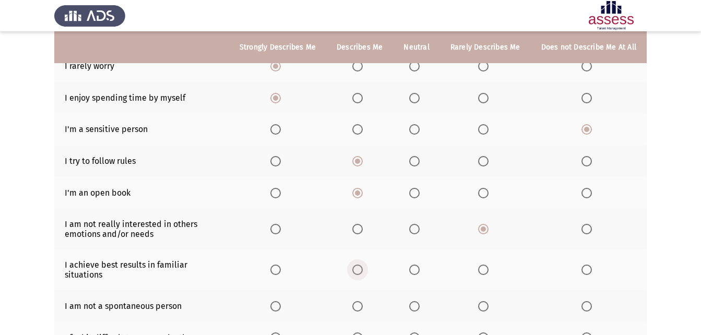
click at [359, 265] on input "Select an option" at bounding box center [358, 270] width 10 height 10
click at [281, 265] on span "Select an option" at bounding box center [276, 270] width 10 height 10
click at [281, 265] on input "Select an option" at bounding box center [276, 270] width 10 height 10
click at [363, 265] on span "Select an option" at bounding box center [358, 270] width 10 height 10
click at [363, 265] on input "Select an option" at bounding box center [358, 270] width 10 height 10
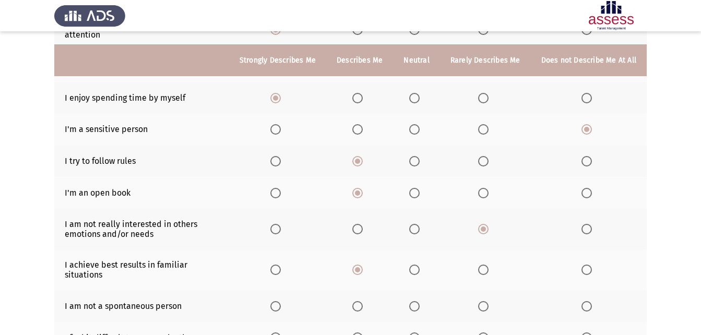
scroll to position [209, 0]
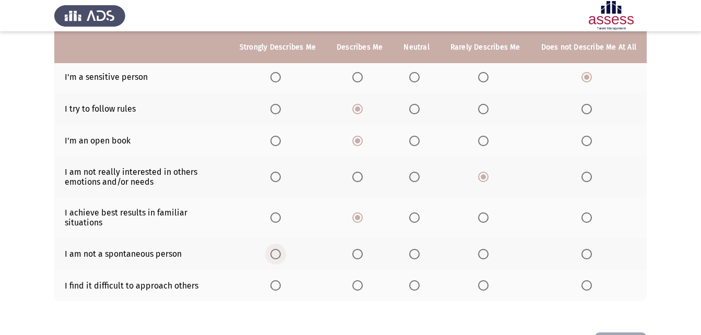
click at [277, 249] on span "Select an option" at bounding box center [276, 254] width 10 height 10
click at [277, 249] on input "Select an option" at bounding box center [276, 254] width 10 height 10
click at [589, 249] on span "Select an option" at bounding box center [587, 254] width 10 height 10
click at [589, 249] on input "Select an option" at bounding box center [587, 254] width 10 height 10
click at [587, 286] on span "Select an option" at bounding box center [587, 286] width 0 height 0
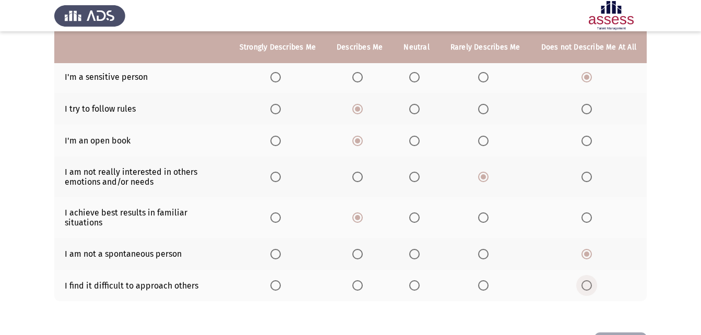
click at [587, 280] on input "Select an option" at bounding box center [587, 285] width 10 height 10
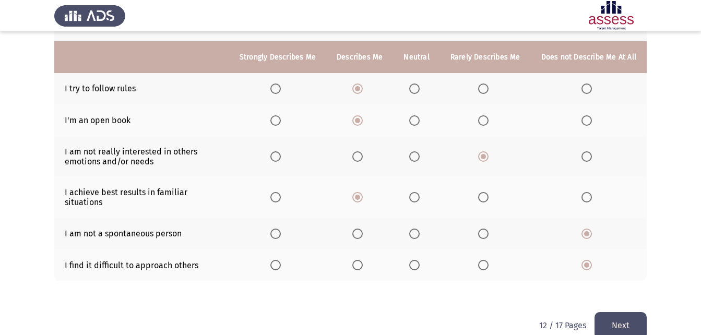
scroll to position [239, 0]
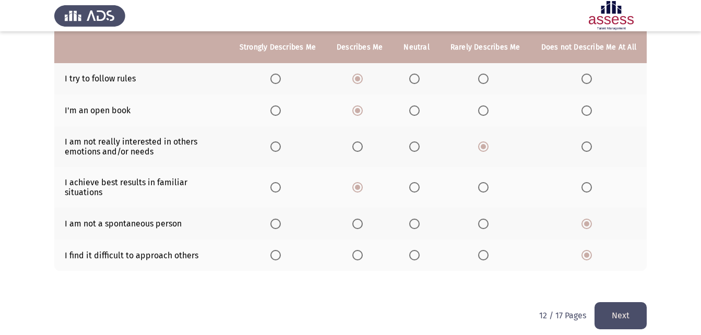
click at [621, 307] on button "Next" at bounding box center [621, 315] width 52 height 27
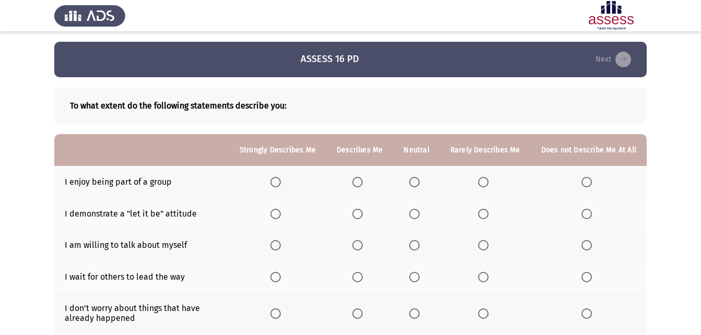
click at [281, 181] on span "Select an option" at bounding box center [276, 182] width 10 height 10
click at [281, 181] on input "Select an option" at bounding box center [276, 182] width 10 height 10
click at [363, 213] on span "Select an option" at bounding box center [358, 214] width 10 height 10
click at [363, 213] on input "Select an option" at bounding box center [358, 214] width 10 height 10
click at [277, 245] on span "Select an option" at bounding box center [276, 245] width 10 height 10
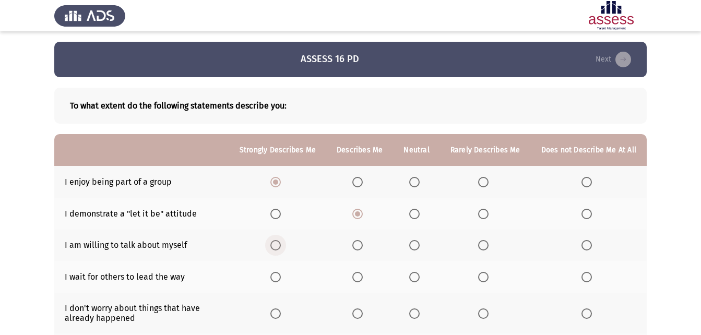
click at [277, 245] on input "Select an option" at bounding box center [276, 245] width 10 height 10
click at [491, 276] on label "Select an option" at bounding box center [485, 277] width 15 height 10
click at [489, 276] on input "Select an option" at bounding box center [483, 277] width 10 height 10
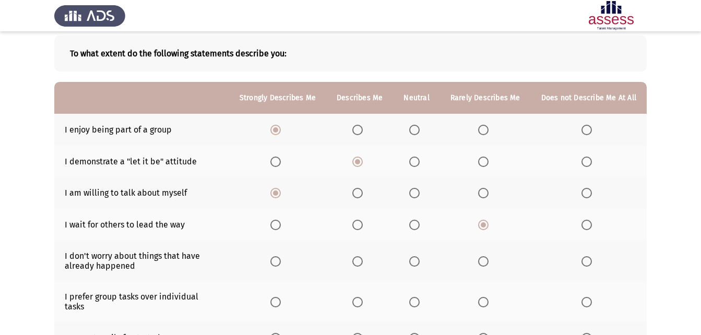
click at [277, 265] on span "Select an option" at bounding box center [276, 261] width 10 height 10
click at [277, 265] on input "Select an option" at bounding box center [276, 261] width 10 height 10
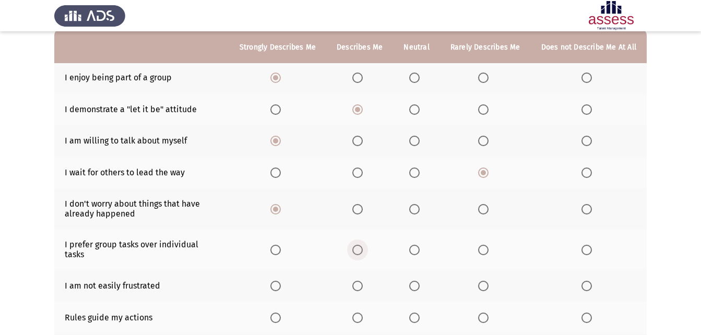
click at [363, 245] on span "Select an option" at bounding box center [358, 250] width 10 height 10
click at [363, 245] on input "Select an option" at bounding box center [358, 250] width 10 height 10
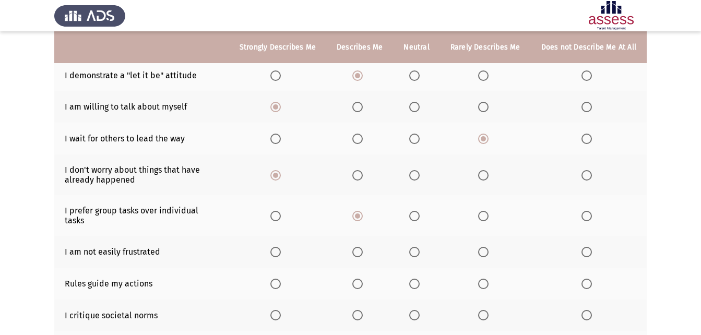
scroll to position [157, 0]
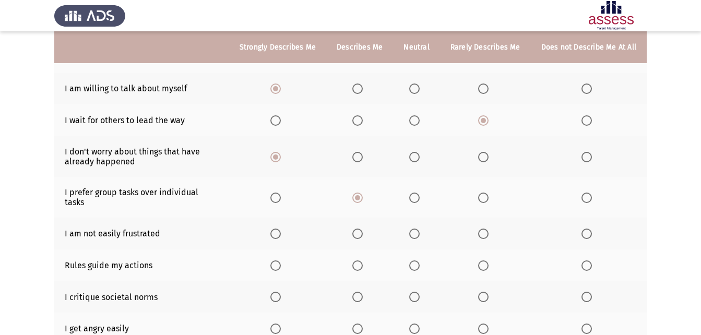
click at [586, 229] on span "Select an option" at bounding box center [587, 234] width 10 height 10
click at [586, 229] on input "Select an option" at bounding box center [587, 234] width 10 height 10
click at [359, 261] on span "Select an option" at bounding box center [358, 266] width 10 height 10
click at [359, 261] on input "Select an option" at bounding box center [358, 266] width 10 height 10
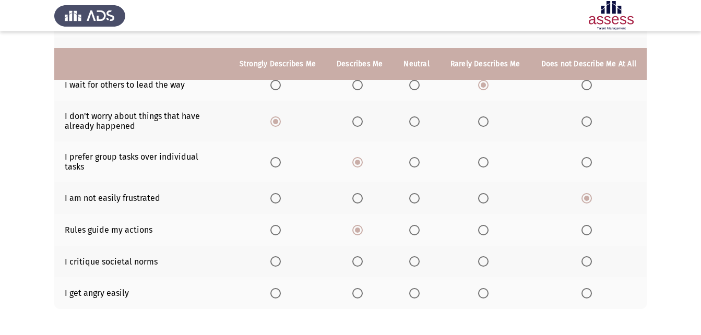
scroll to position [209, 0]
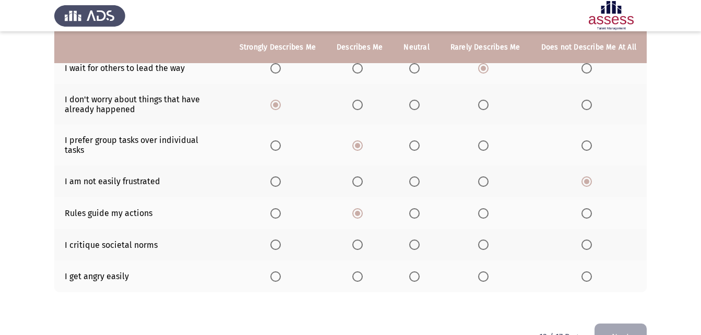
click at [363, 240] on span "Select an option" at bounding box center [358, 245] width 10 height 10
click at [363, 240] on input "Select an option" at bounding box center [358, 245] width 10 height 10
click at [591, 272] on span "Select an option" at bounding box center [587, 277] width 10 height 10
click at [591, 272] on input "Select an option" at bounding box center [587, 277] width 10 height 10
click at [606, 324] on button "Next" at bounding box center [621, 337] width 52 height 27
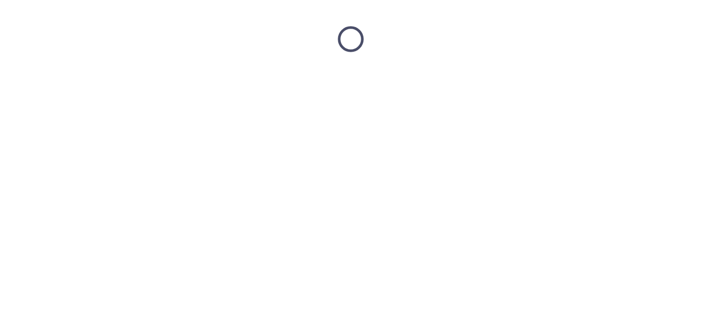
scroll to position [0, 0]
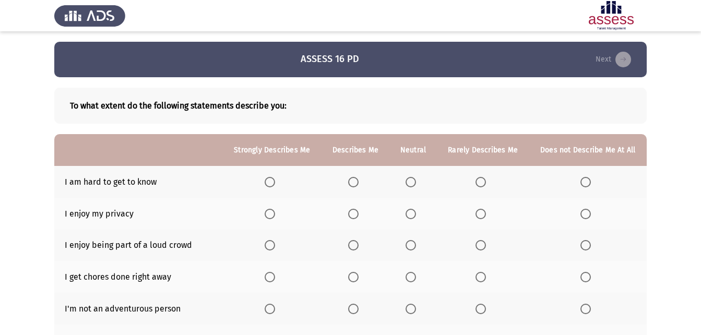
click at [590, 184] on span "Select an option" at bounding box center [586, 182] width 10 height 10
click at [590, 184] on input "Select an option" at bounding box center [586, 182] width 10 height 10
click at [353, 215] on span "Select an option" at bounding box center [353, 214] width 10 height 10
click at [353, 215] on input "Select an option" at bounding box center [353, 214] width 10 height 10
click at [407, 247] on span "Select an option" at bounding box center [411, 245] width 10 height 10
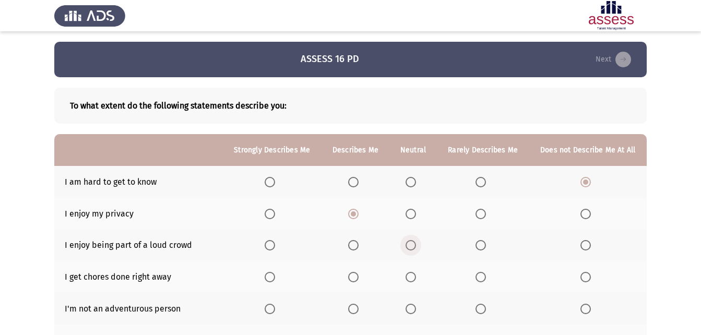
click at [407, 247] on input "Select an option" at bounding box center [411, 245] width 10 height 10
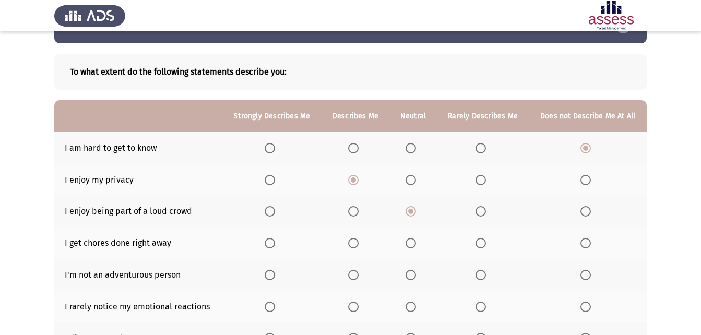
scroll to position [52, 0]
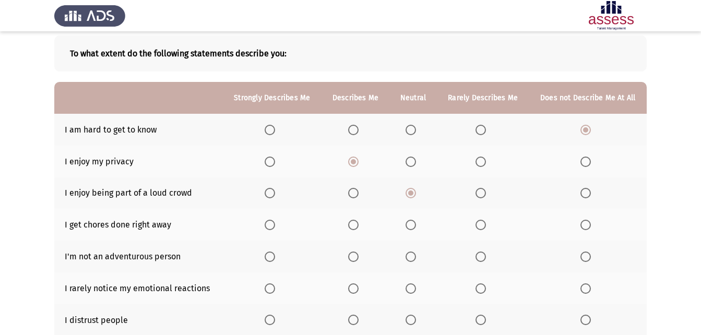
click at [270, 221] on span "Select an option" at bounding box center [270, 225] width 10 height 10
click at [270, 221] on input "Select an option" at bounding box center [270, 225] width 10 height 10
click at [582, 255] on span "Select an option" at bounding box center [586, 257] width 10 height 10
click at [582, 255] on input "Select an option" at bounding box center [586, 257] width 10 height 10
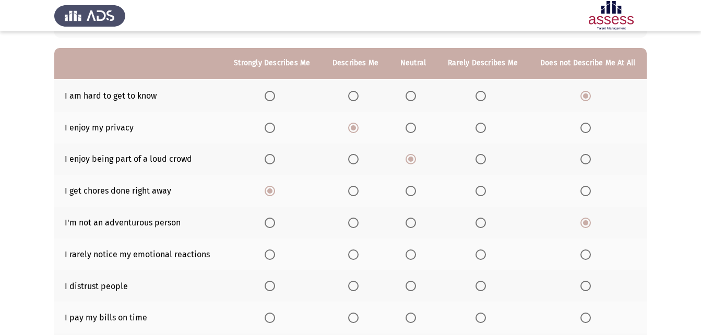
scroll to position [104, 0]
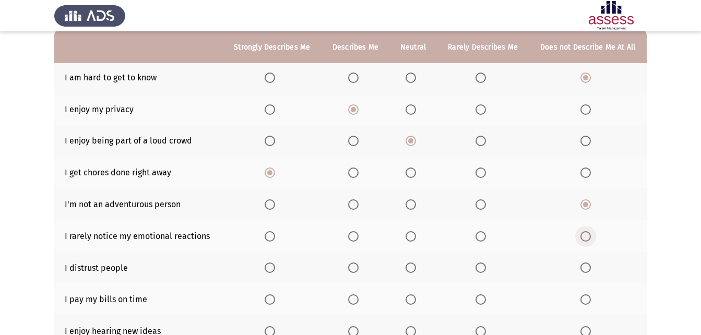
click at [590, 236] on span "Select an option" at bounding box center [586, 236] width 10 height 10
click at [590, 236] on input "Select an option" at bounding box center [586, 236] width 10 height 10
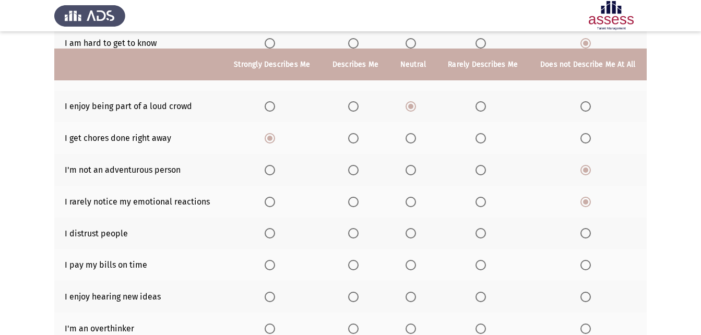
scroll to position [157, 0]
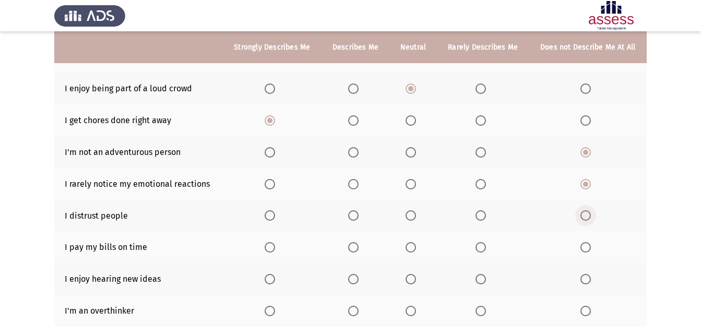
click at [587, 220] on span "Select an option" at bounding box center [586, 216] width 10 height 10
click at [587, 220] on input "Select an option" at bounding box center [586, 216] width 10 height 10
click at [271, 243] on span "Select an option" at bounding box center [270, 247] width 10 height 10
click at [271, 243] on input "Select an option" at bounding box center [270, 247] width 10 height 10
click at [272, 280] on span "Select an option" at bounding box center [270, 279] width 10 height 10
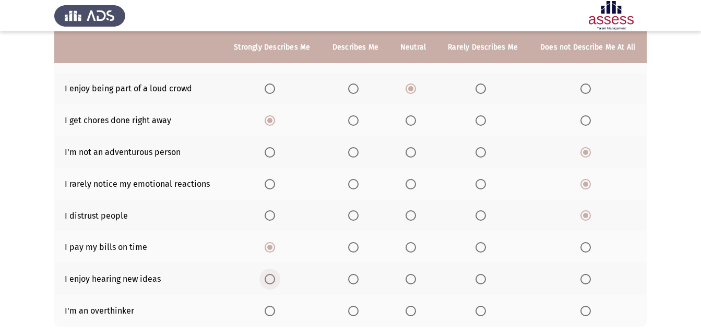
click at [272, 280] on input "Select an option" at bounding box center [270, 279] width 10 height 10
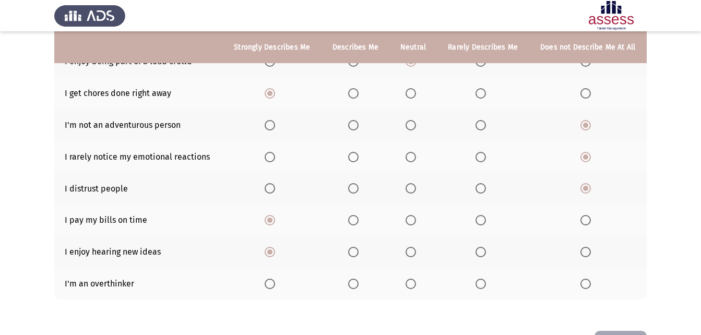
scroll to position [209, 0]
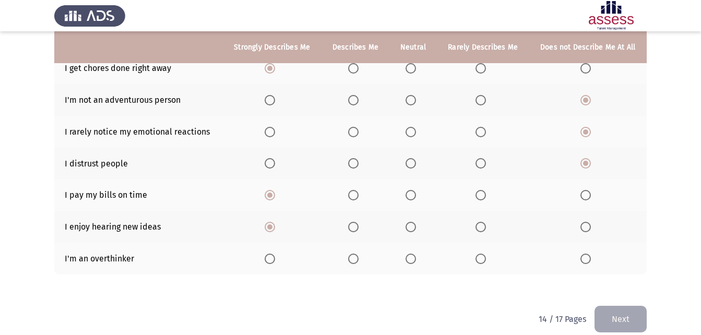
click at [481, 260] on span "Select an option" at bounding box center [481, 259] width 10 height 10
click at [481, 260] on input "Select an option" at bounding box center [481, 259] width 10 height 10
click at [605, 313] on button "Next" at bounding box center [621, 319] width 52 height 27
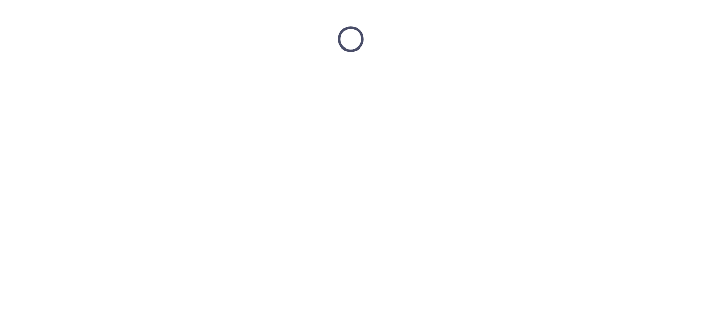
scroll to position [0, 0]
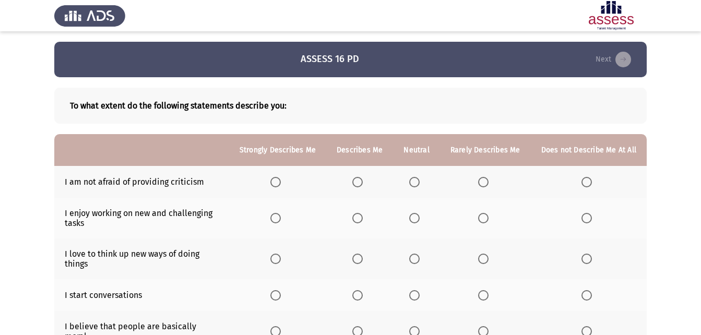
click at [278, 182] on span "Select an option" at bounding box center [276, 182] width 10 height 10
click at [278, 182] on input "Select an option" at bounding box center [276, 182] width 10 height 10
click at [279, 219] on span "Select an option" at bounding box center [276, 218] width 10 height 10
click at [279, 219] on input "Select an option" at bounding box center [276, 218] width 10 height 10
click at [281, 260] on span "Select an option" at bounding box center [276, 259] width 10 height 10
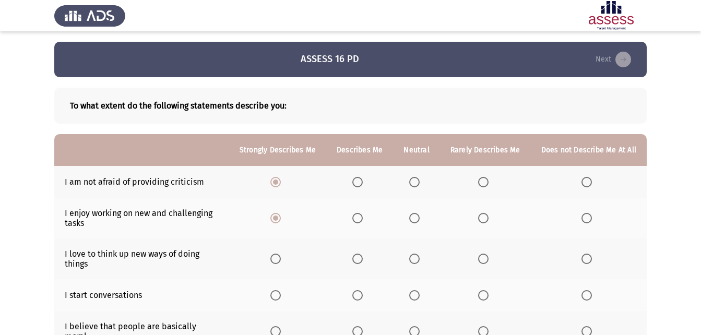
click at [281, 260] on input "Select an option" at bounding box center [276, 259] width 10 height 10
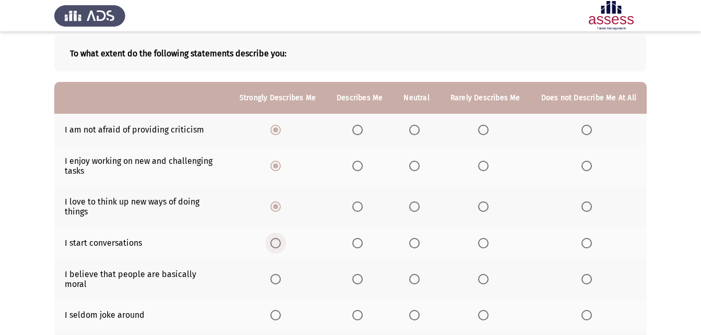
click at [281, 239] on span "Select an option" at bounding box center [276, 243] width 10 height 10
click at [281, 239] on input "Select an option" at bounding box center [276, 243] width 10 height 10
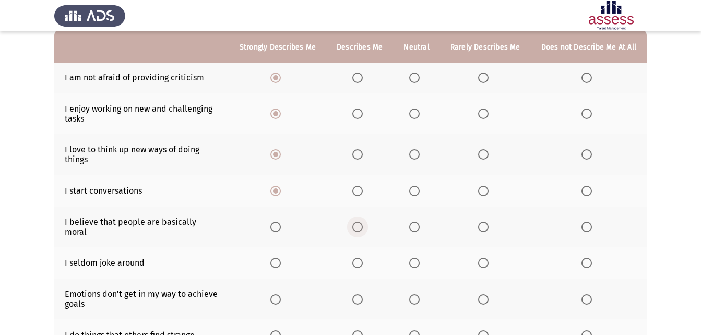
click at [363, 224] on span "Select an option" at bounding box center [358, 227] width 10 height 10
click at [363, 224] on input "Select an option" at bounding box center [358, 227] width 10 height 10
click at [424, 258] on label "Select an option" at bounding box center [417, 263] width 15 height 10
click at [420, 258] on input "Select an option" at bounding box center [415, 263] width 10 height 10
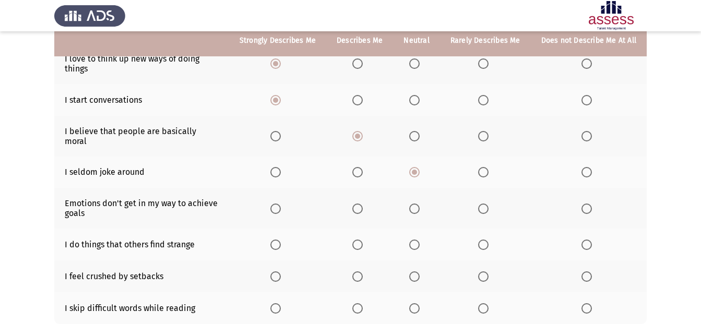
scroll to position [209, 0]
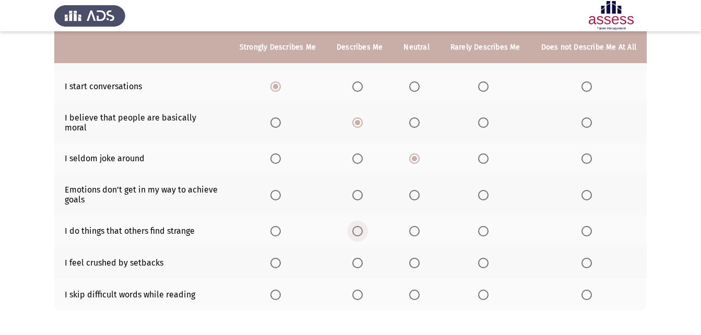
click at [359, 226] on span "Select an option" at bounding box center [358, 231] width 10 height 10
click at [359, 226] on input "Select an option" at bounding box center [358, 231] width 10 height 10
click at [278, 190] on span "Select an option" at bounding box center [276, 195] width 10 height 10
click at [278, 190] on input "Select an option" at bounding box center [276, 195] width 10 height 10
click at [483, 258] on span "Select an option" at bounding box center [483, 263] width 10 height 10
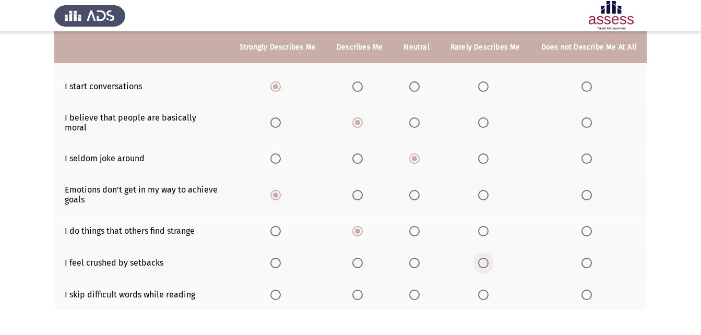
click at [483, 258] on input "Select an option" at bounding box center [483, 263] width 10 height 10
click at [493, 290] on label "Select an option" at bounding box center [485, 295] width 15 height 10
click at [489, 290] on input "Select an option" at bounding box center [483, 295] width 10 height 10
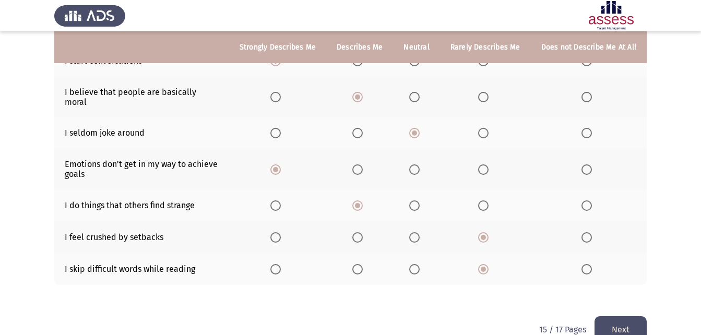
scroll to position [248, 0]
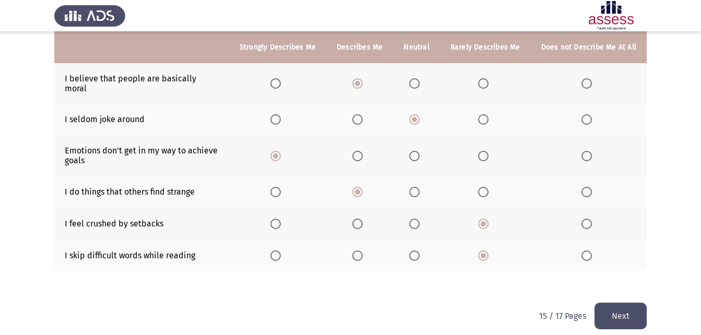
click at [625, 303] on button "Next" at bounding box center [621, 316] width 52 height 27
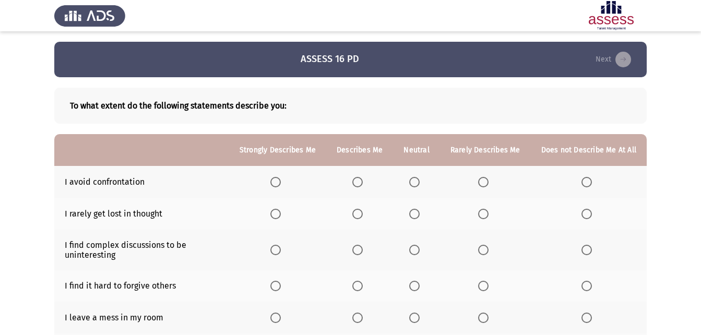
click at [586, 181] on span "Select an option" at bounding box center [587, 182] width 10 height 10
click at [586, 181] on input "Select an option" at bounding box center [587, 182] width 10 height 10
click at [367, 217] on label "Select an option" at bounding box center [360, 214] width 15 height 10
click at [363, 217] on input "Select an option" at bounding box center [358, 214] width 10 height 10
click at [586, 248] on span "Select an option" at bounding box center [587, 250] width 10 height 10
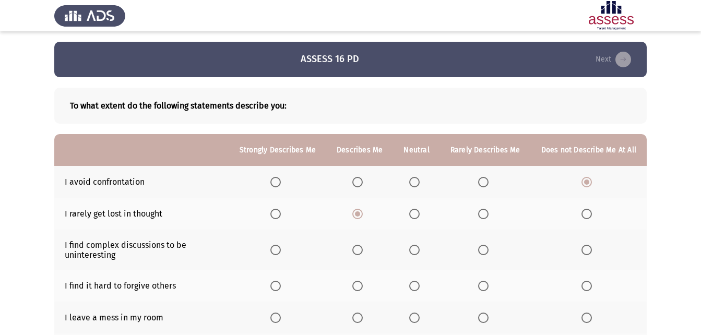
click at [586, 248] on input "Select an option" at bounding box center [587, 250] width 10 height 10
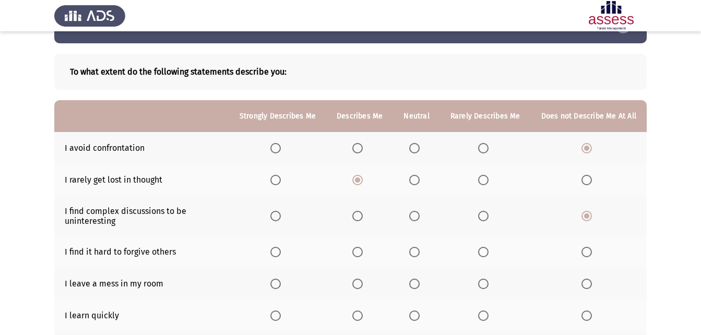
scroll to position [52, 0]
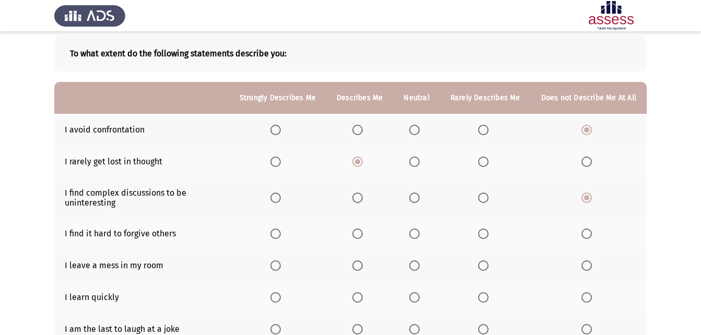
click at [486, 229] on span "Select an option" at bounding box center [483, 234] width 10 height 10
click at [486, 229] on input "Select an option" at bounding box center [483, 234] width 10 height 10
click at [489, 263] on span "Select an option" at bounding box center [483, 266] width 10 height 10
click at [489, 263] on input "Select an option" at bounding box center [483, 266] width 10 height 10
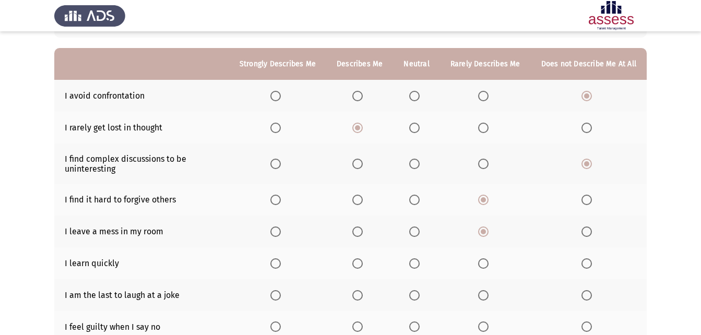
scroll to position [104, 0]
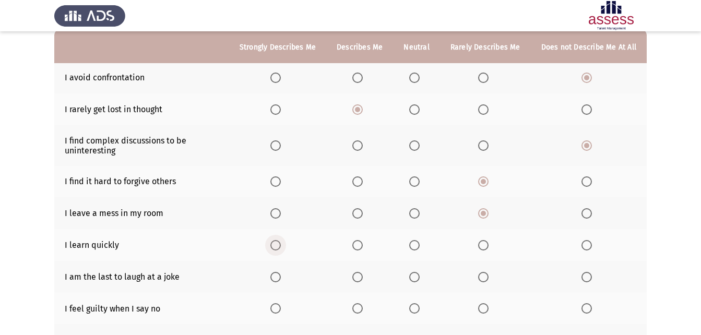
click at [281, 243] on span "Select an option" at bounding box center [276, 245] width 10 height 10
click at [281, 243] on input "Select an option" at bounding box center [276, 245] width 10 height 10
click at [413, 277] on span "Select an option" at bounding box center [415, 277] width 10 height 10
click at [413, 277] on input "Select an option" at bounding box center [415, 277] width 10 height 10
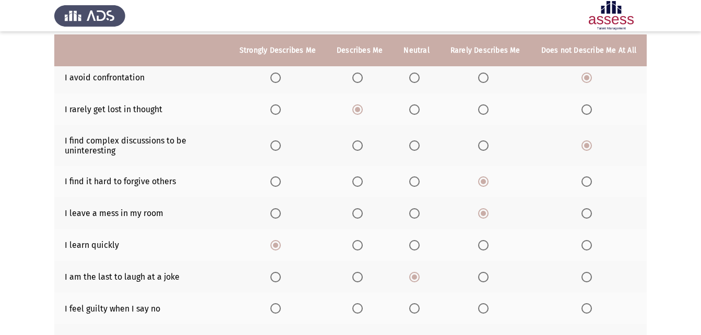
scroll to position [157, 0]
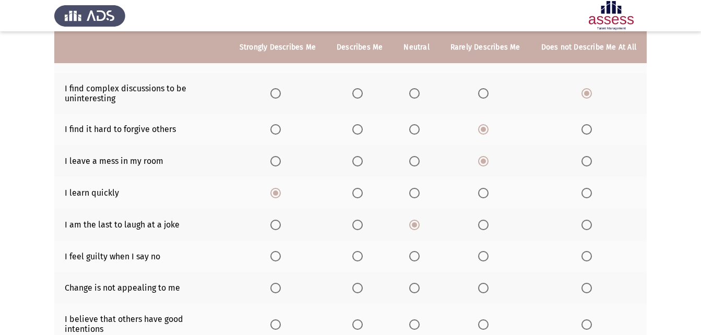
click at [488, 252] on span "Select an option" at bounding box center [483, 256] width 10 height 10
click at [488, 252] on input "Select an option" at bounding box center [483, 256] width 10 height 10
click at [590, 291] on span "Select an option" at bounding box center [587, 288] width 10 height 10
click at [590, 291] on input "Select an option" at bounding box center [587, 288] width 10 height 10
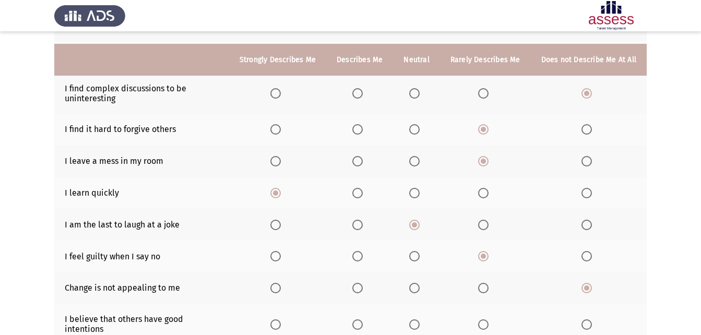
scroll to position [209, 0]
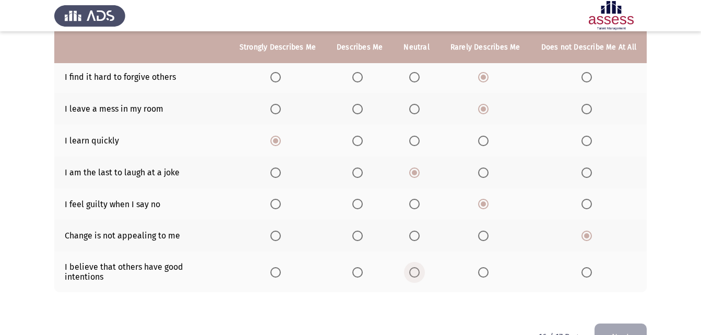
click at [415, 267] on span "Select an option" at bounding box center [415, 272] width 10 height 10
click at [415, 267] on input "Select an option" at bounding box center [415, 272] width 10 height 10
click at [616, 326] on button "Next" at bounding box center [621, 337] width 52 height 27
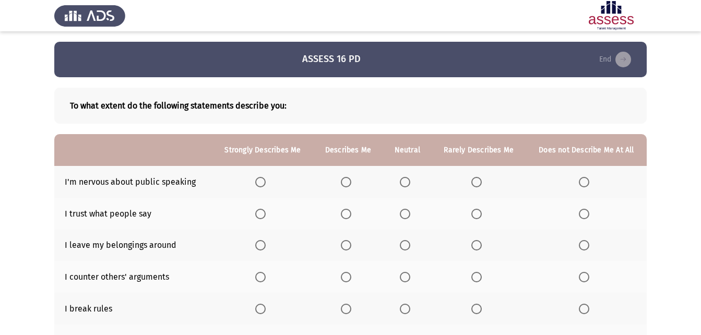
click at [582, 182] on span "Select an option" at bounding box center [584, 182] width 10 height 10
click at [582, 182] on input "Select an option" at bounding box center [584, 182] width 10 height 10
click at [406, 217] on span "Select an option" at bounding box center [405, 214] width 10 height 10
click at [406, 217] on input "Select an option" at bounding box center [405, 214] width 10 height 10
click at [588, 248] on span "Select an option" at bounding box center [584, 245] width 10 height 10
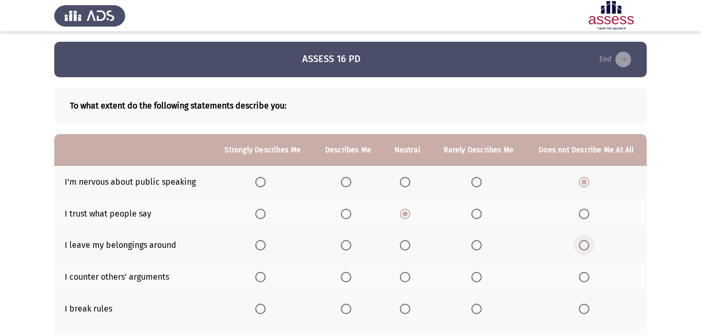
click at [588, 248] on input "Select an option" at bounding box center [584, 245] width 10 height 10
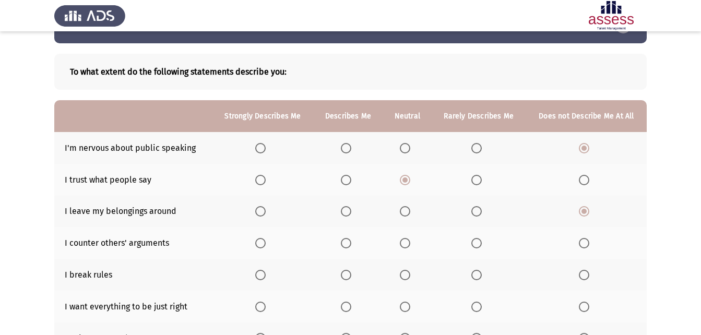
scroll to position [52, 0]
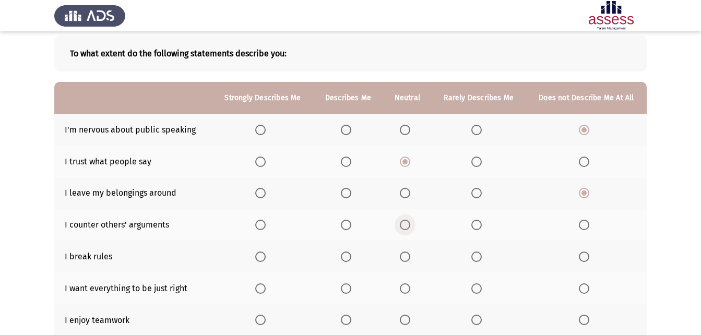
click at [407, 228] on span "Select an option" at bounding box center [405, 225] width 10 height 10
click at [407, 228] on input "Select an option" at bounding box center [405, 225] width 10 height 10
click at [476, 255] on span "Select an option" at bounding box center [477, 257] width 10 height 10
click at [476, 255] on input "Select an option" at bounding box center [477, 257] width 10 height 10
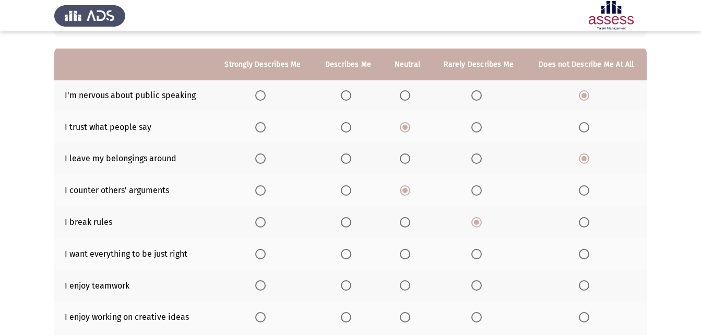
scroll to position [104, 0]
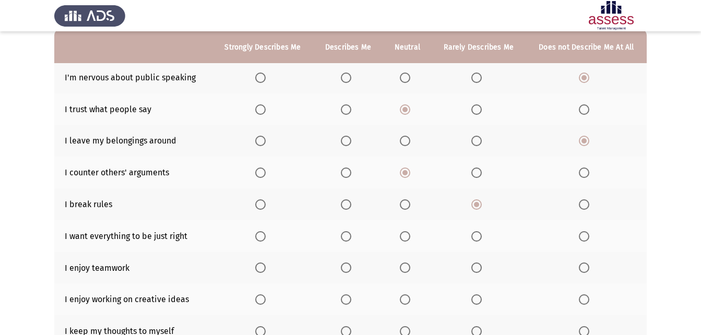
click at [344, 232] on span "Select an option" at bounding box center [346, 236] width 10 height 10
click at [344, 232] on input "Select an option" at bounding box center [346, 236] width 10 height 10
click at [261, 268] on span "Select an option" at bounding box center [260, 268] width 10 height 10
click at [261, 268] on input "Select an option" at bounding box center [260, 268] width 10 height 10
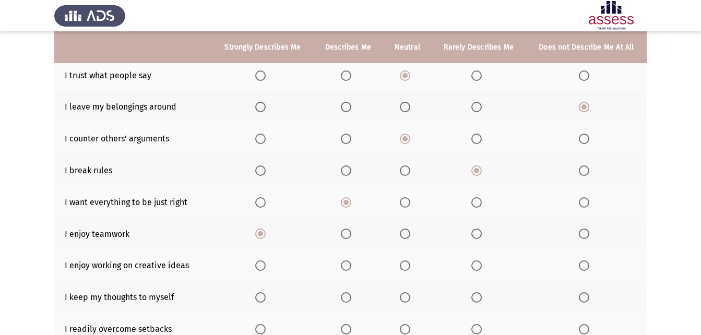
scroll to position [157, 0]
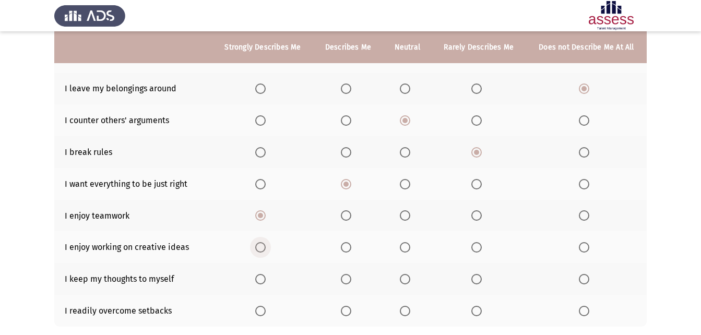
click at [268, 243] on label "Select an option" at bounding box center [262, 247] width 15 height 10
click at [266, 243] on input "Select an option" at bounding box center [260, 247] width 10 height 10
click at [485, 280] on label "Select an option" at bounding box center [479, 279] width 15 height 10
click at [482, 280] on input "Select an option" at bounding box center [477, 279] width 10 height 10
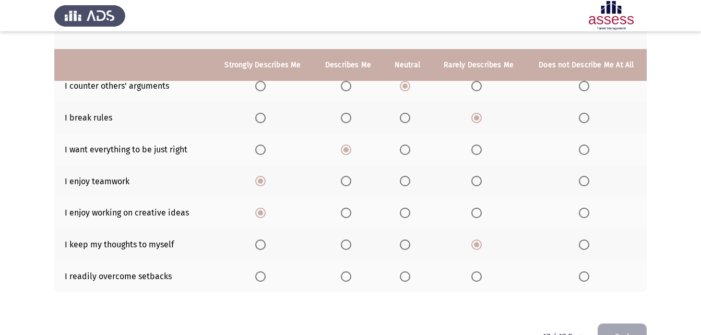
scroll to position [209, 0]
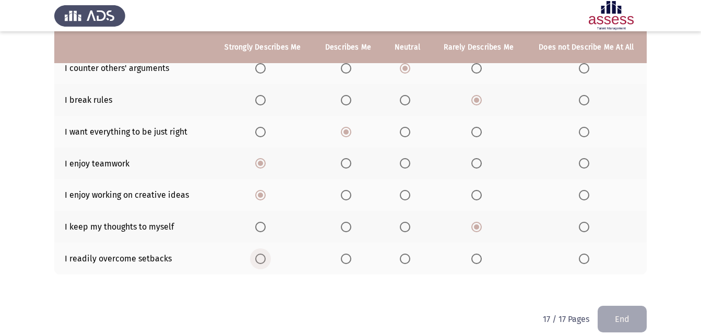
click at [264, 254] on span "Select an option" at bounding box center [260, 259] width 10 height 10
click at [264, 254] on input "Select an option" at bounding box center [260, 259] width 10 height 10
click at [609, 309] on button "End" at bounding box center [622, 319] width 49 height 27
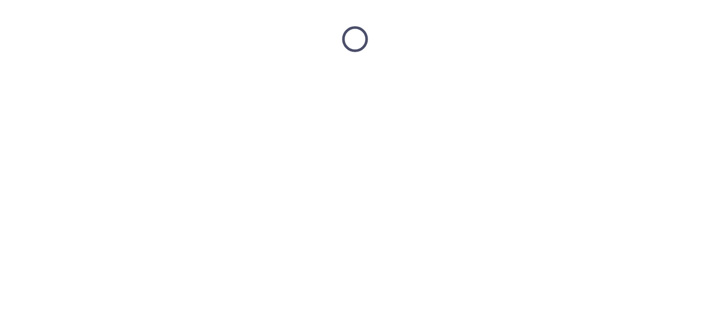
scroll to position [0, 0]
